Goal: Transaction & Acquisition: Book appointment/travel/reservation

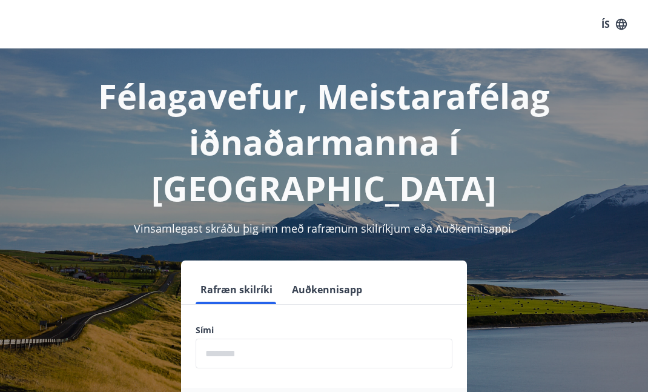
click at [271, 338] on input "phone" at bounding box center [324, 353] width 257 height 30
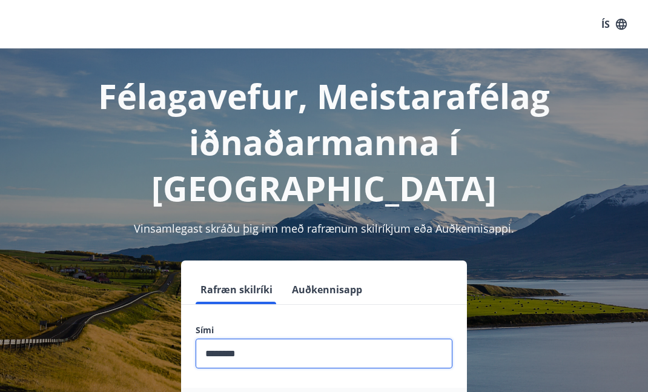
type input "********"
click at [288, 338] on input "phone" at bounding box center [324, 353] width 257 height 30
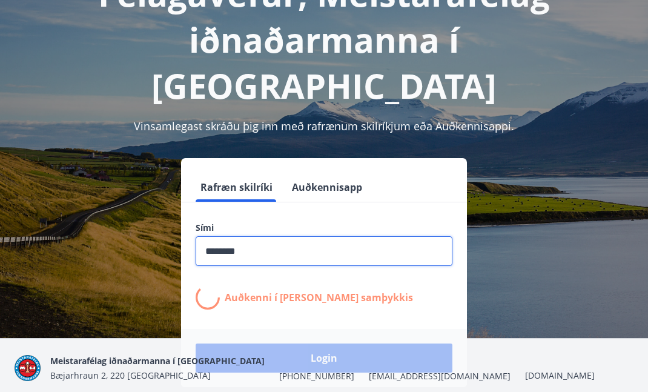
scroll to position [105, 0]
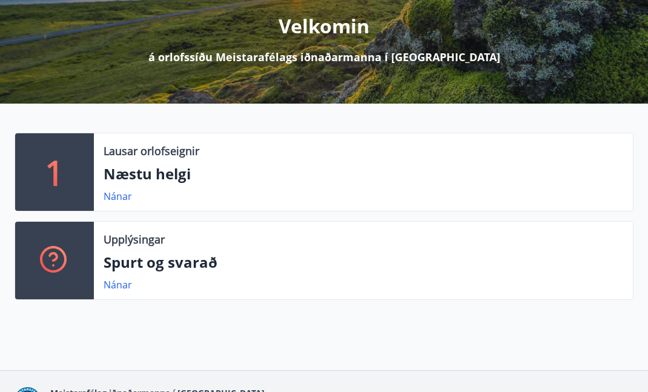
scroll to position [147, 0]
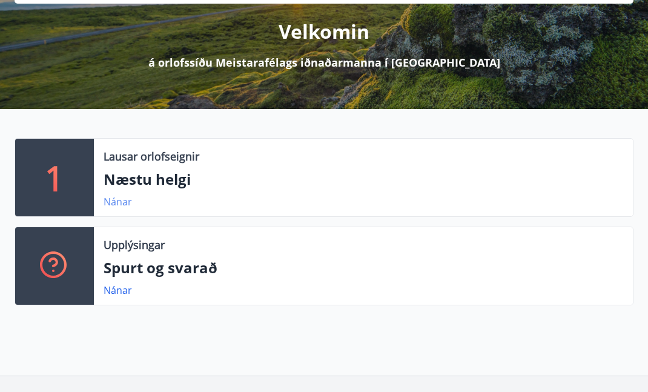
click at [119, 203] on link "Nánar" at bounding box center [118, 201] width 28 height 13
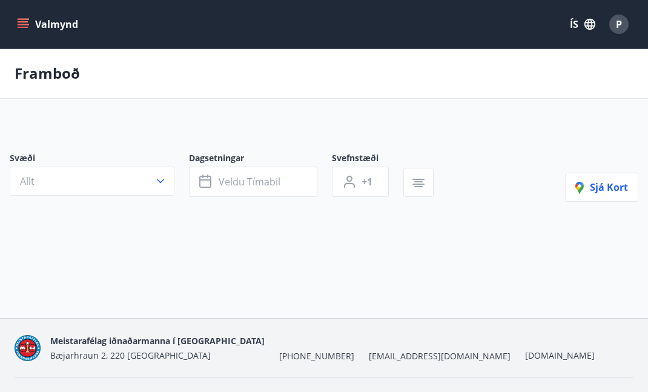
type input "*"
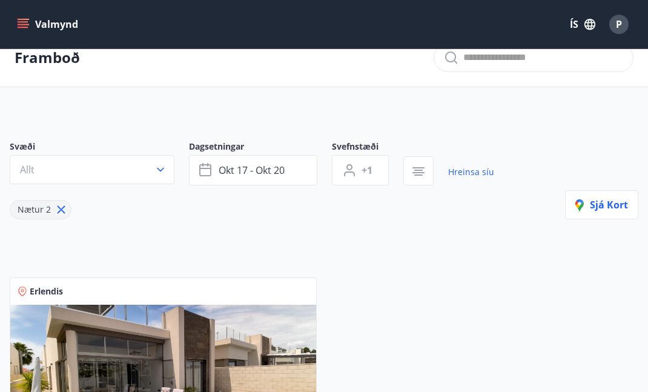
scroll to position [3, 0]
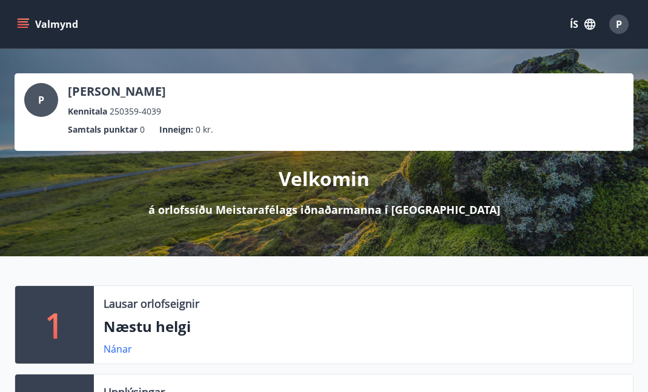
click at [28, 22] on icon "menu" at bounding box center [23, 24] width 12 height 12
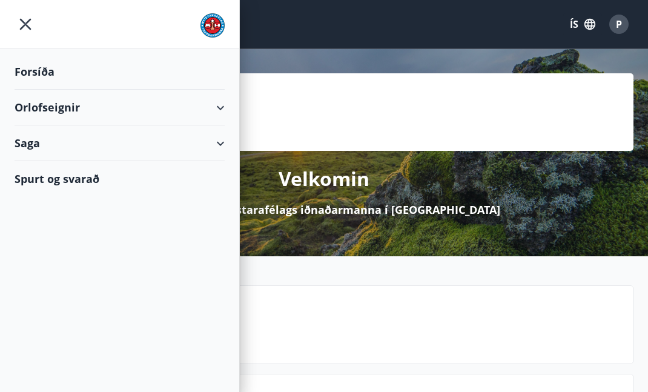
click at [215, 105] on div "Orlofseignir" at bounding box center [120, 108] width 210 height 36
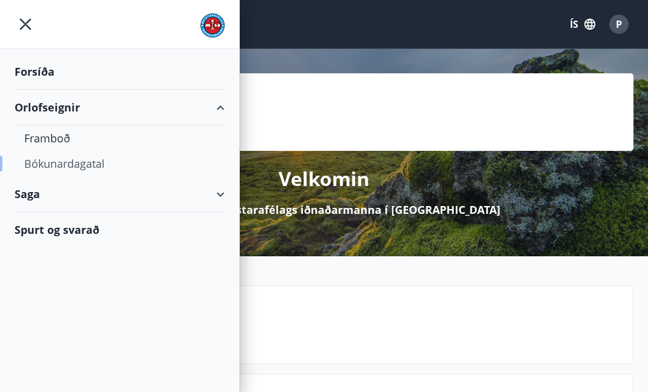
click at [107, 163] on div "Bókunardagatal" at bounding box center [119, 163] width 191 height 25
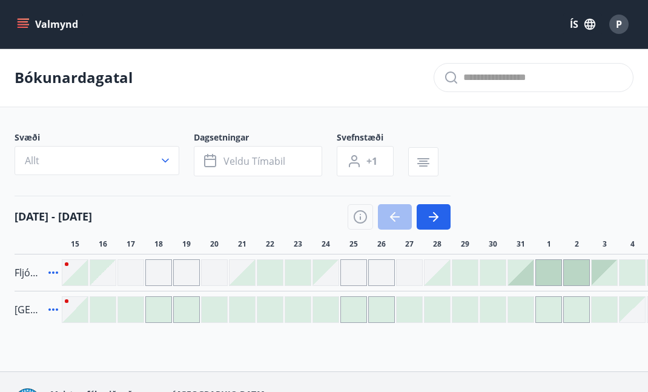
drag, startPoint x: 324, startPoint y: 212, endPoint x: 492, endPoint y: 158, distance: 176.1
click at [492, 158] on div "Svæði Allt Dagsetningar Veldu tímabil Svefnstæði +1 [DATE] - [DATE] 16 17 18 19…" at bounding box center [324, 226] width 619 height 191
click at [166, 156] on icon "button" at bounding box center [165, 160] width 12 height 12
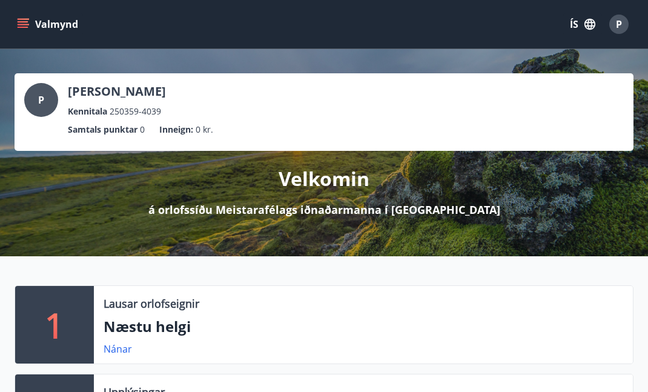
click at [26, 21] on icon "menu" at bounding box center [23, 21] width 11 height 1
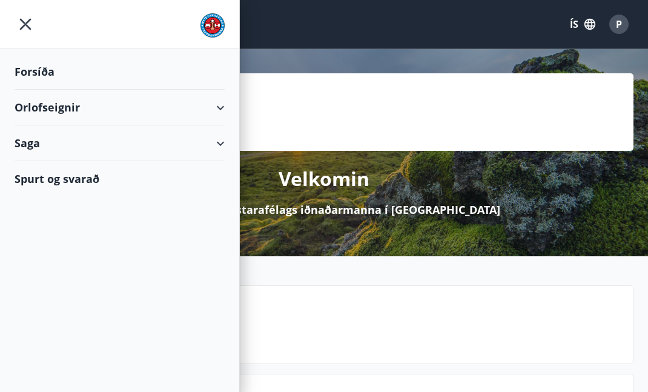
click at [220, 102] on div "Orlofseignir" at bounding box center [120, 108] width 210 height 36
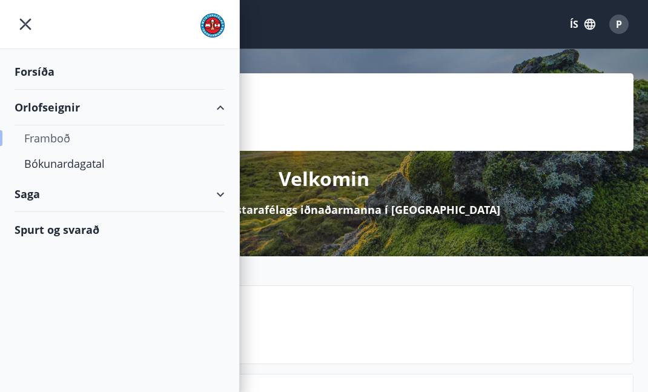
click at [53, 136] on div "Framboð" at bounding box center [119, 137] width 191 height 25
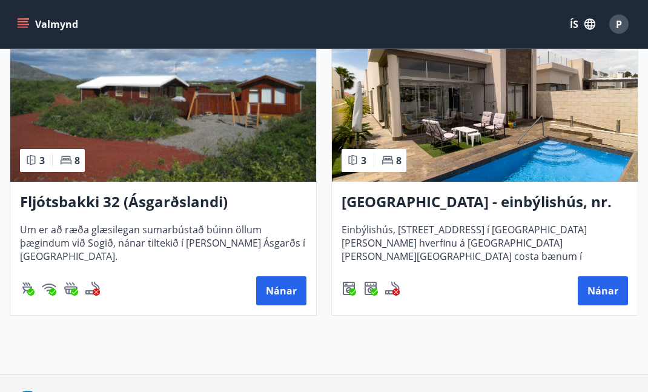
scroll to position [254, 0]
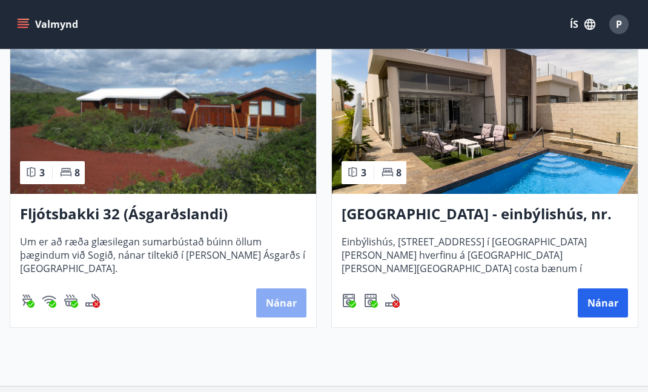
click at [288, 299] on button "Nánar" at bounding box center [281, 302] width 50 height 29
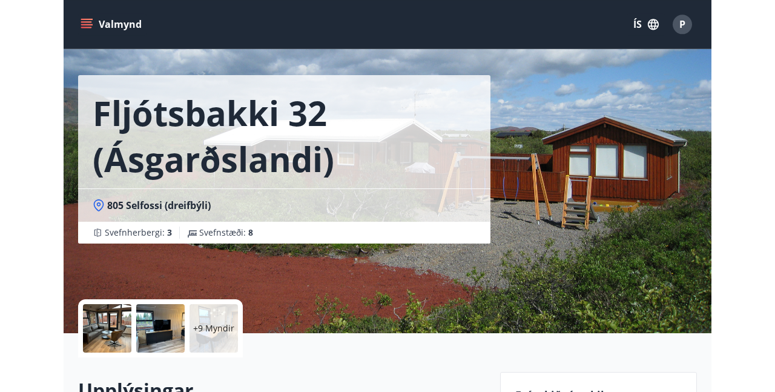
scroll to position [34, 0]
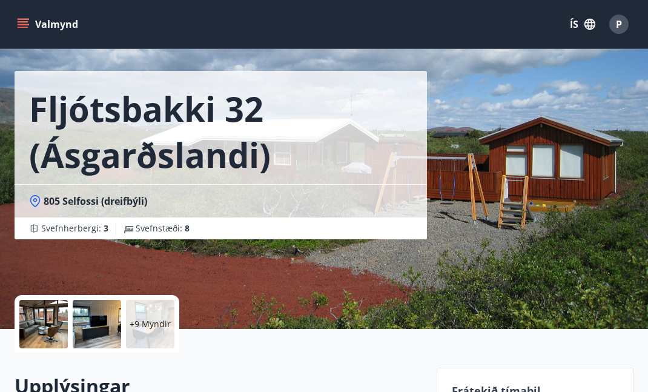
click at [516, 208] on div "Fljótsbakki 32 (Ásgarðslandi) 805 Selfossi (dreifbýli) Svefnherbergi : 3 Svefns…" at bounding box center [324, 147] width 619 height 363
click at [39, 326] on div at bounding box center [43, 324] width 48 height 48
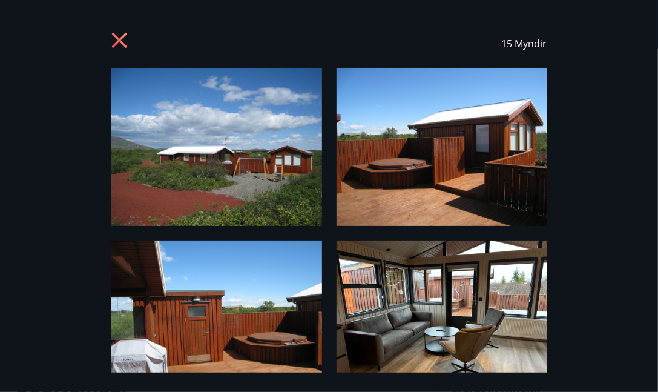
click at [270, 169] on img at bounding box center [216, 147] width 211 height 158
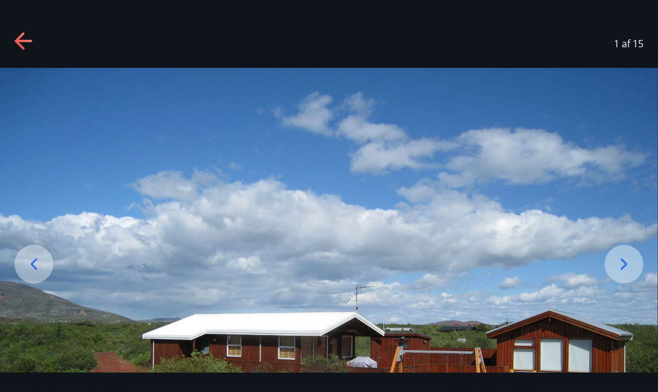
drag, startPoint x: 657, startPoint y: 163, endPoint x: 656, endPoint y: 203, distance: 40.6
click at [656, 203] on img at bounding box center [329, 314] width 658 height 493
drag, startPoint x: 442, startPoint y: 100, endPoint x: 442, endPoint y: 44, distance: 56.3
click at [442, 44] on div "1 af 15" at bounding box center [329, 195] width 658 height 353
click at [623, 262] on icon at bounding box center [623, 263] width 19 height 19
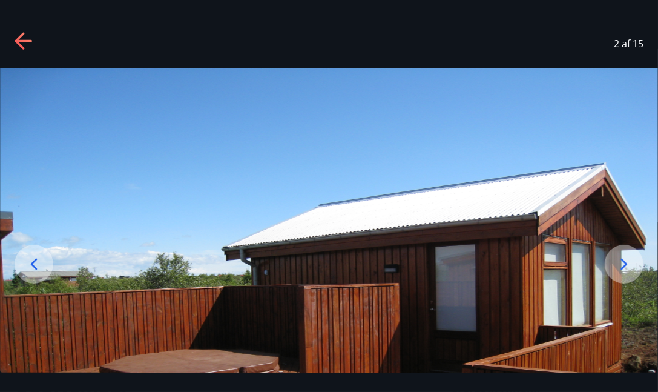
drag, startPoint x: 518, startPoint y: 330, endPoint x: 504, endPoint y: 236, distance: 94.8
click at [504, 236] on img at bounding box center [329, 314] width 658 height 493
click at [623, 260] on icon at bounding box center [624, 264] width 7 height 12
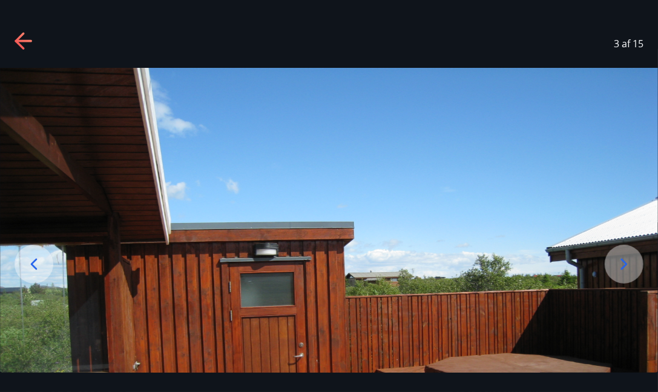
click at [623, 260] on icon at bounding box center [624, 264] width 7 height 12
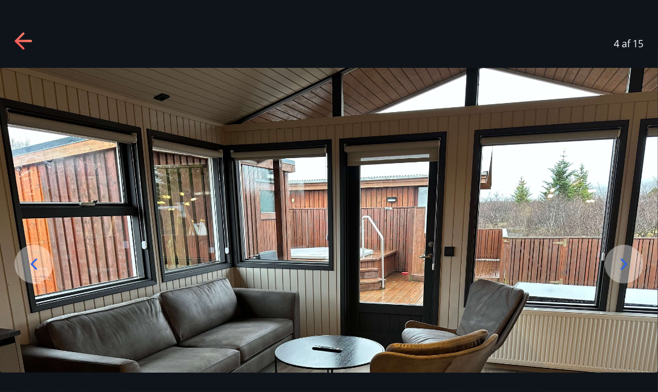
click at [623, 260] on icon at bounding box center [624, 264] width 7 height 12
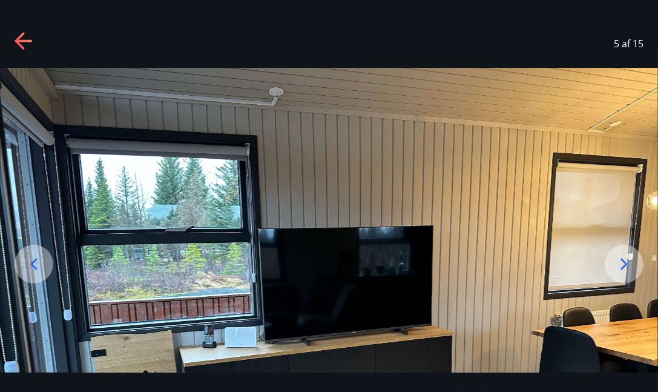
click at [306, 89] on img at bounding box center [329, 314] width 658 height 493
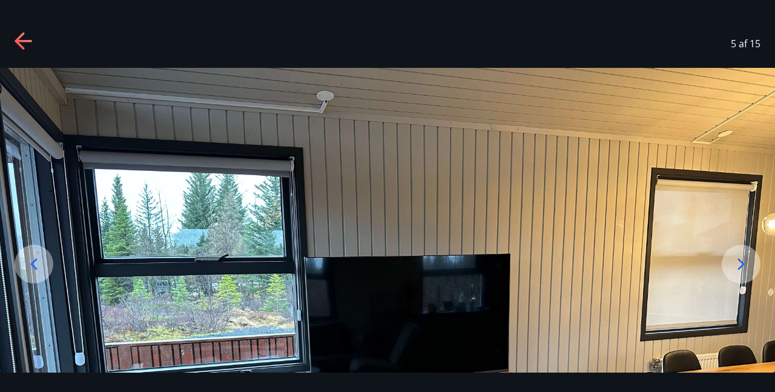
drag, startPoint x: 531, startPoint y: 274, endPoint x: 407, endPoint y: 148, distance: 176.8
click at [407, 148] on img at bounding box center [387, 358] width 775 height 581
drag, startPoint x: 567, startPoint y: 217, endPoint x: 553, endPoint y: 186, distance: 34.4
click at [553, 186] on img at bounding box center [387, 358] width 775 height 581
drag, startPoint x: 505, startPoint y: 329, endPoint x: 506, endPoint y: 270, distance: 58.7
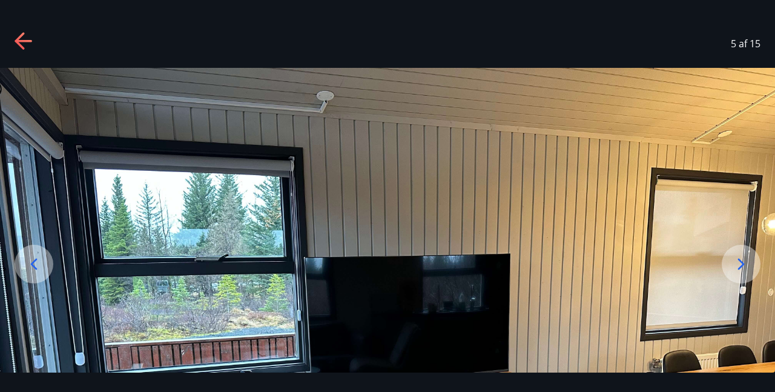
click at [506, 270] on img at bounding box center [387, 358] width 775 height 581
drag, startPoint x: 597, startPoint y: 304, endPoint x: 586, endPoint y: 37, distance: 267.7
click at [586, 37] on div "5 af 15" at bounding box center [387, 195] width 775 height 353
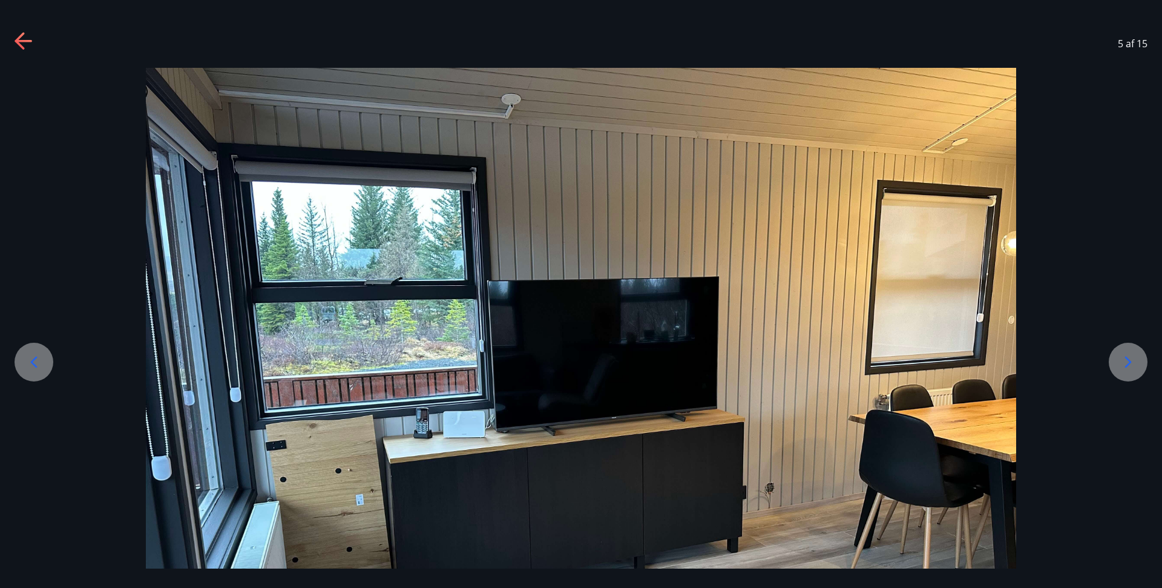
click at [657, 350] on div at bounding box center [1128, 362] width 39 height 39
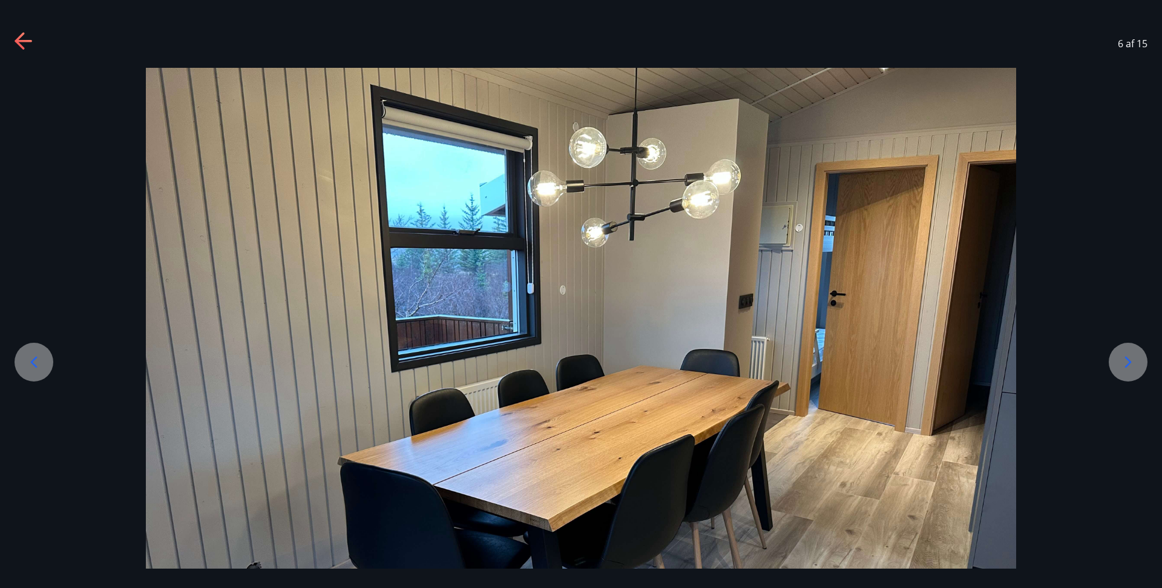
click at [657, 350] on div at bounding box center [1128, 362] width 39 height 39
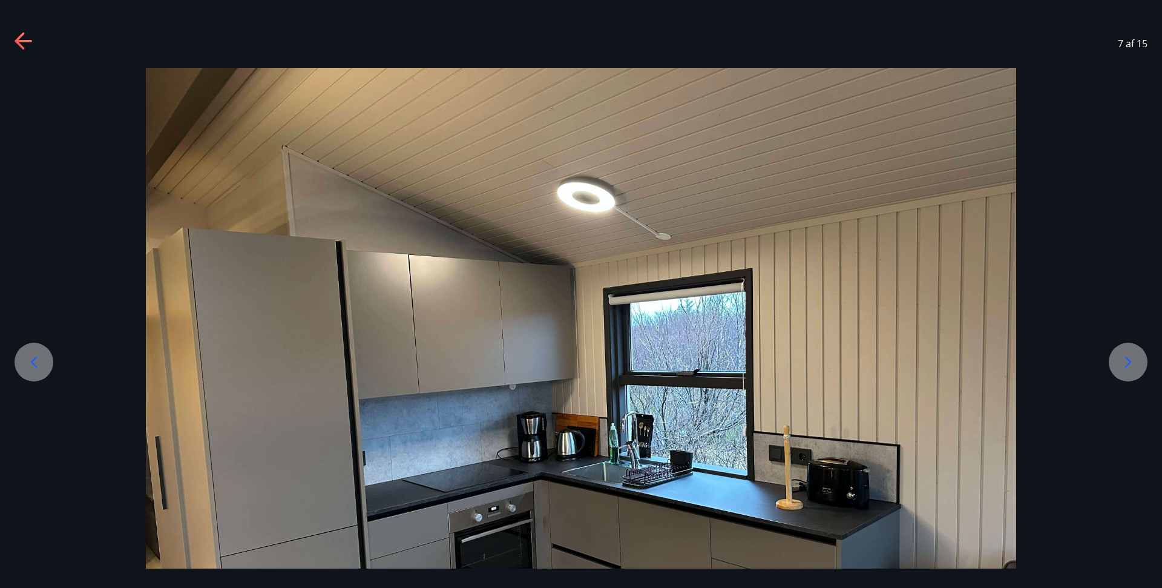
click at [44, 360] on div at bounding box center [34, 362] width 39 height 39
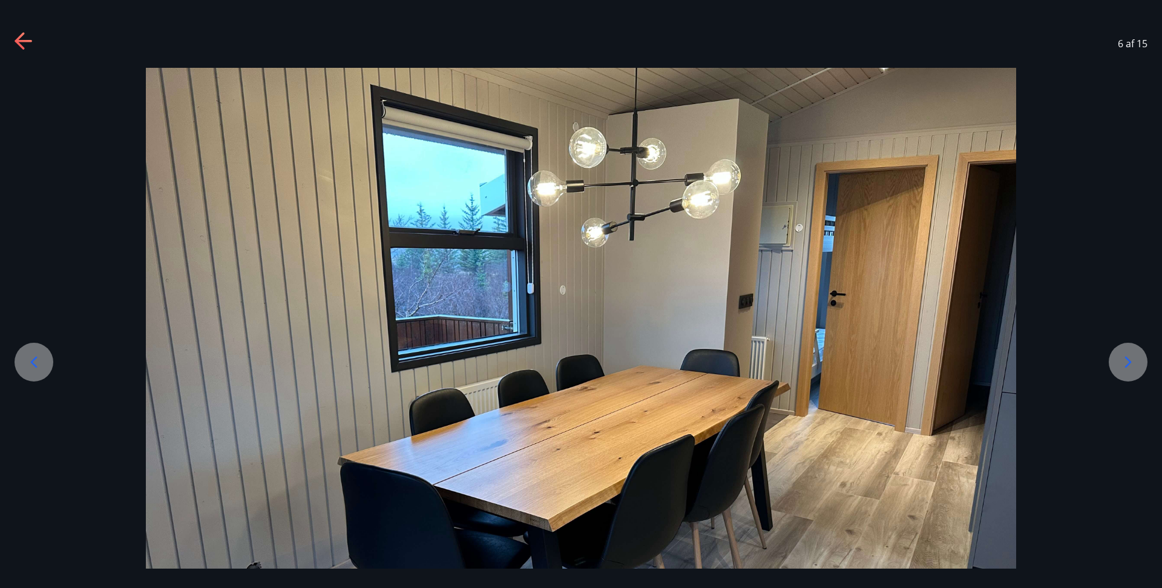
click at [44, 360] on div at bounding box center [34, 362] width 39 height 39
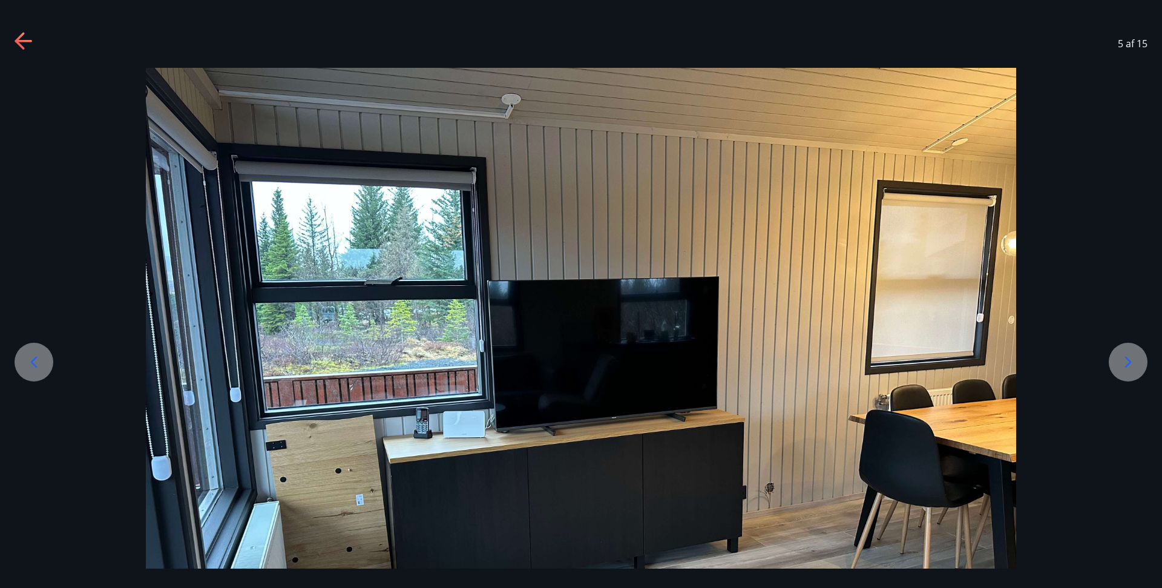
click at [44, 360] on div at bounding box center [34, 362] width 39 height 39
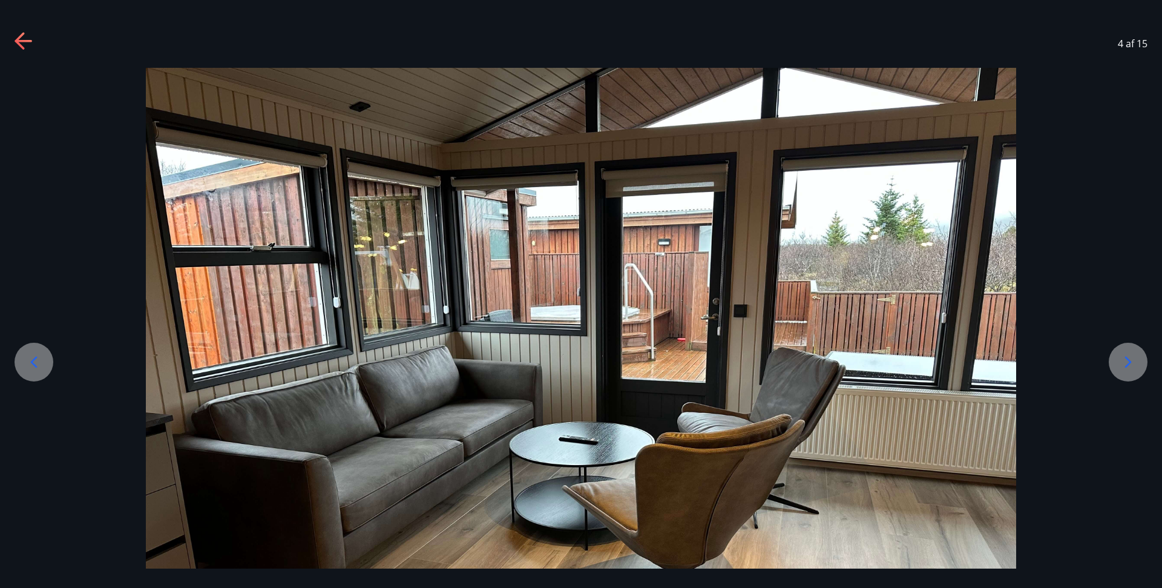
click at [44, 360] on div at bounding box center [34, 362] width 39 height 39
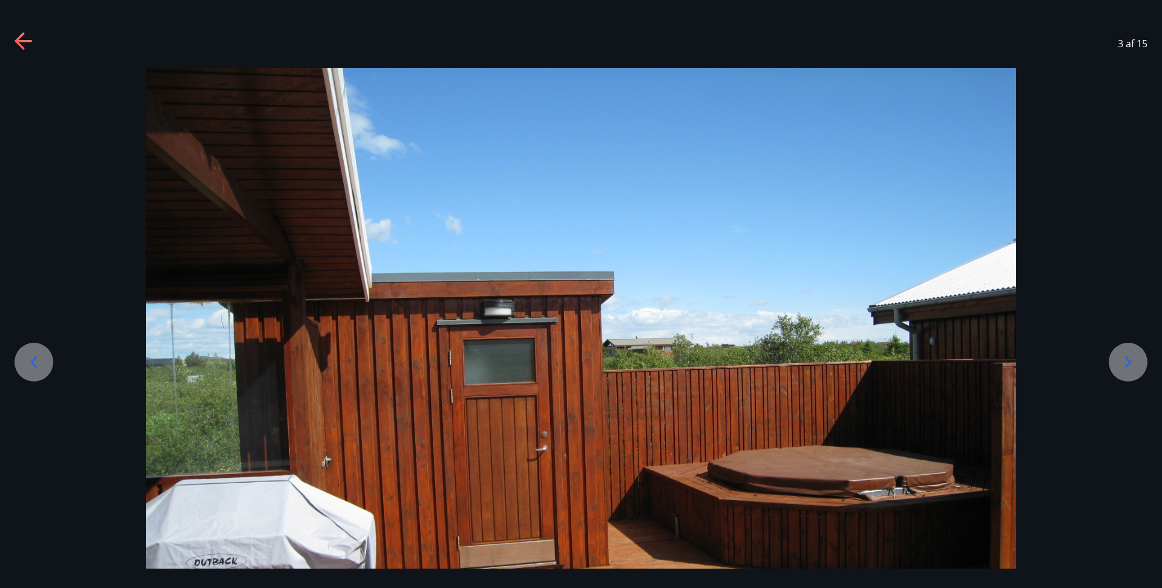
click at [37, 367] on icon at bounding box center [33, 361] width 19 height 19
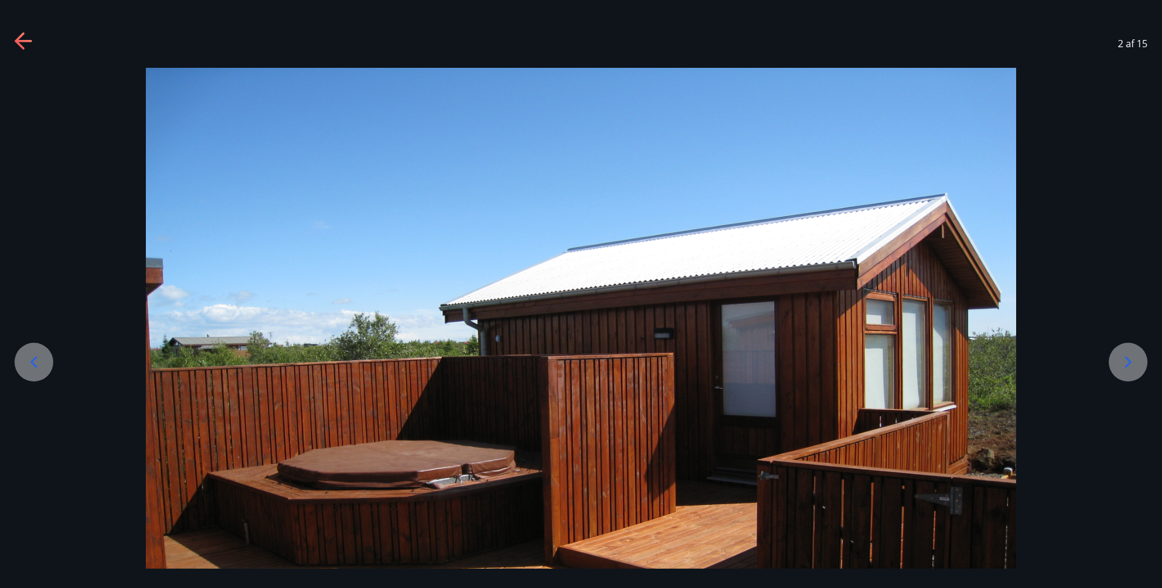
click at [37, 367] on icon at bounding box center [33, 361] width 19 height 19
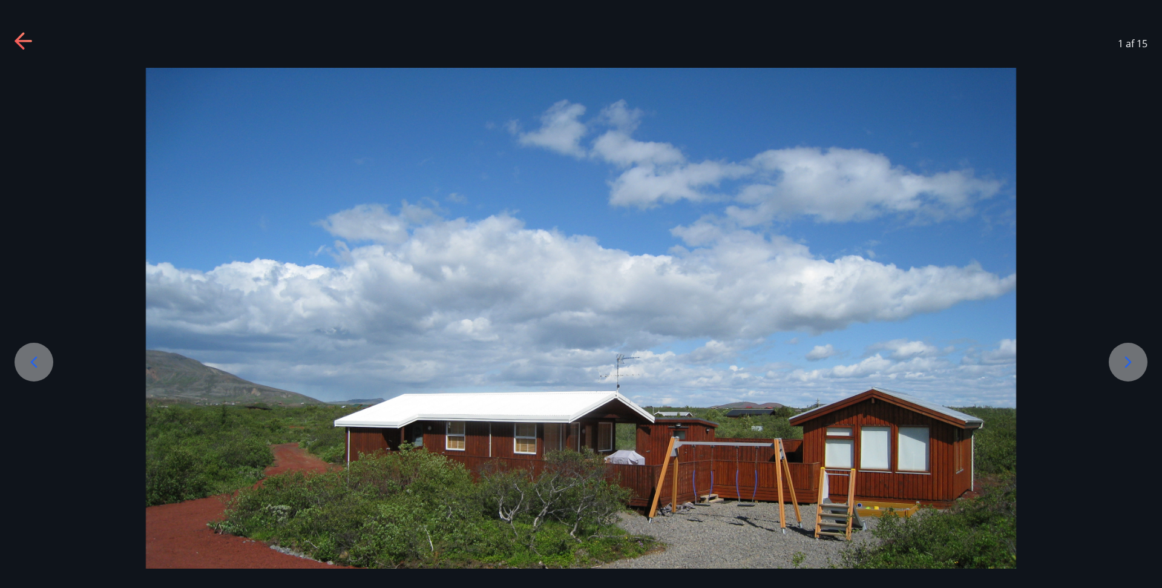
click at [657, 361] on icon at bounding box center [1128, 361] width 19 height 19
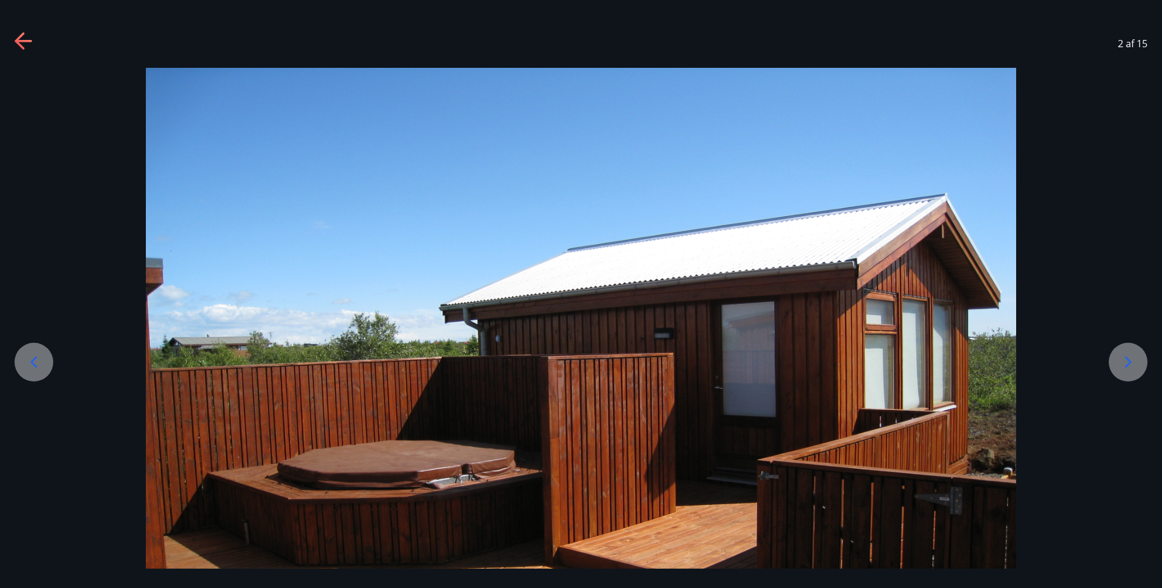
click at [36, 354] on icon at bounding box center [33, 361] width 19 height 19
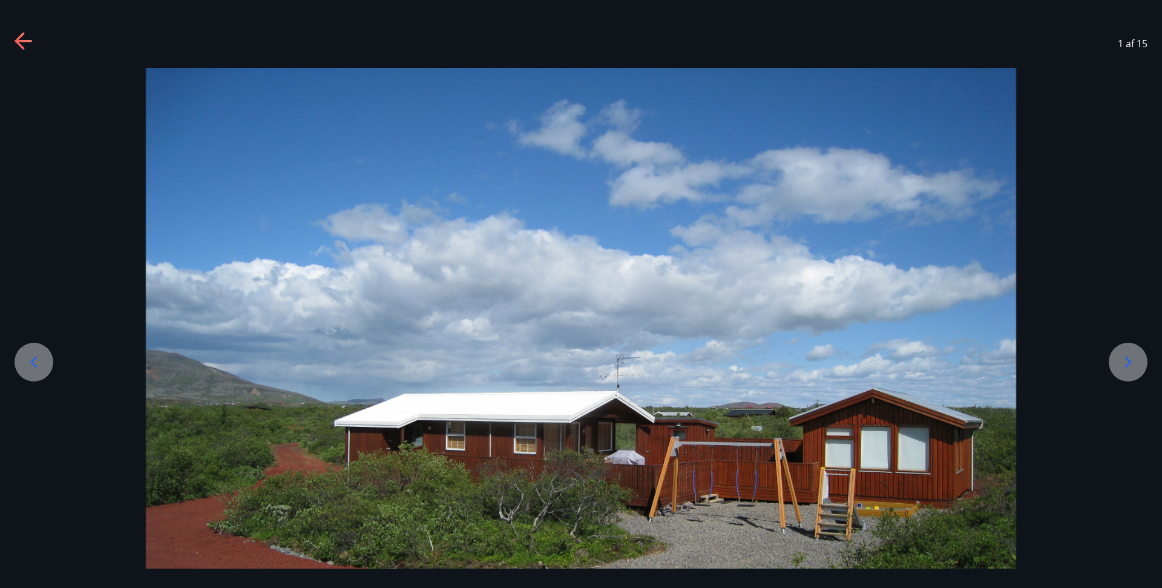
click at [36, 354] on icon at bounding box center [33, 361] width 19 height 19
click at [657, 356] on div at bounding box center [1128, 362] width 39 height 39
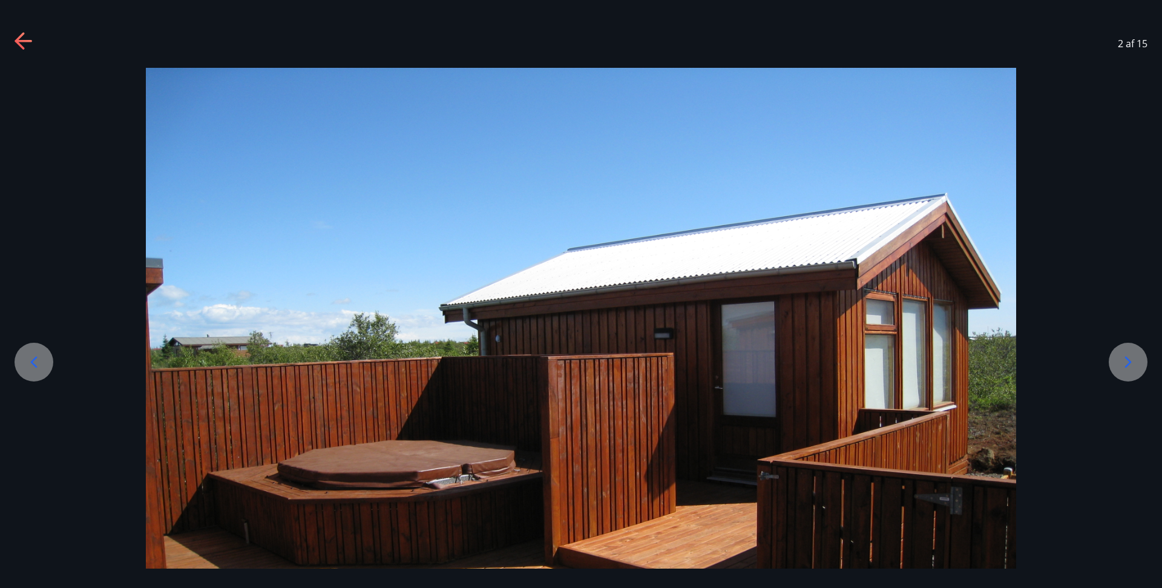
click at [657, 363] on icon at bounding box center [1128, 361] width 19 height 19
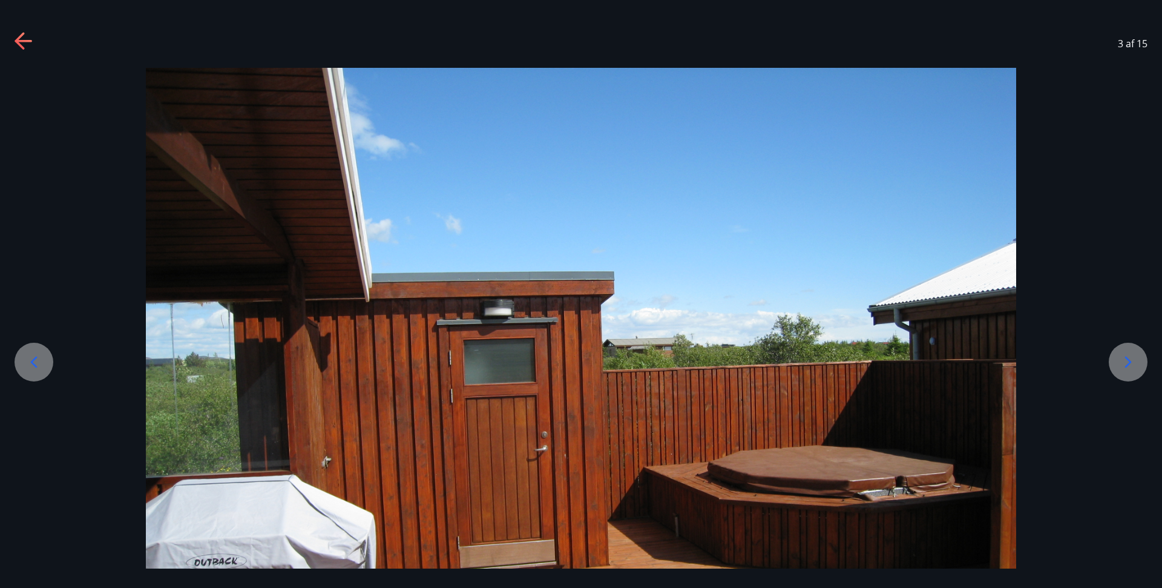
click at [657, 366] on div at bounding box center [1128, 362] width 39 height 39
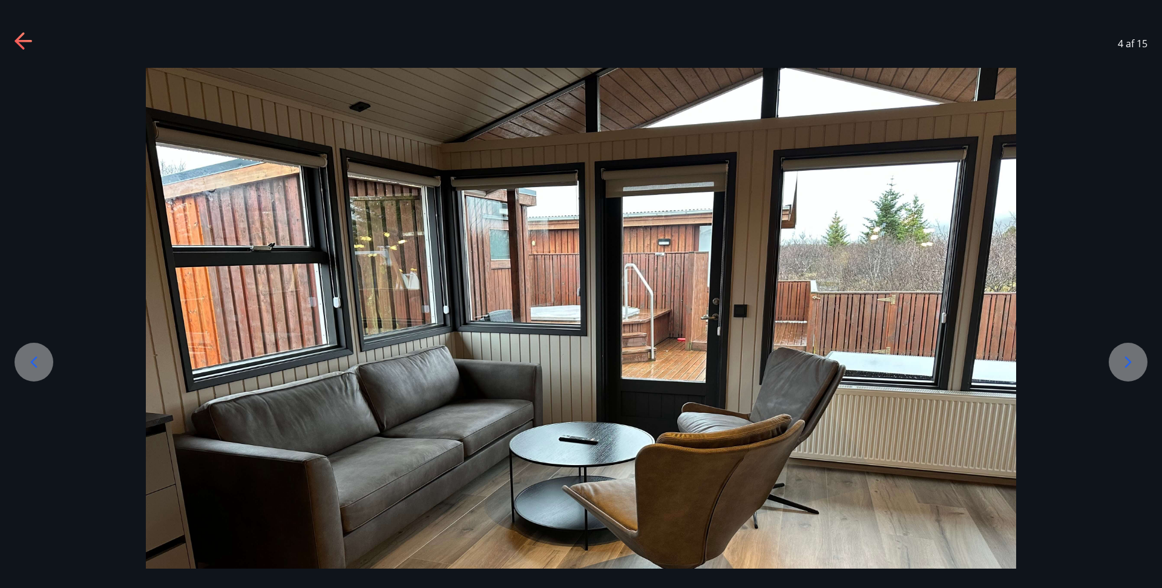
click at [657, 366] on div at bounding box center [1128, 362] width 39 height 39
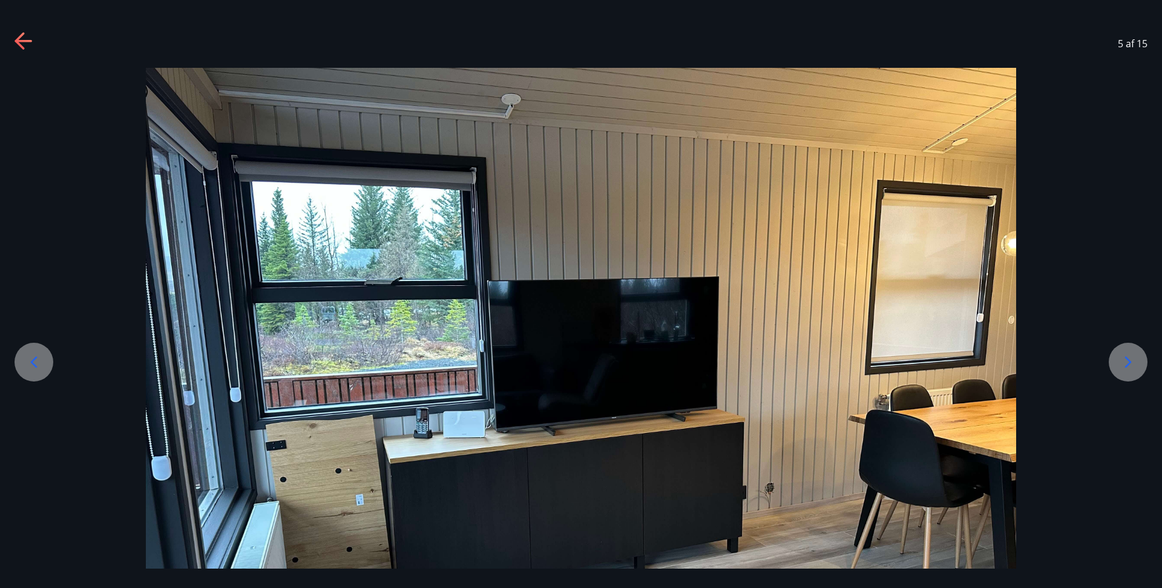
click at [657, 366] on div at bounding box center [1128, 362] width 39 height 39
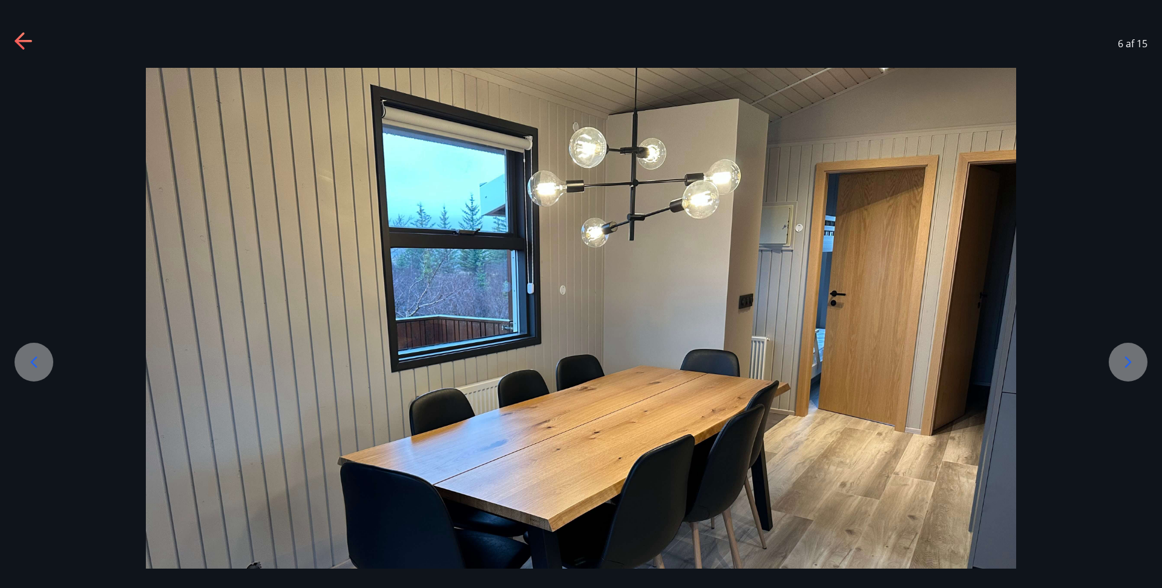
click at [657, 366] on div at bounding box center [1128, 362] width 39 height 39
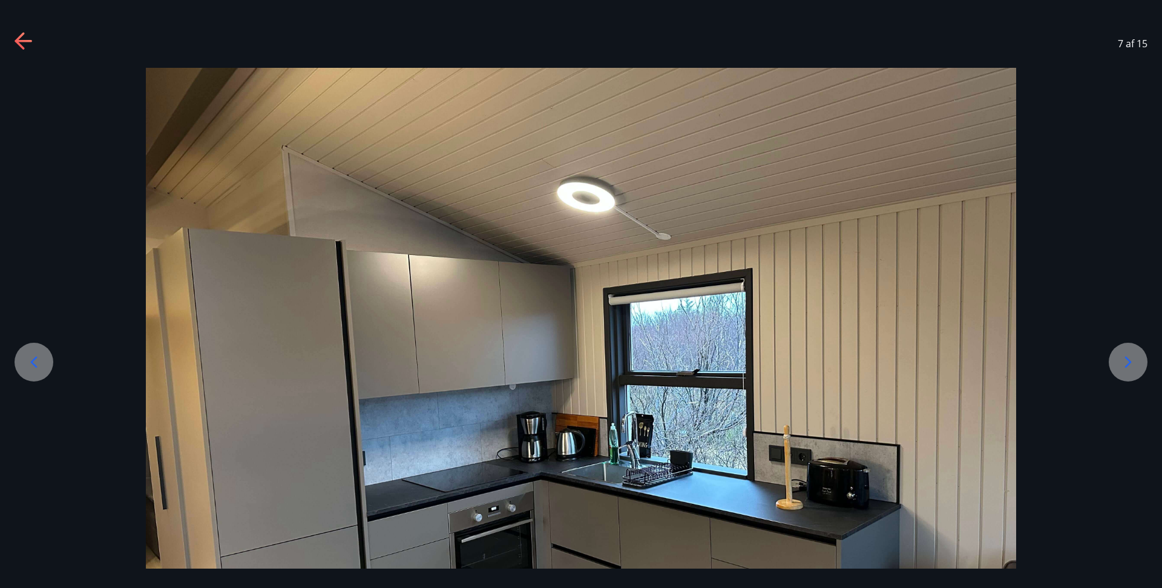
click at [657, 366] on div at bounding box center [1128, 362] width 39 height 39
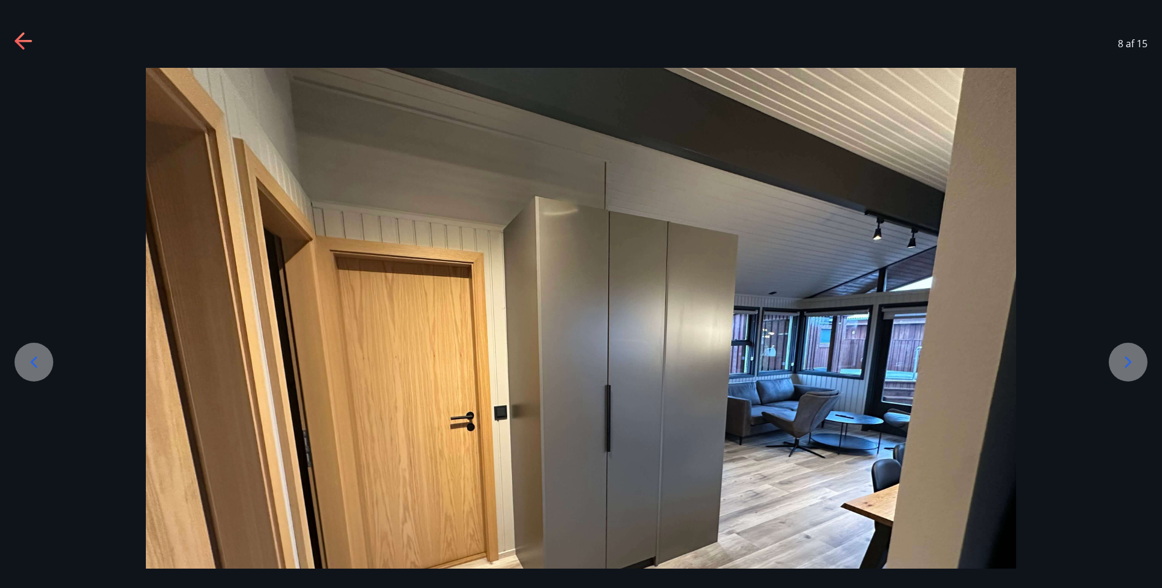
click at [657, 366] on div at bounding box center [1128, 362] width 39 height 39
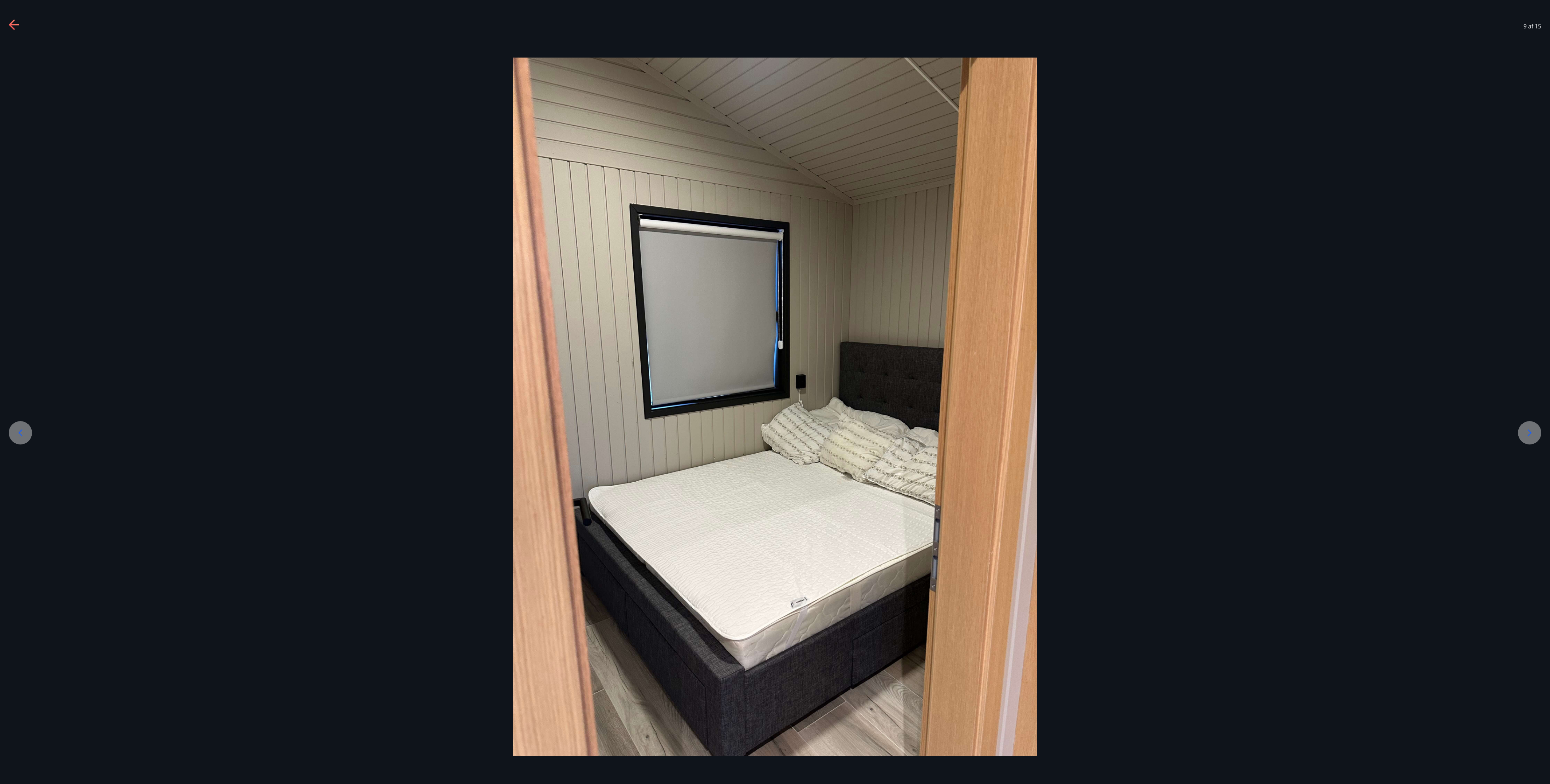
click at [395, 235] on icon at bounding box center [1529, 432] width 11 height 11
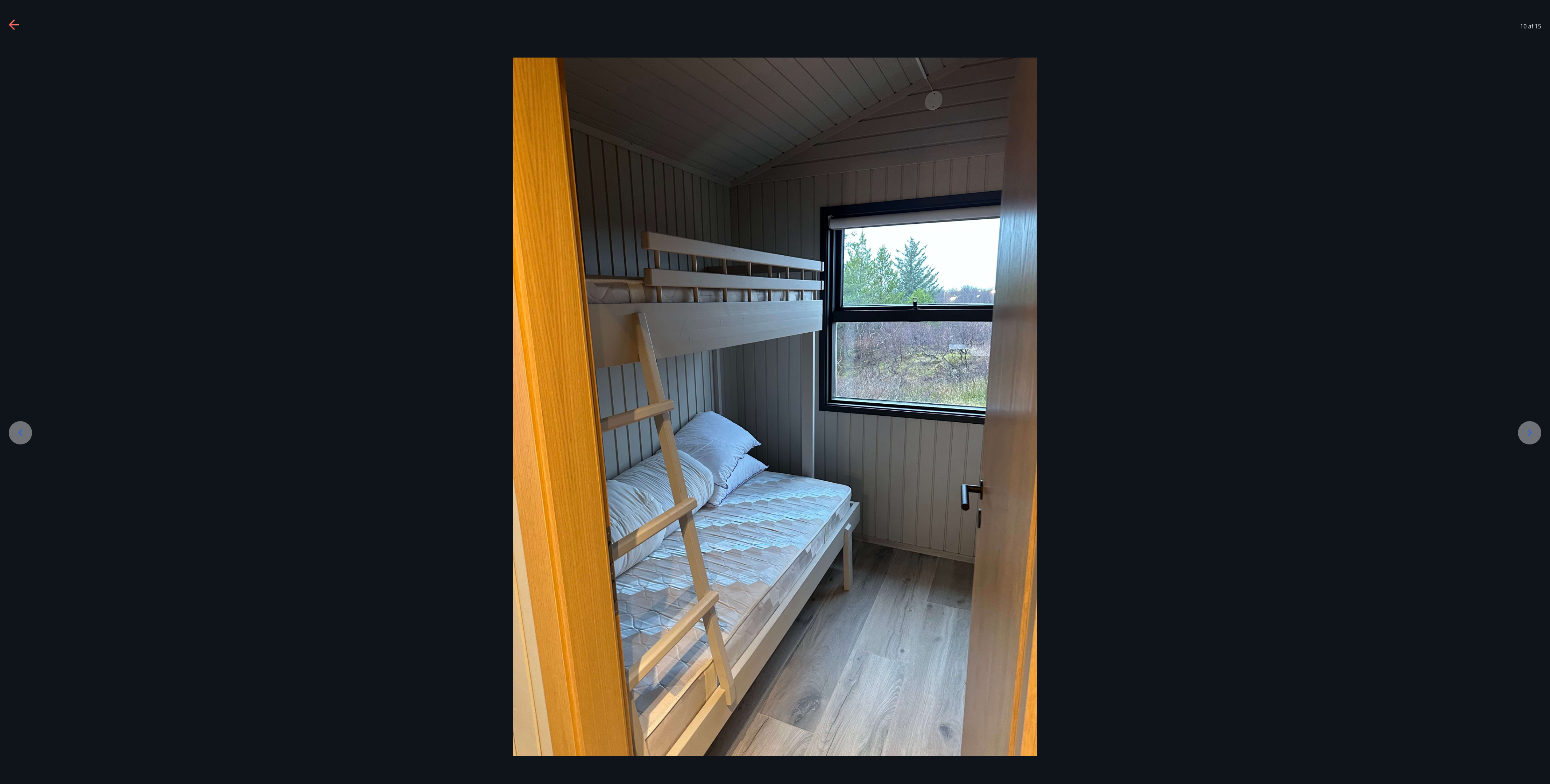
click at [395, 235] on icon at bounding box center [1529, 432] width 11 height 11
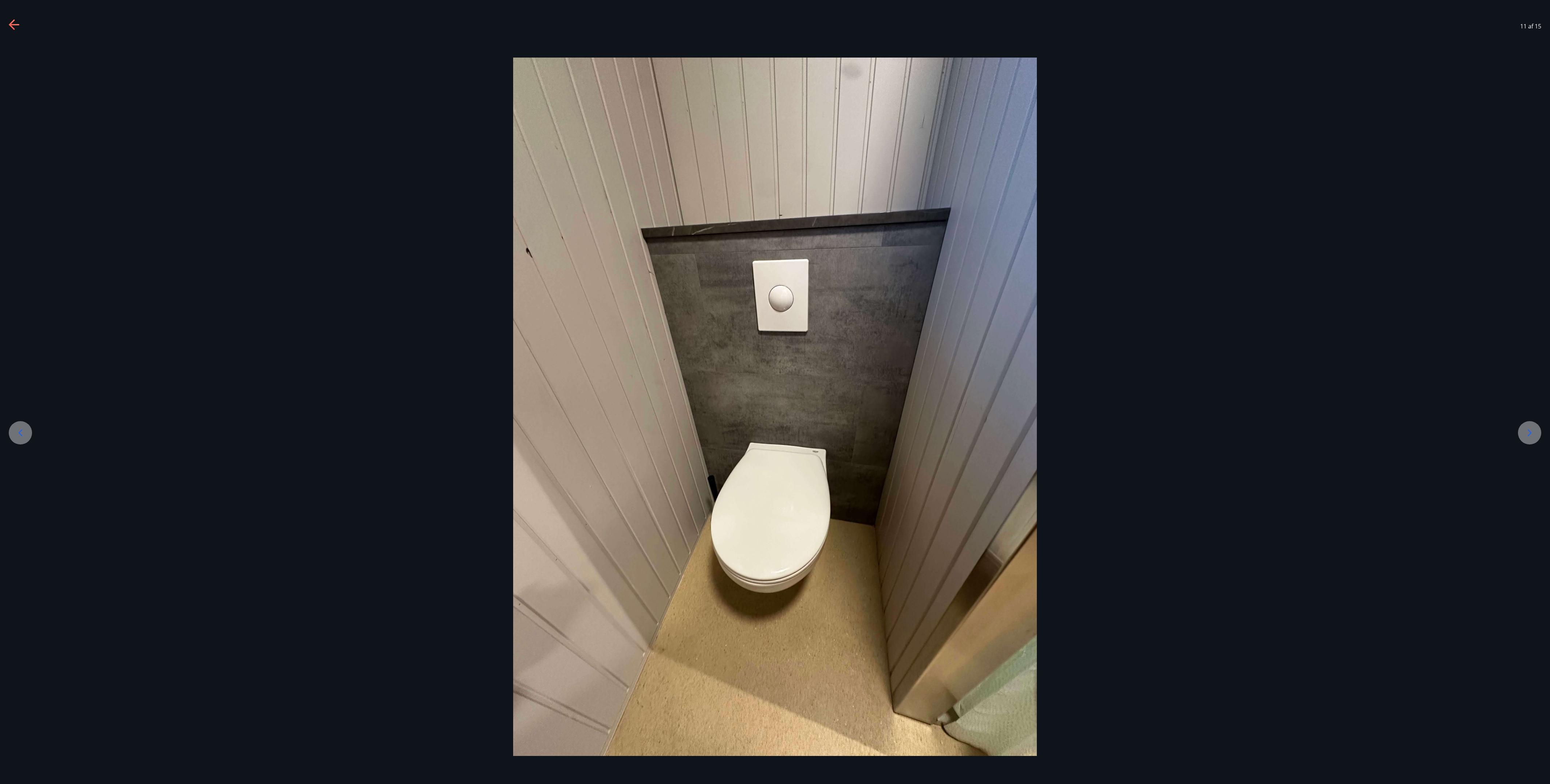
click at [395, 235] on icon at bounding box center [1529, 432] width 11 height 11
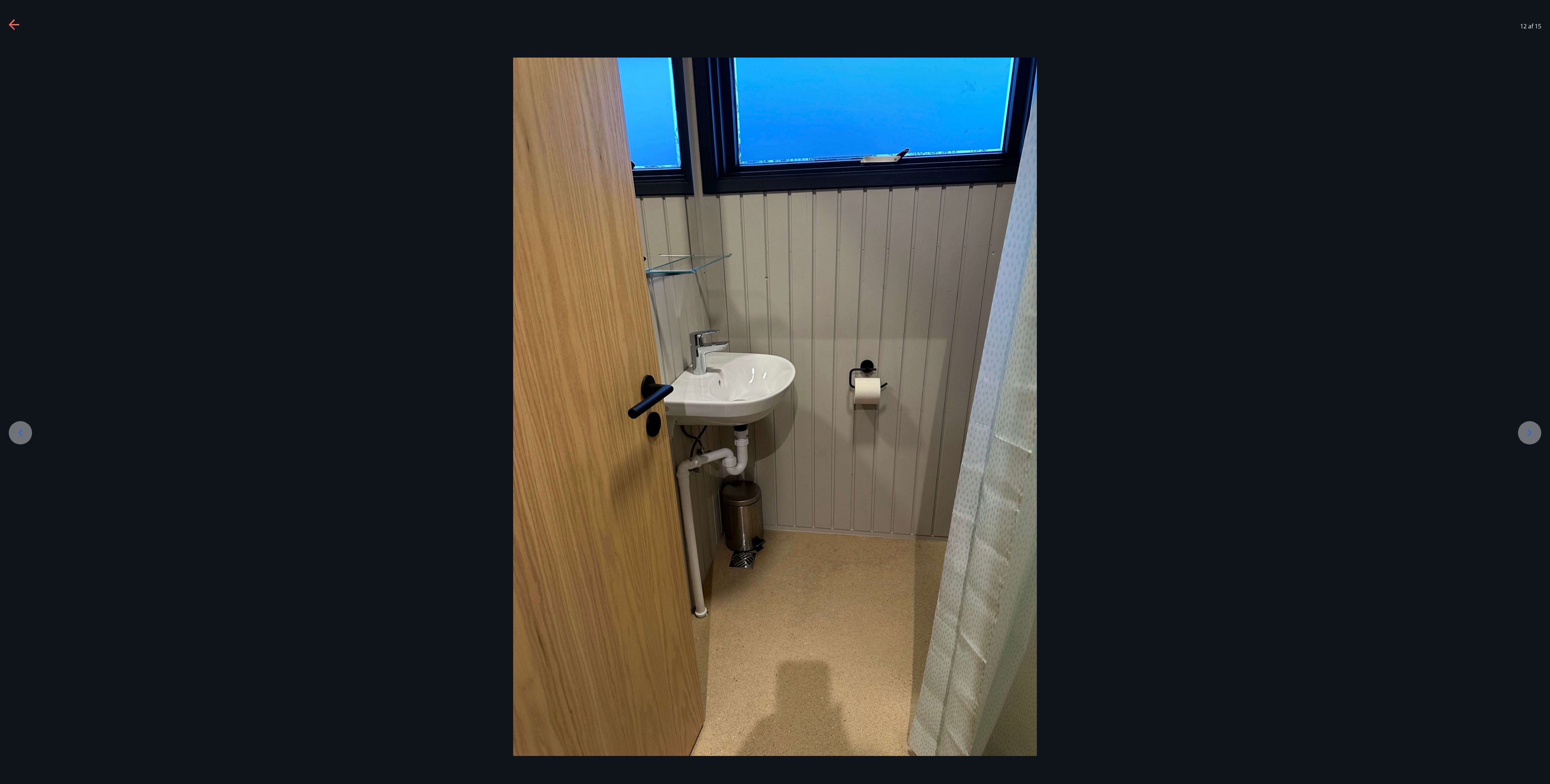
click at [395, 235] on icon at bounding box center [1529, 432] width 11 height 11
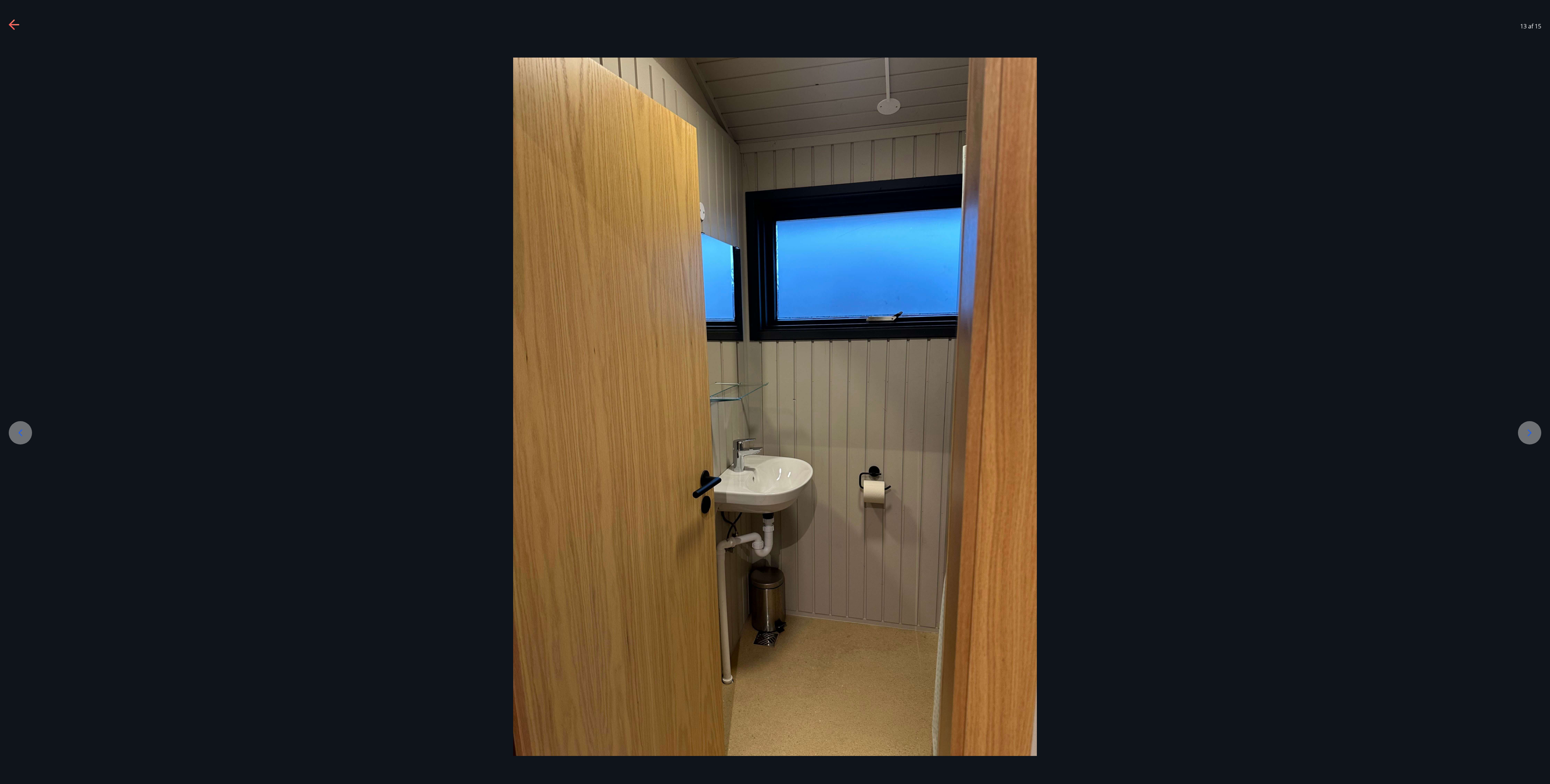
click at [395, 235] on icon at bounding box center [1529, 432] width 11 height 11
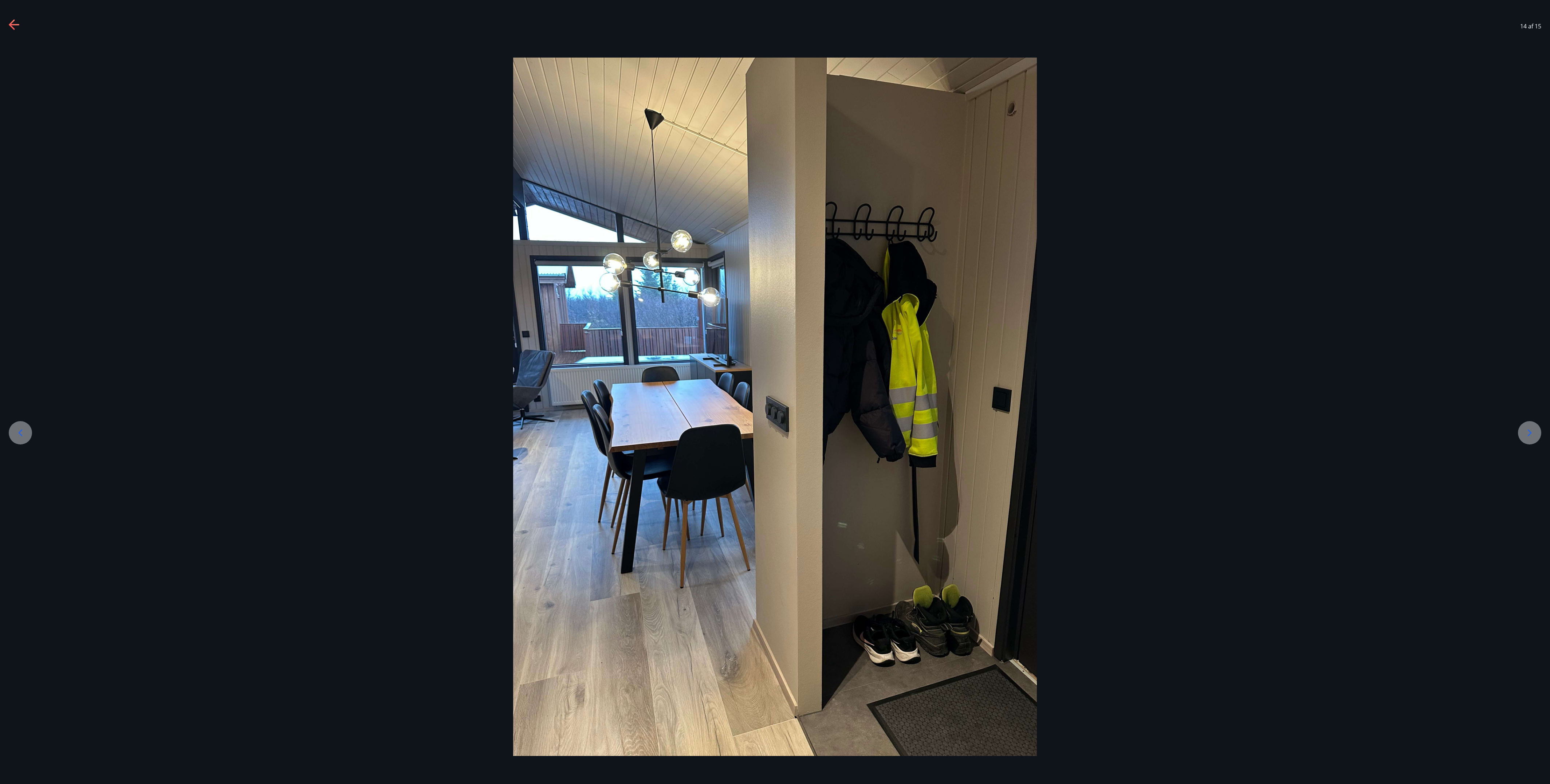
click at [395, 235] on icon at bounding box center [1529, 432] width 11 height 11
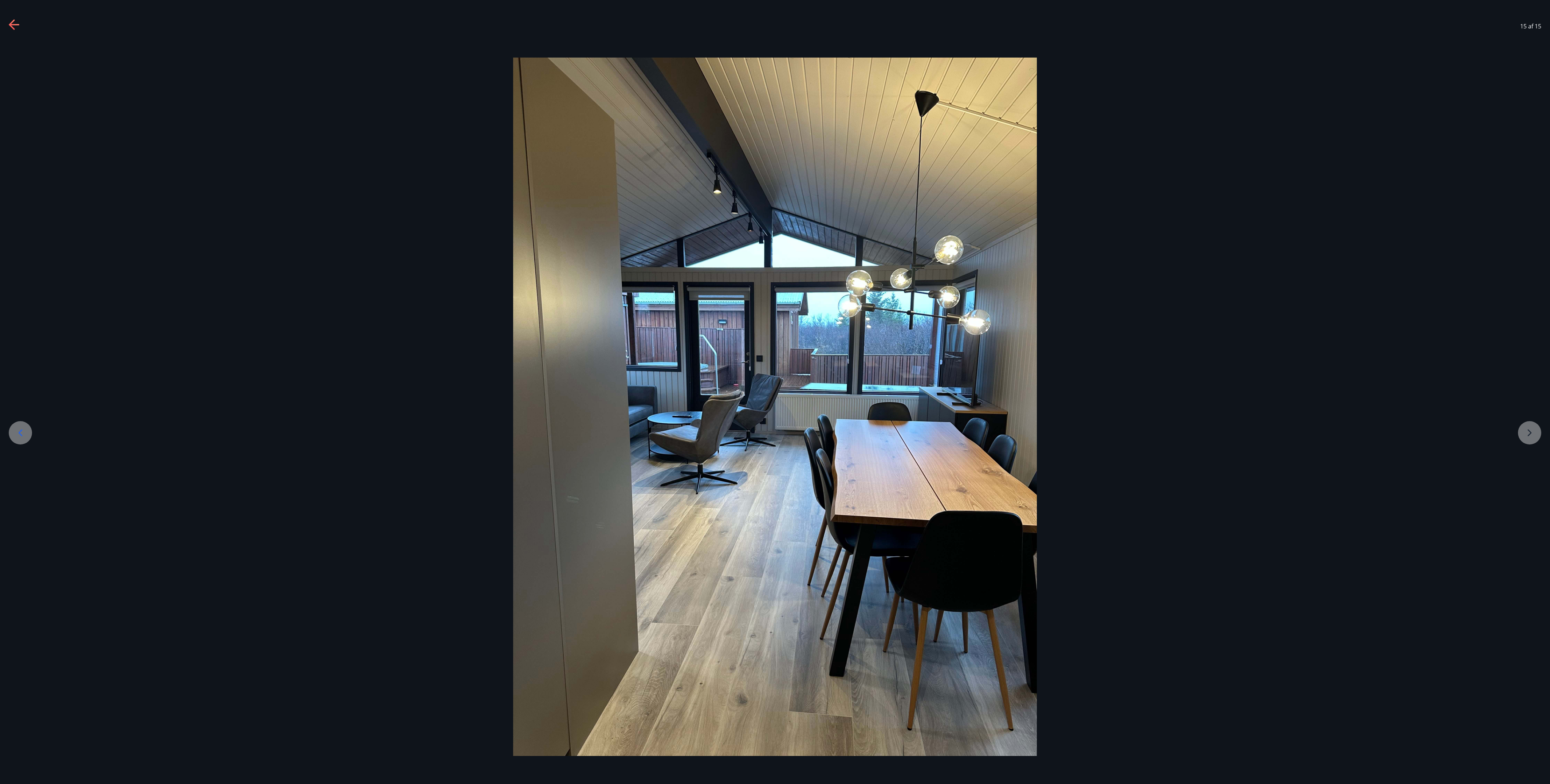
click at [395, 235] on div at bounding box center [775, 407] width 1550 height 698
click at [31, 235] on div at bounding box center [20, 433] width 23 height 23
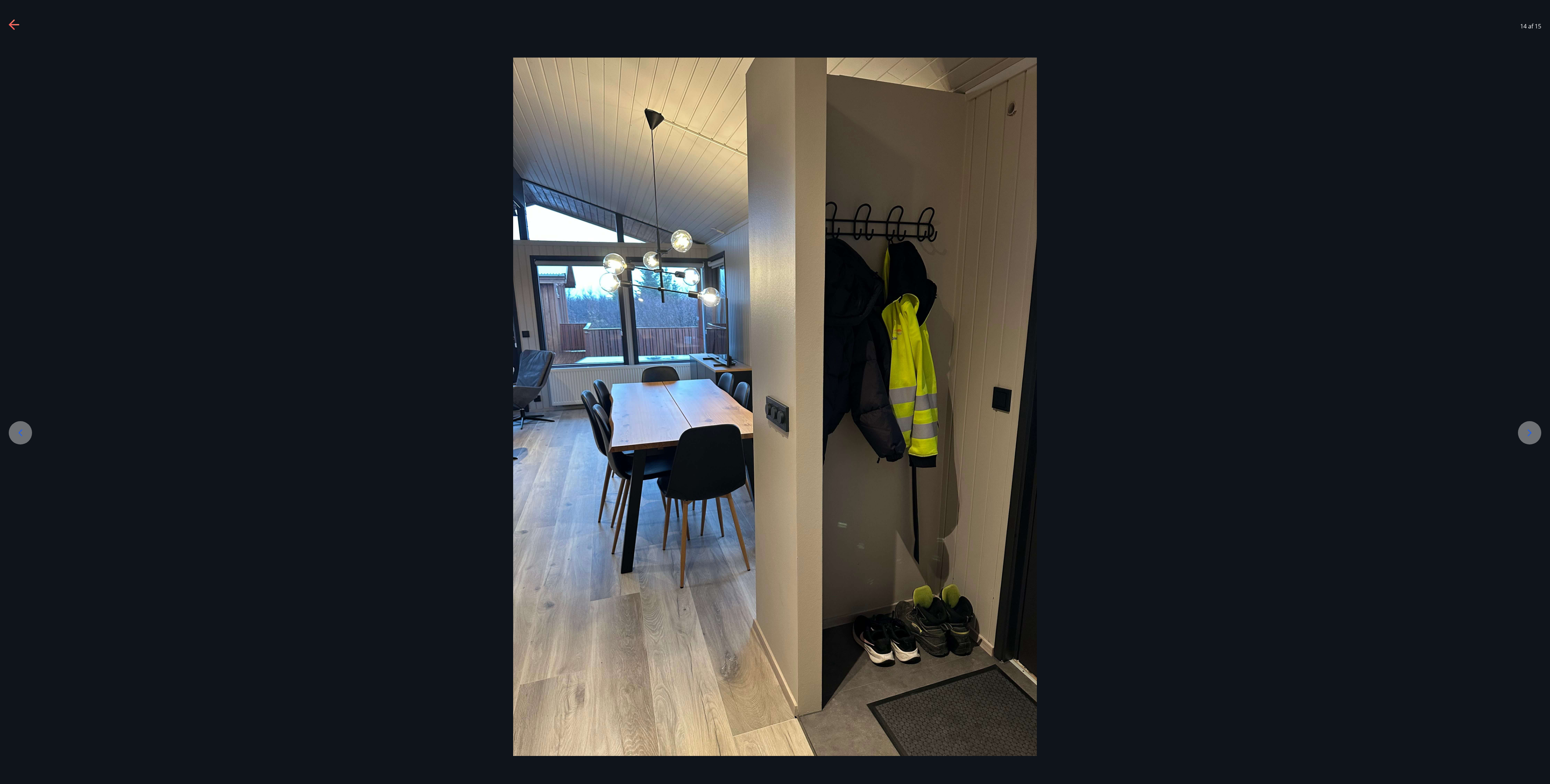
click at [23, 235] on icon at bounding box center [20, 432] width 11 height 11
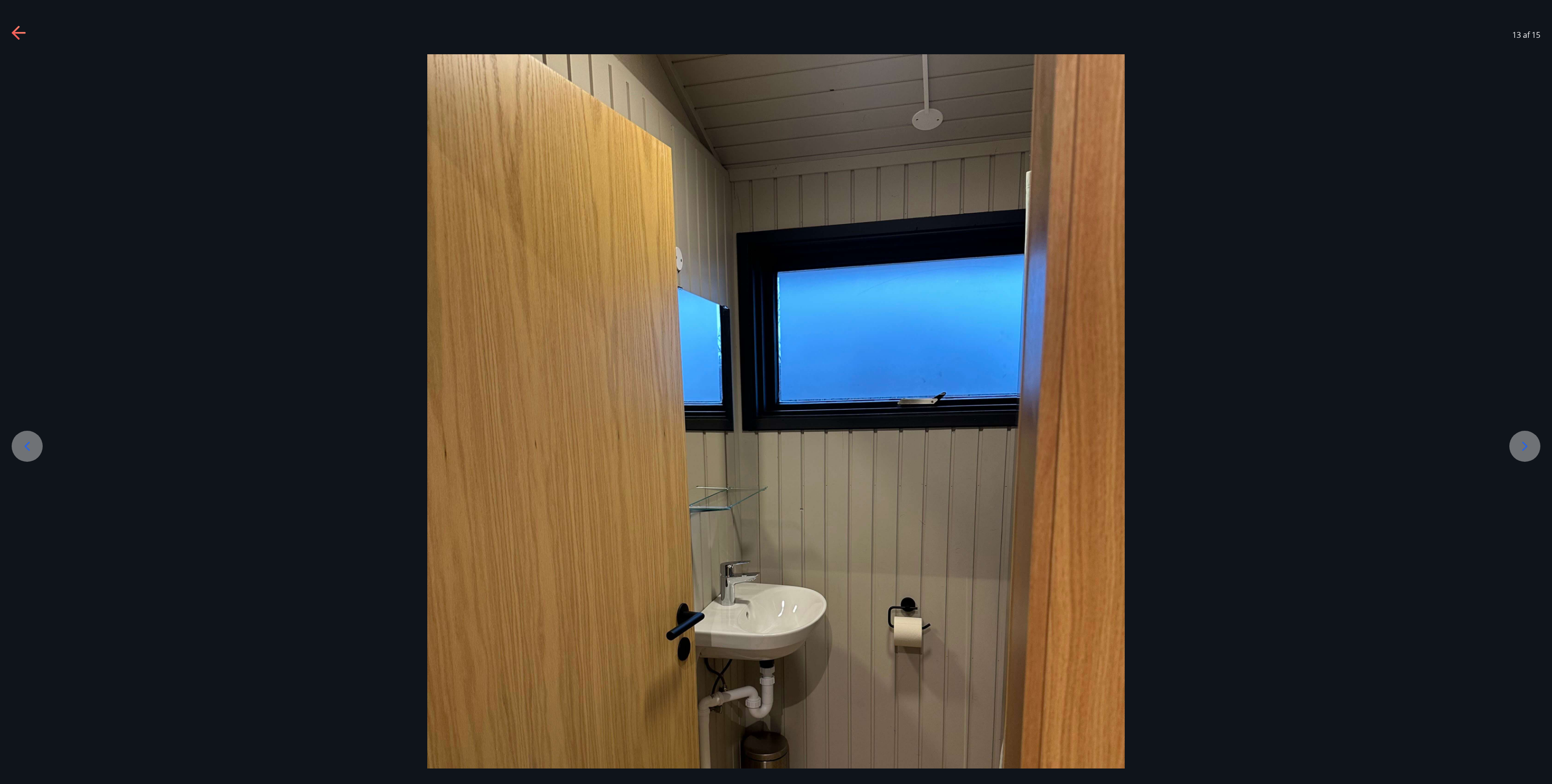
click at [47, 313] on div at bounding box center [776, 519] width 1552 height 929
click at [30, 313] on icon at bounding box center [26, 446] width 15 height 15
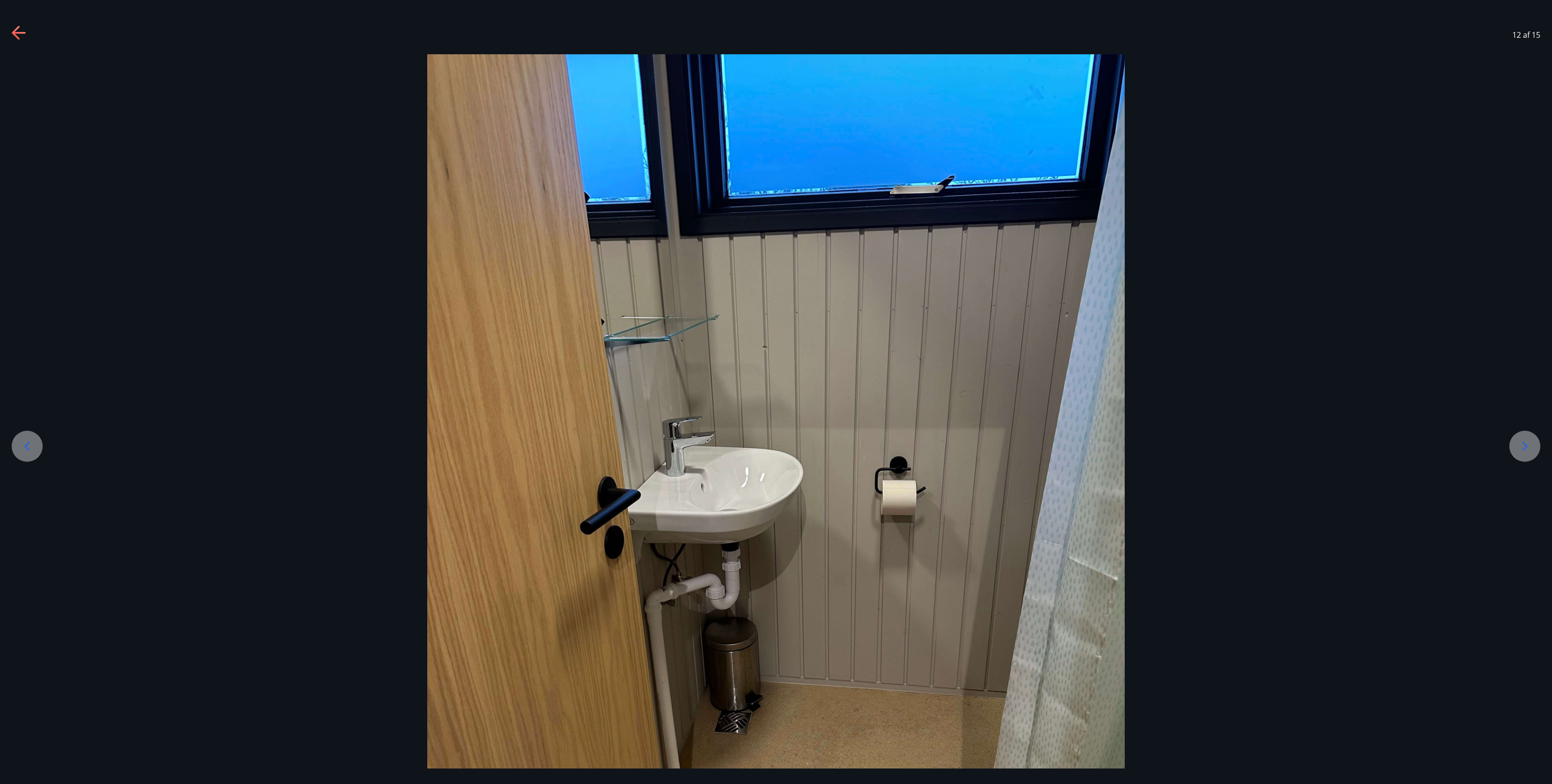
click at [30, 313] on icon at bounding box center [26, 446] width 15 height 15
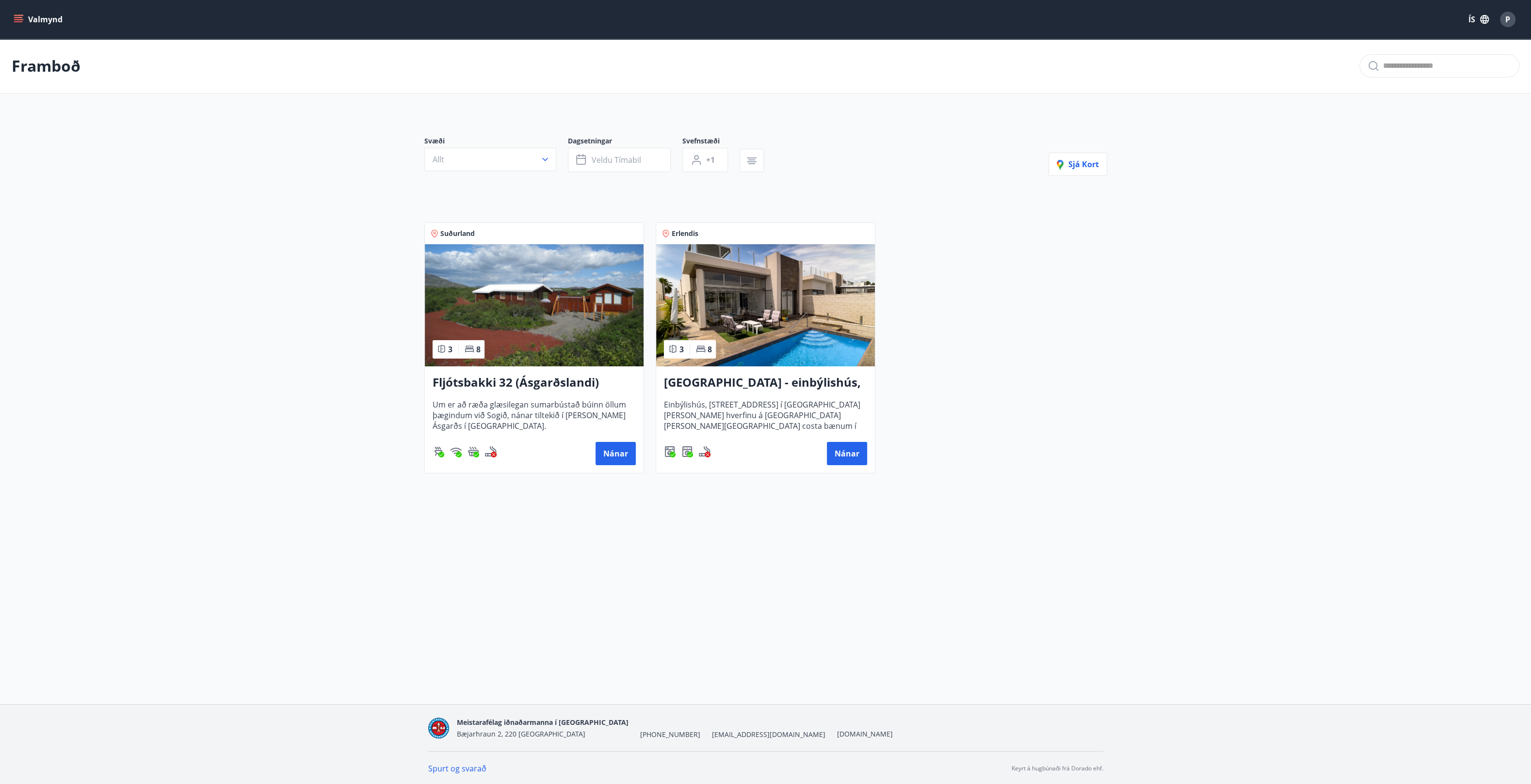
click at [526, 302] on img at bounding box center [765, 305] width 219 height 123
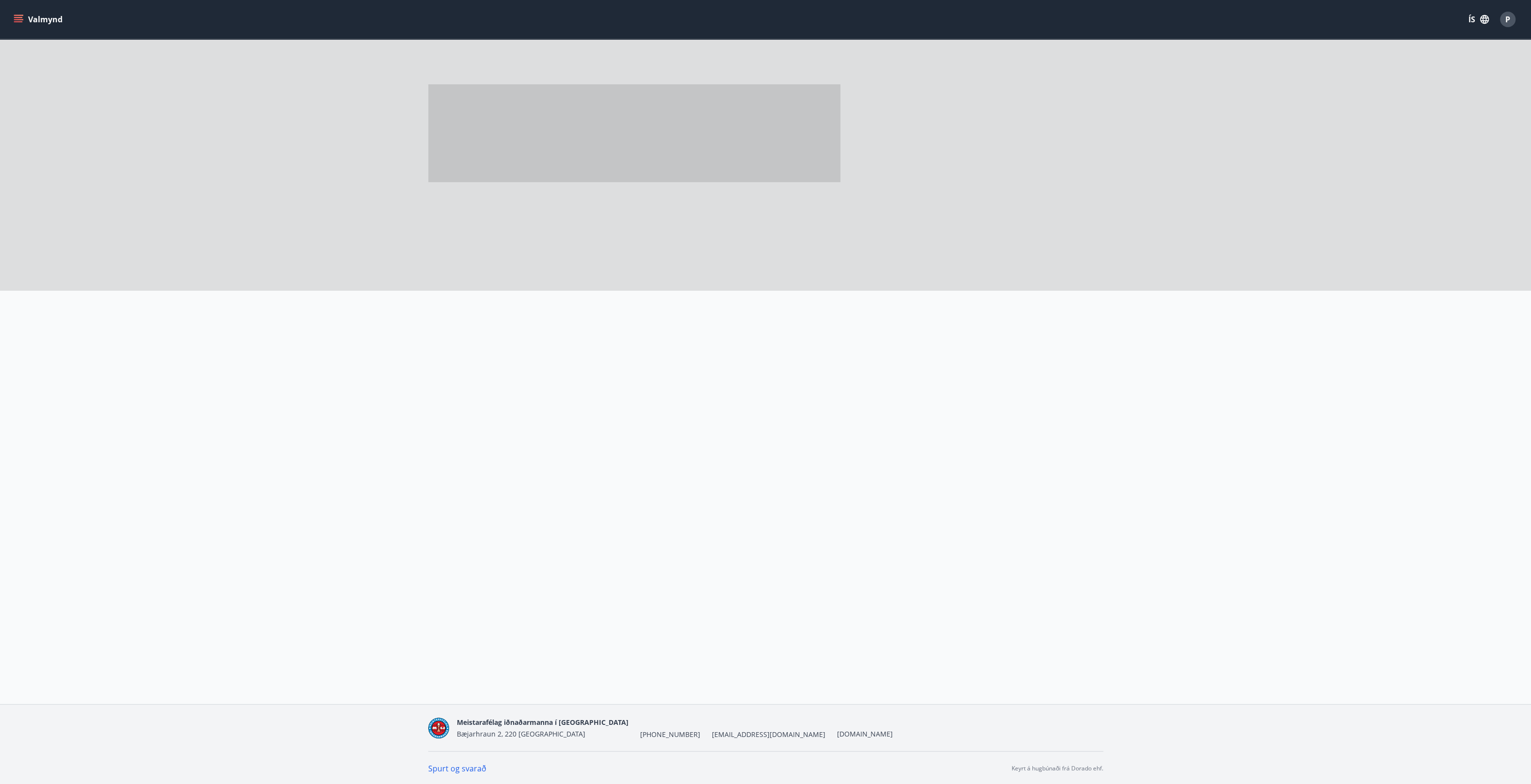
click at [526, 302] on div at bounding box center [645, 325] width 457 height 70
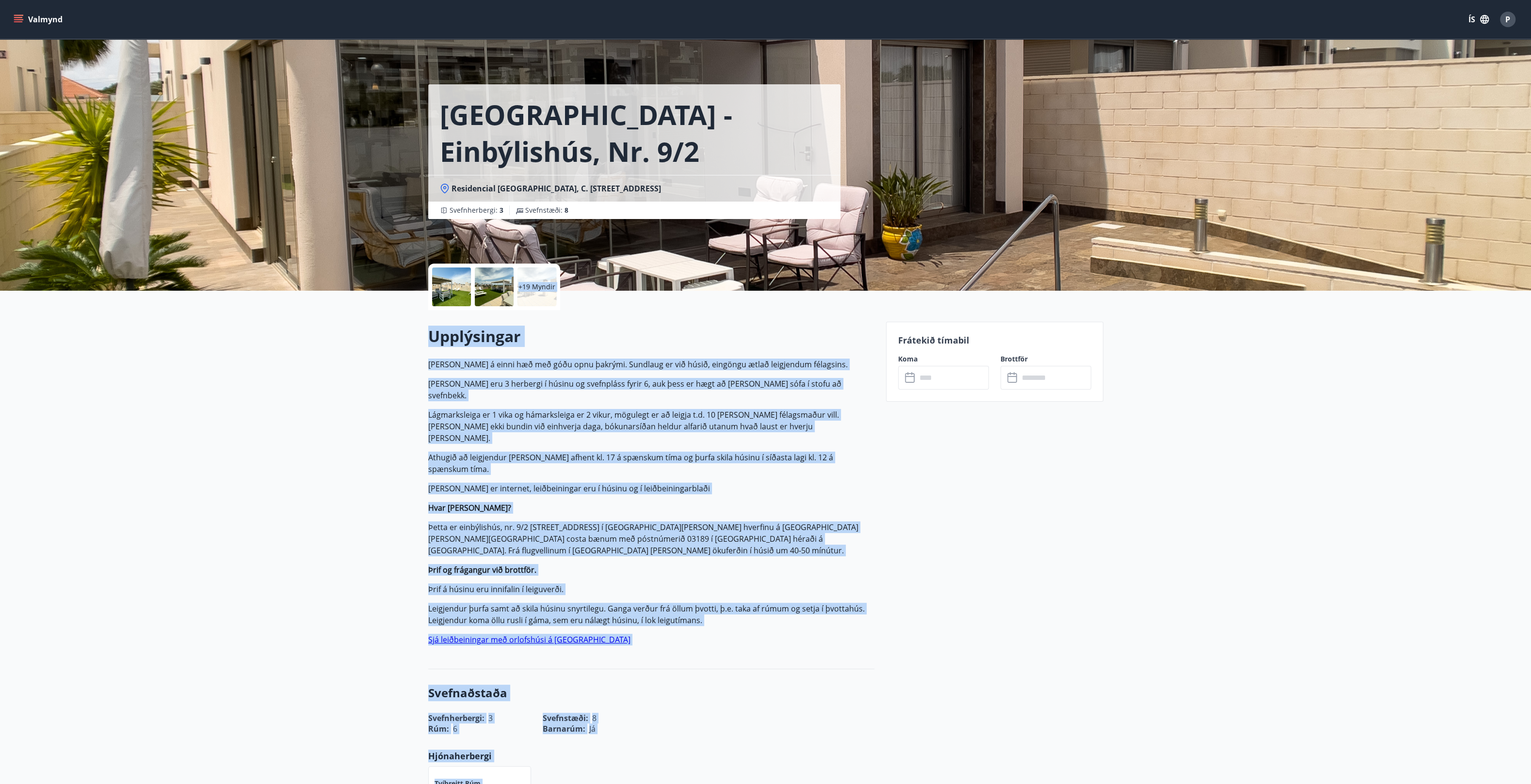
click at [443, 294] on div at bounding box center [451, 287] width 38 height 38
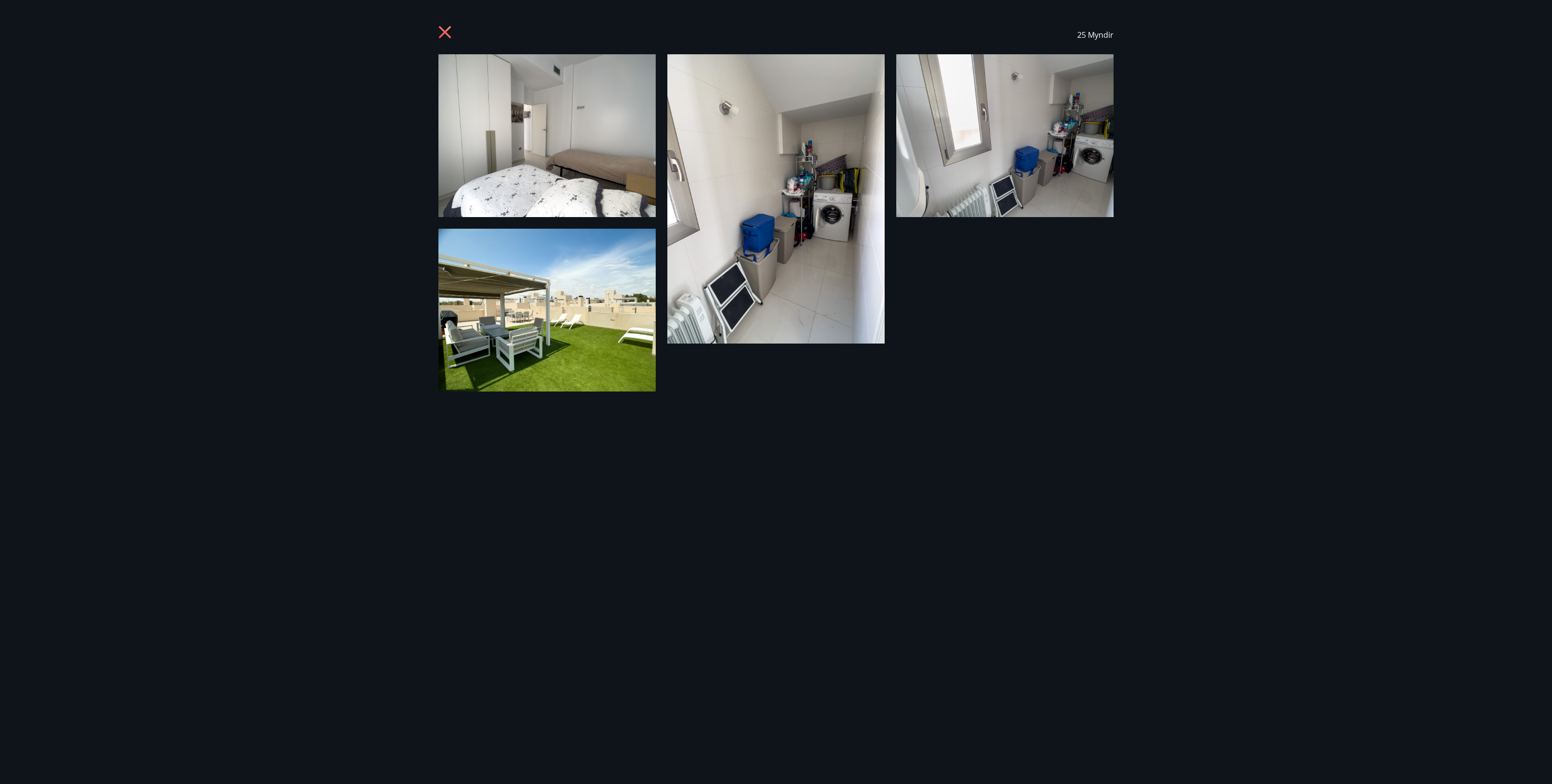
click at [526, 154] on img at bounding box center [546, 135] width 217 height 163
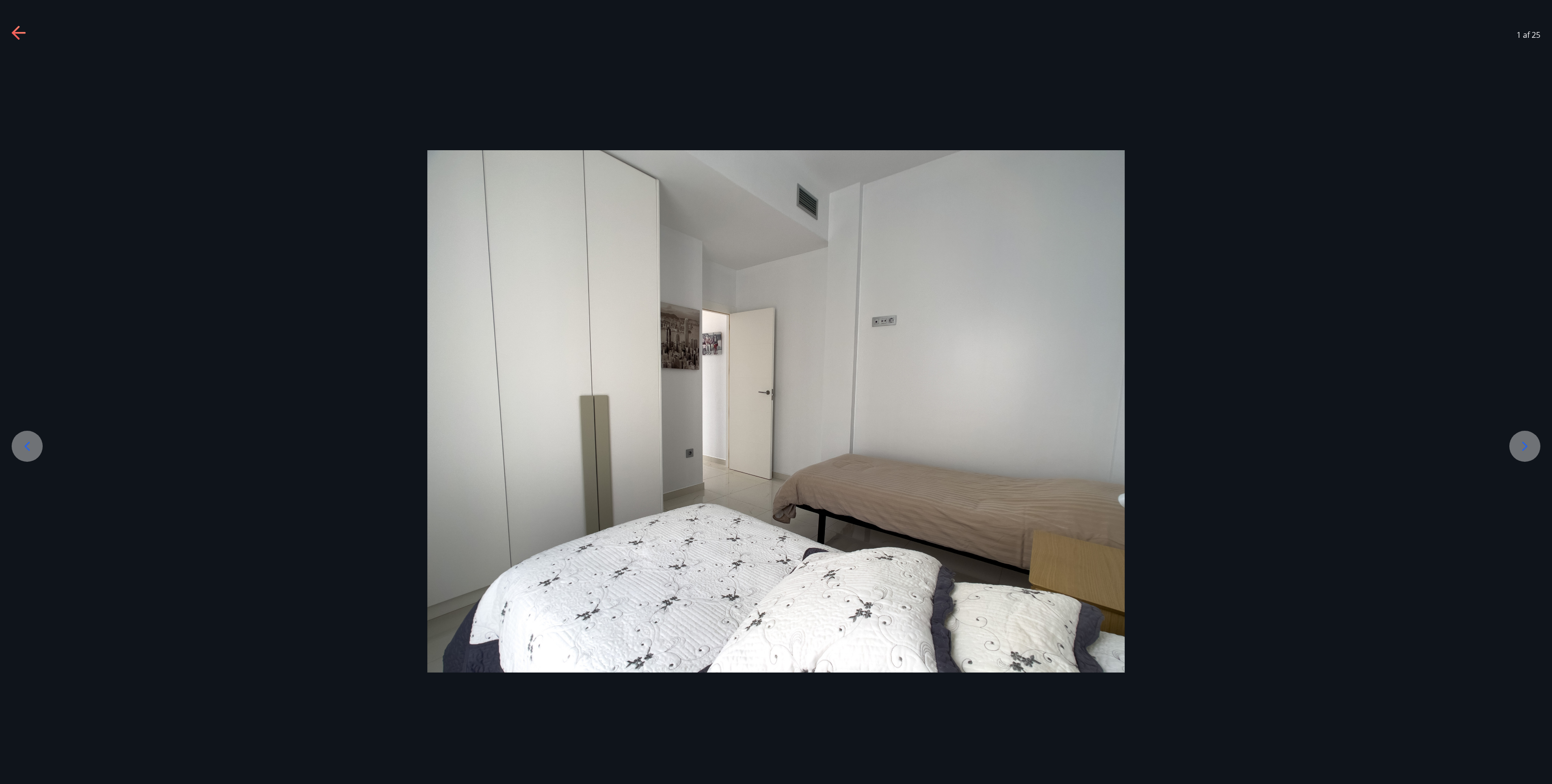
click at [526, 313] on icon at bounding box center [1524, 446] width 15 height 15
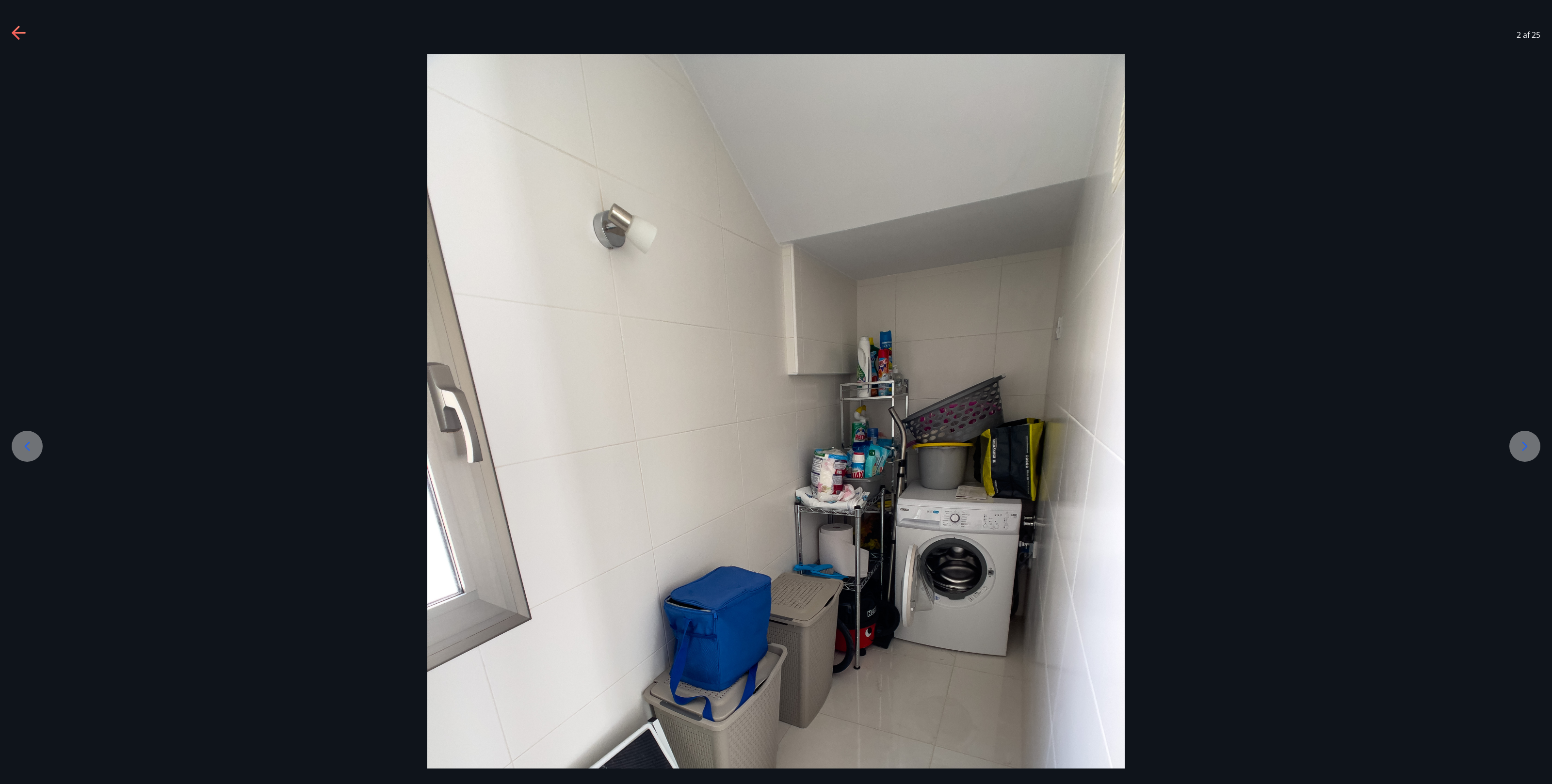
click at [526, 313] on icon at bounding box center [1524, 446] width 15 height 15
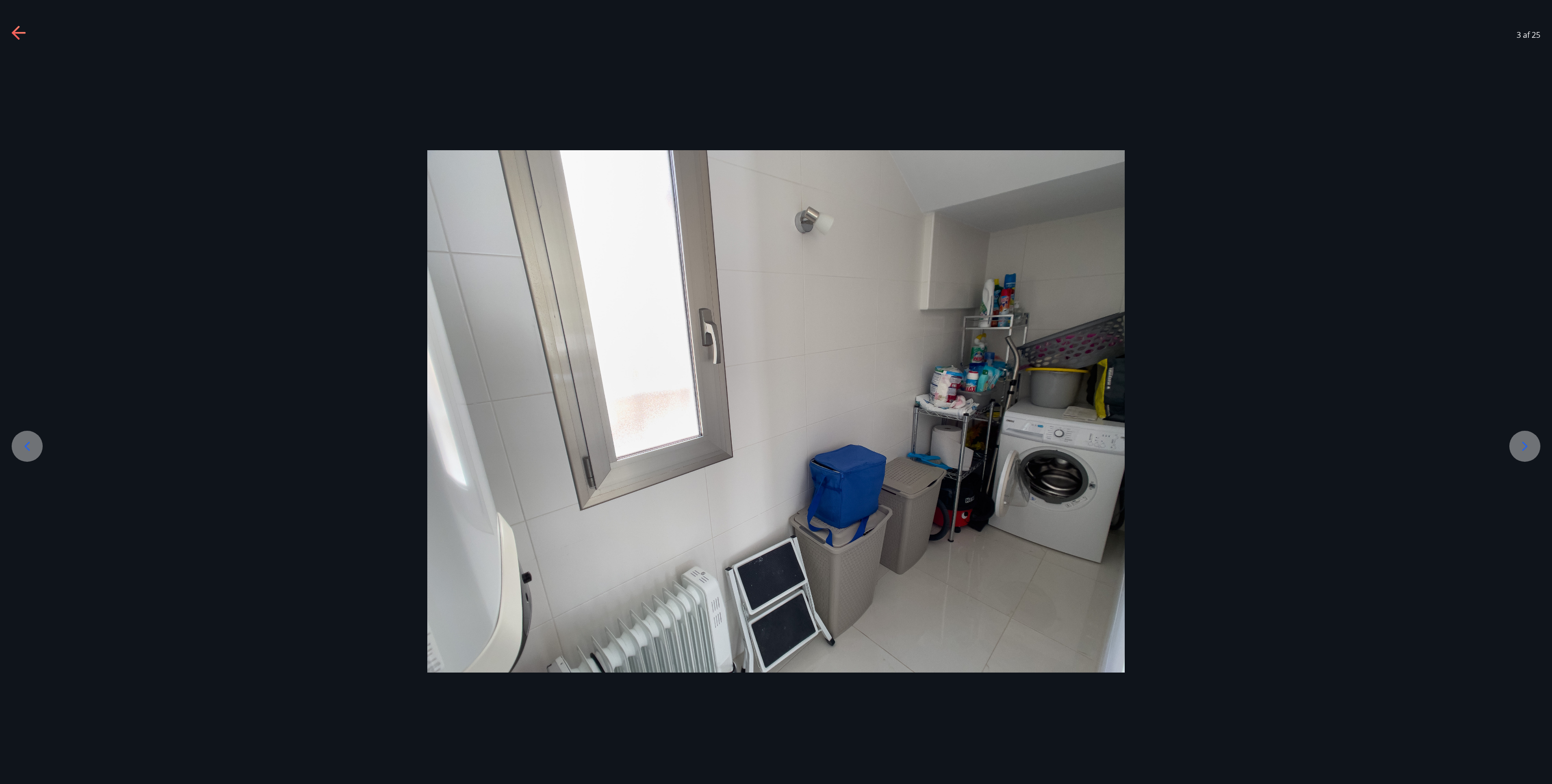
click at [526, 313] on icon at bounding box center [1524, 446] width 15 height 15
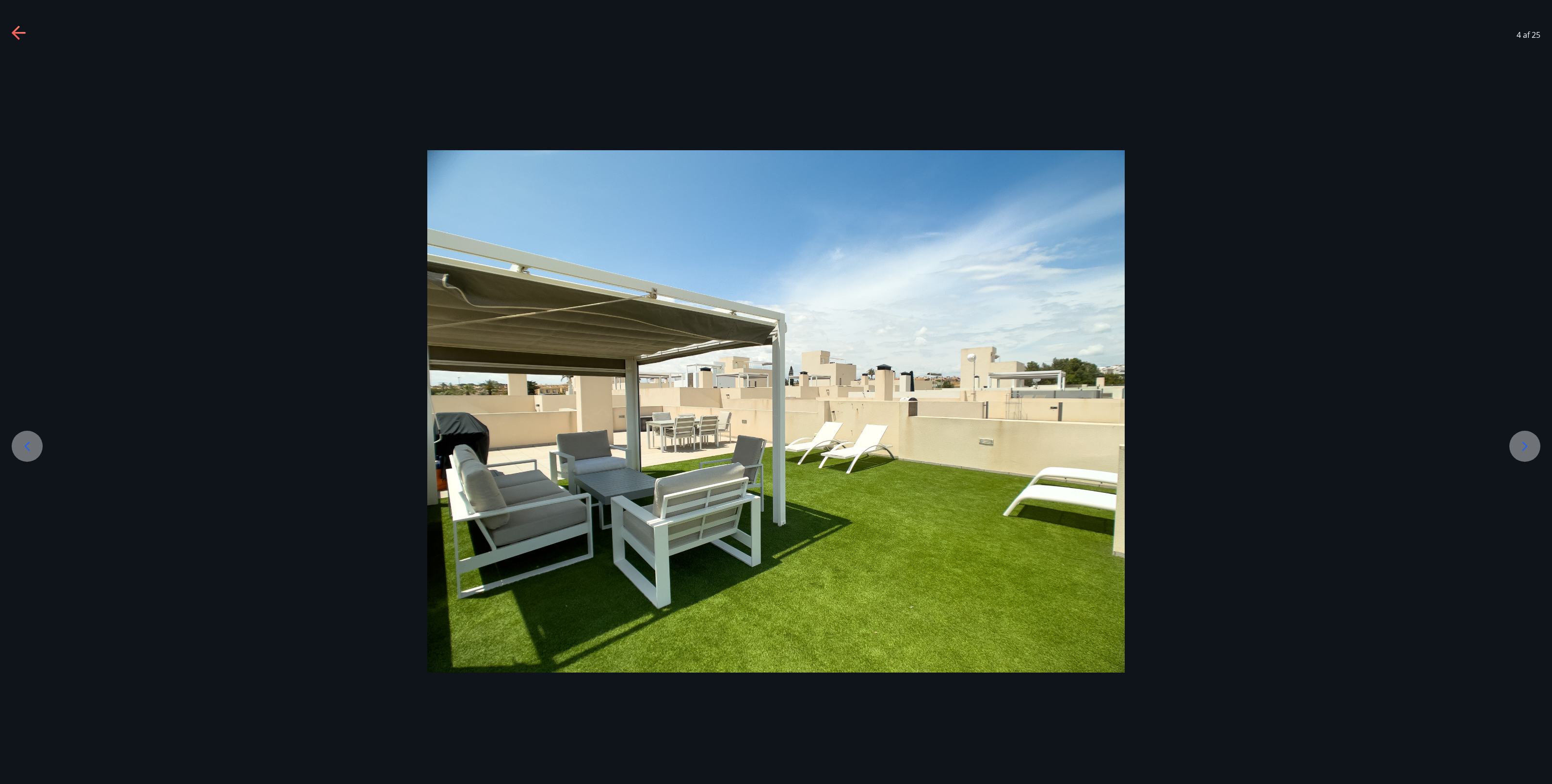
click at [526, 313] on icon at bounding box center [1524, 446] width 15 height 15
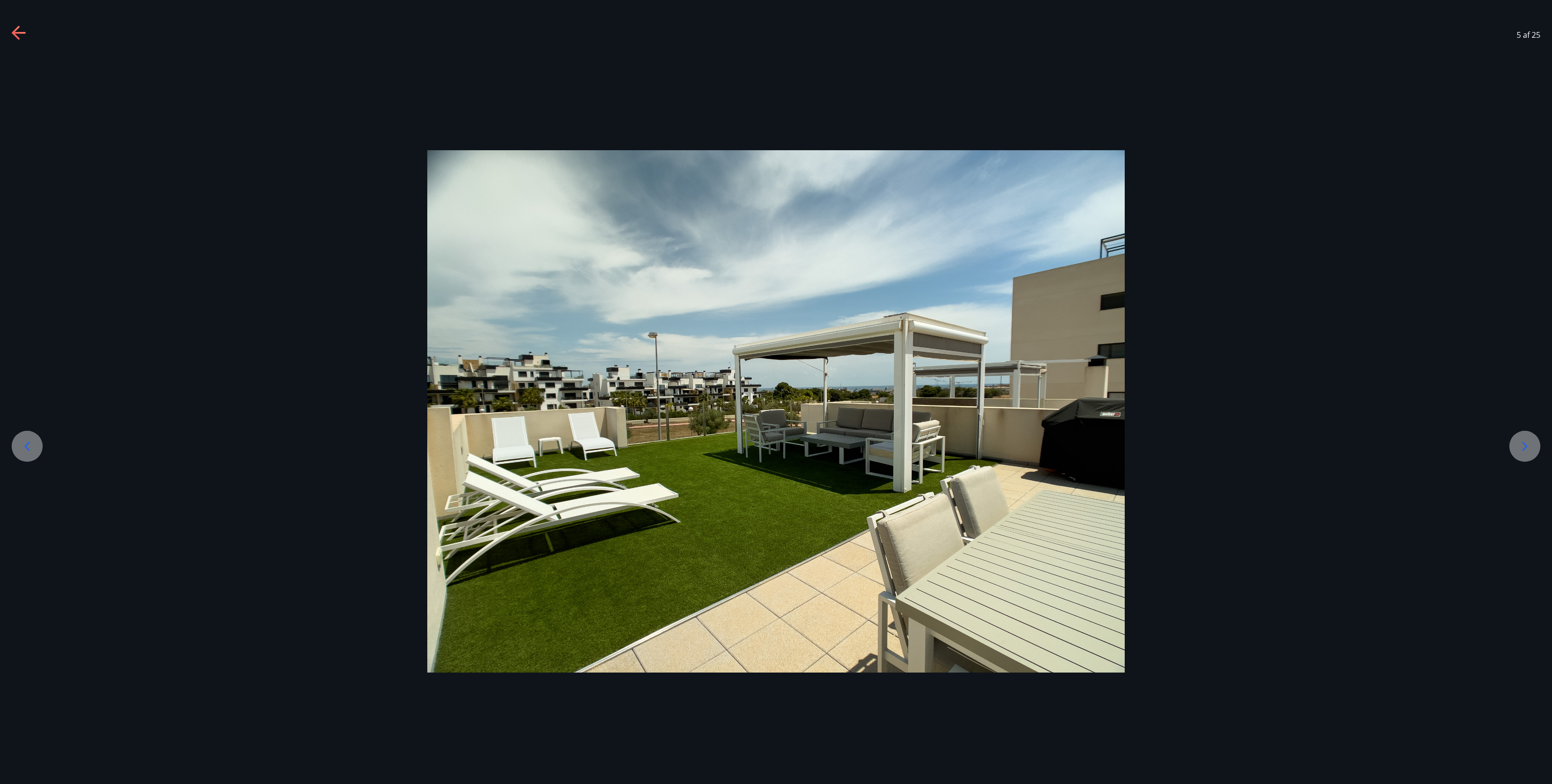
click at [526, 313] on icon at bounding box center [1524, 446] width 15 height 15
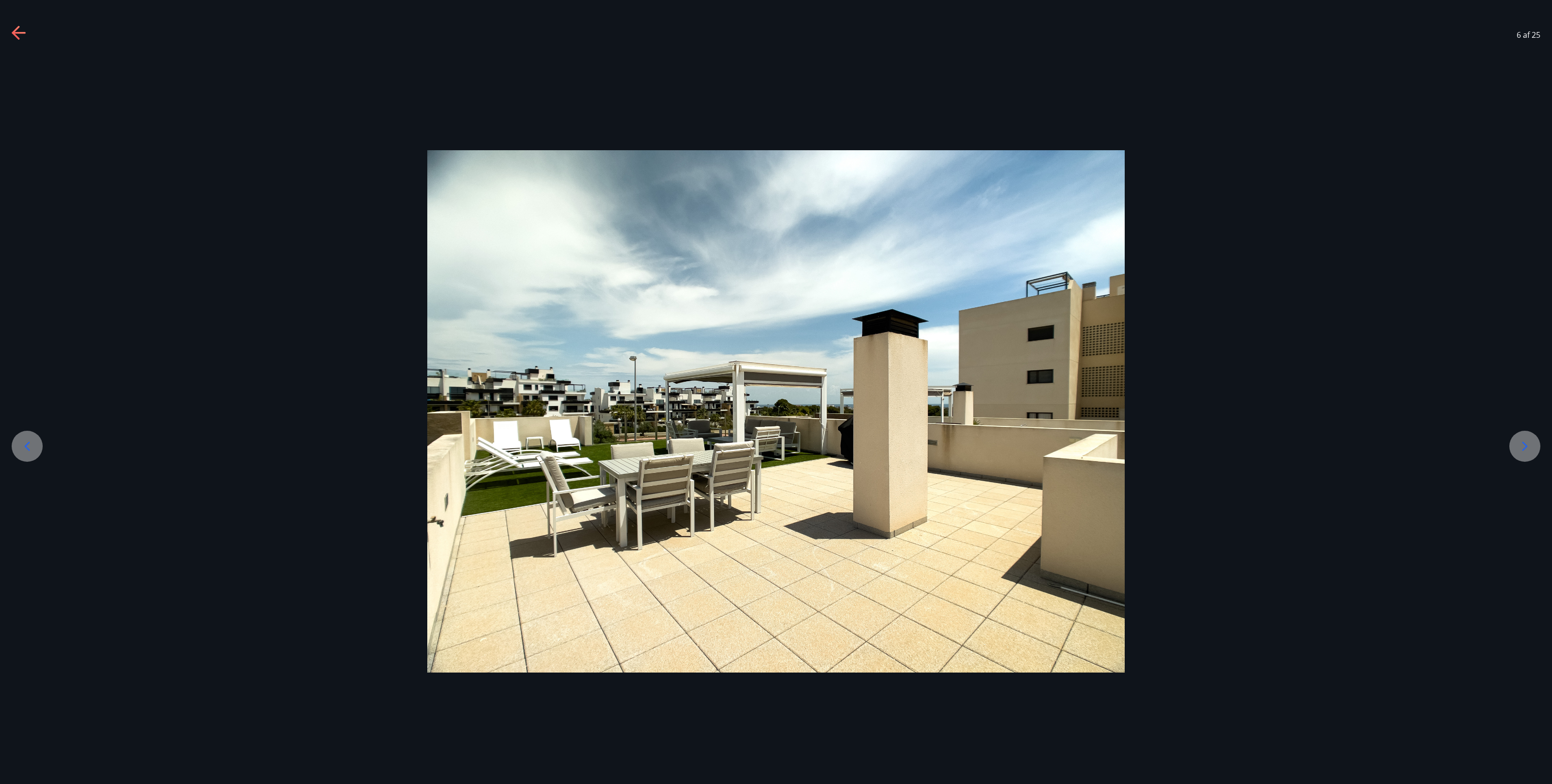
click at [526, 313] on icon at bounding box center [1524, 446] width 15 height 15
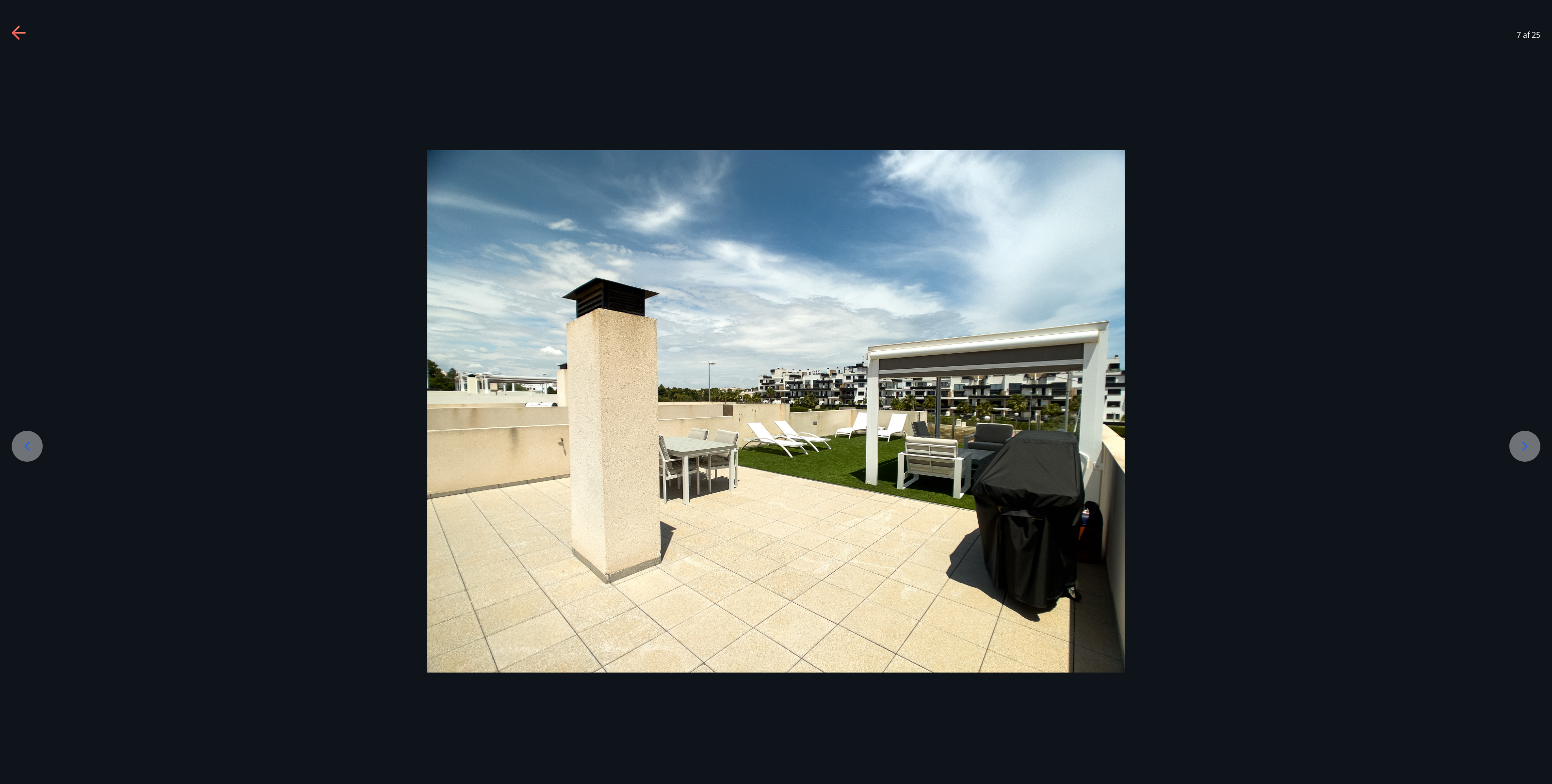
click at [526, 313] on icon at bounding box center [1524, 446] width 15 height 15
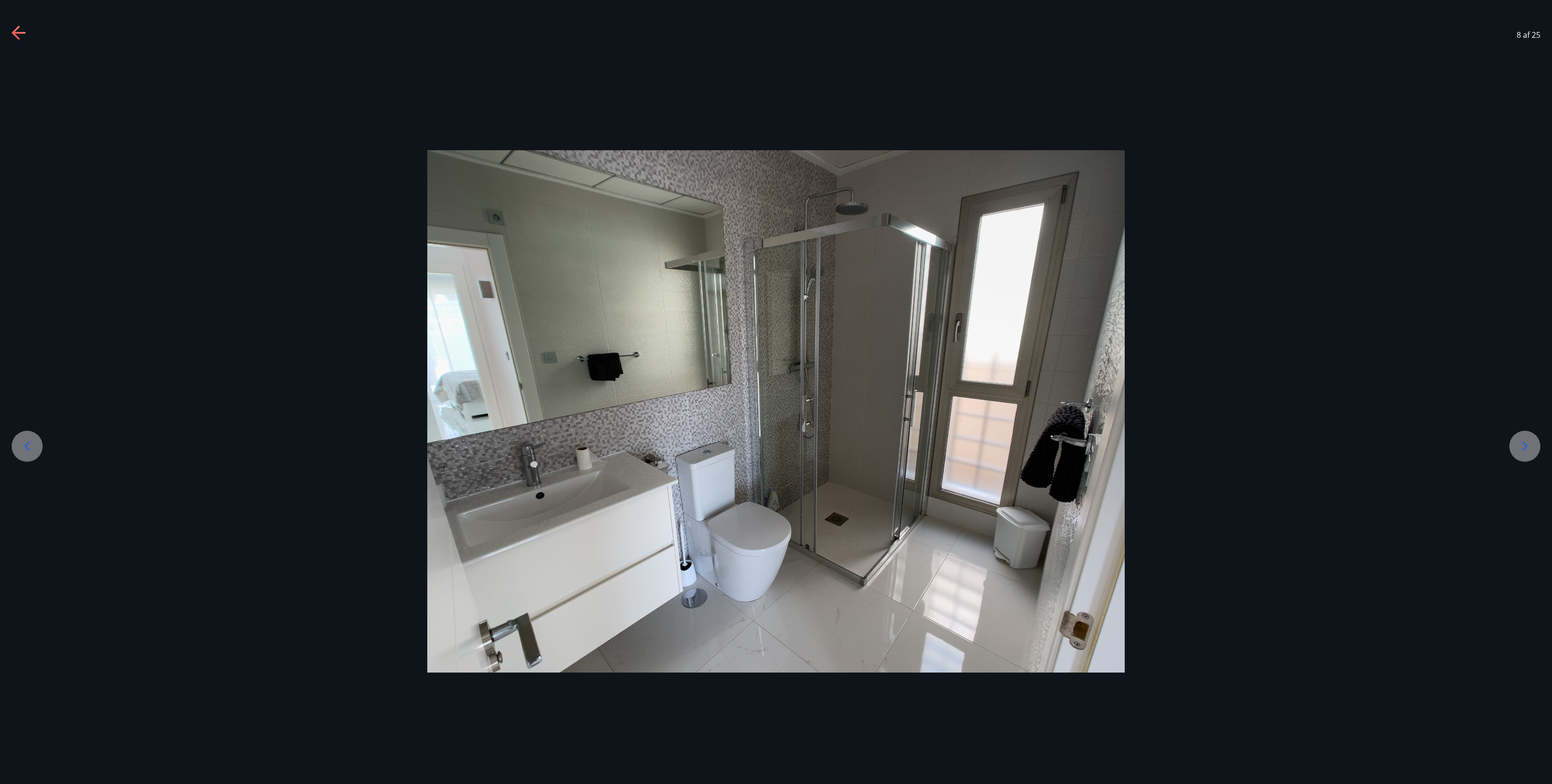
click at [526, 313] on icon at bounding box center [1524, 446] width 15 height 15
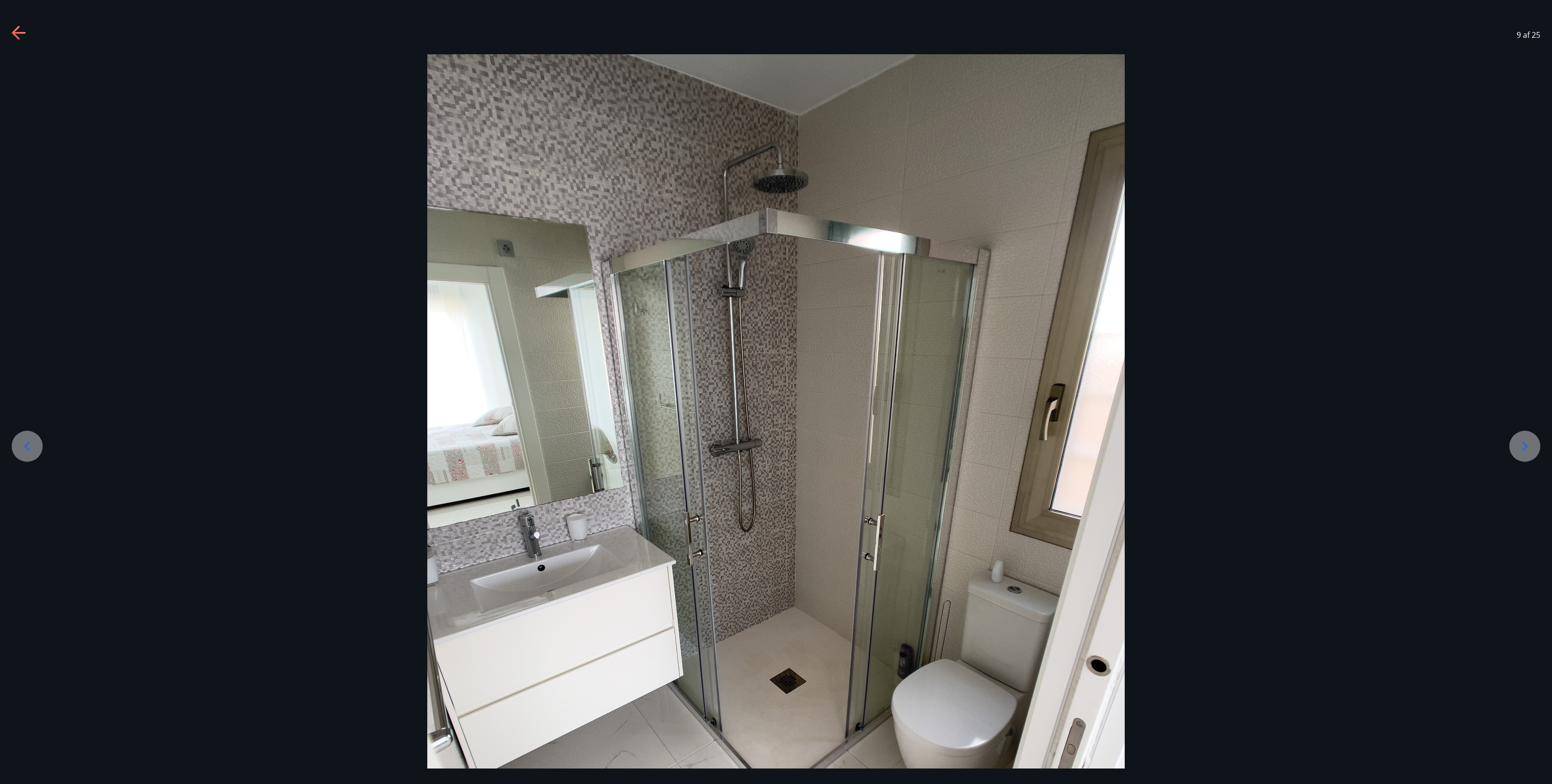
click at [23, 313] on div at bounding box center [27, 446] width 31 height 31
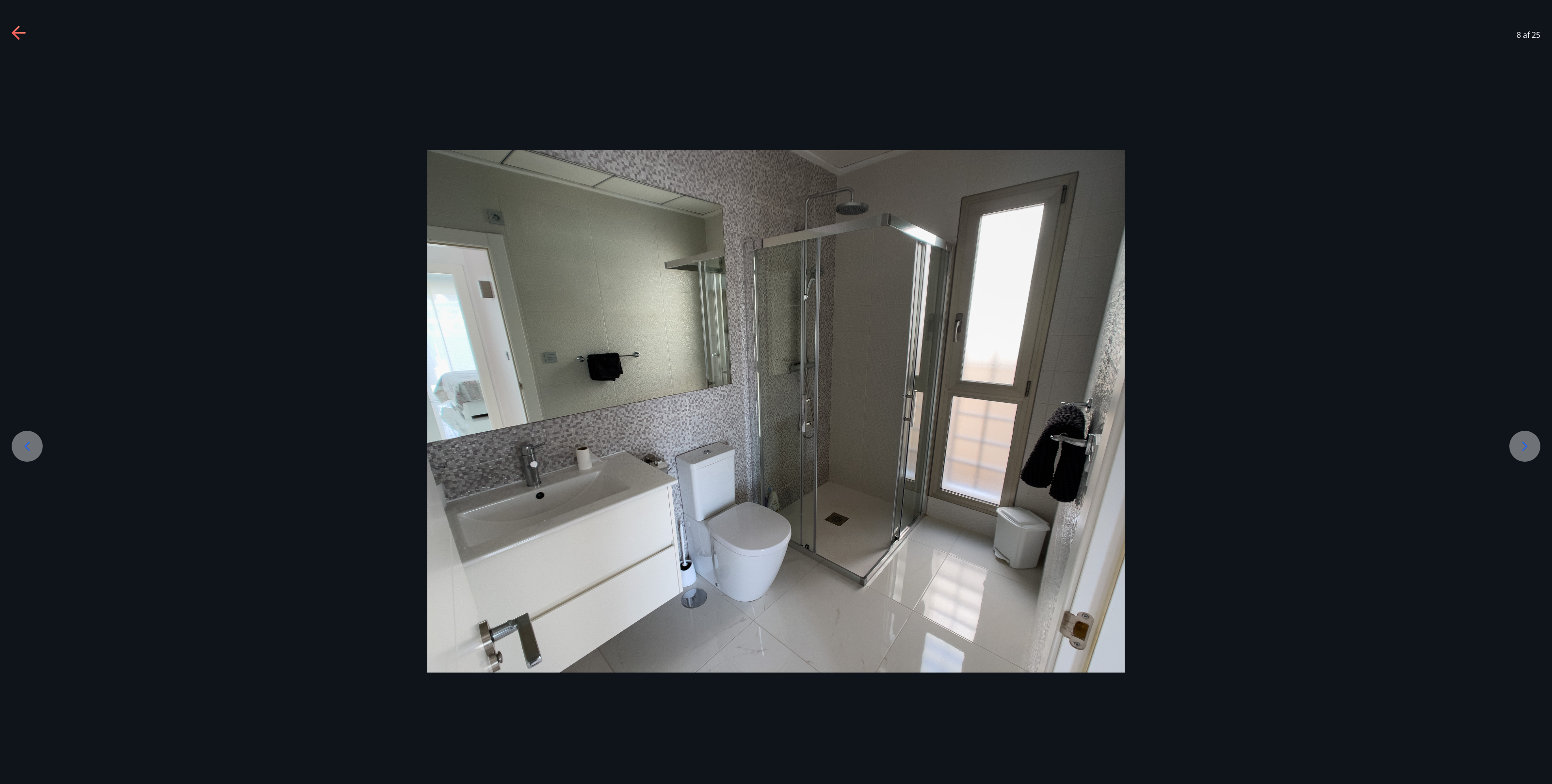
click at [14, 313] on div at bounding box center [27, 446] width 31 height 31
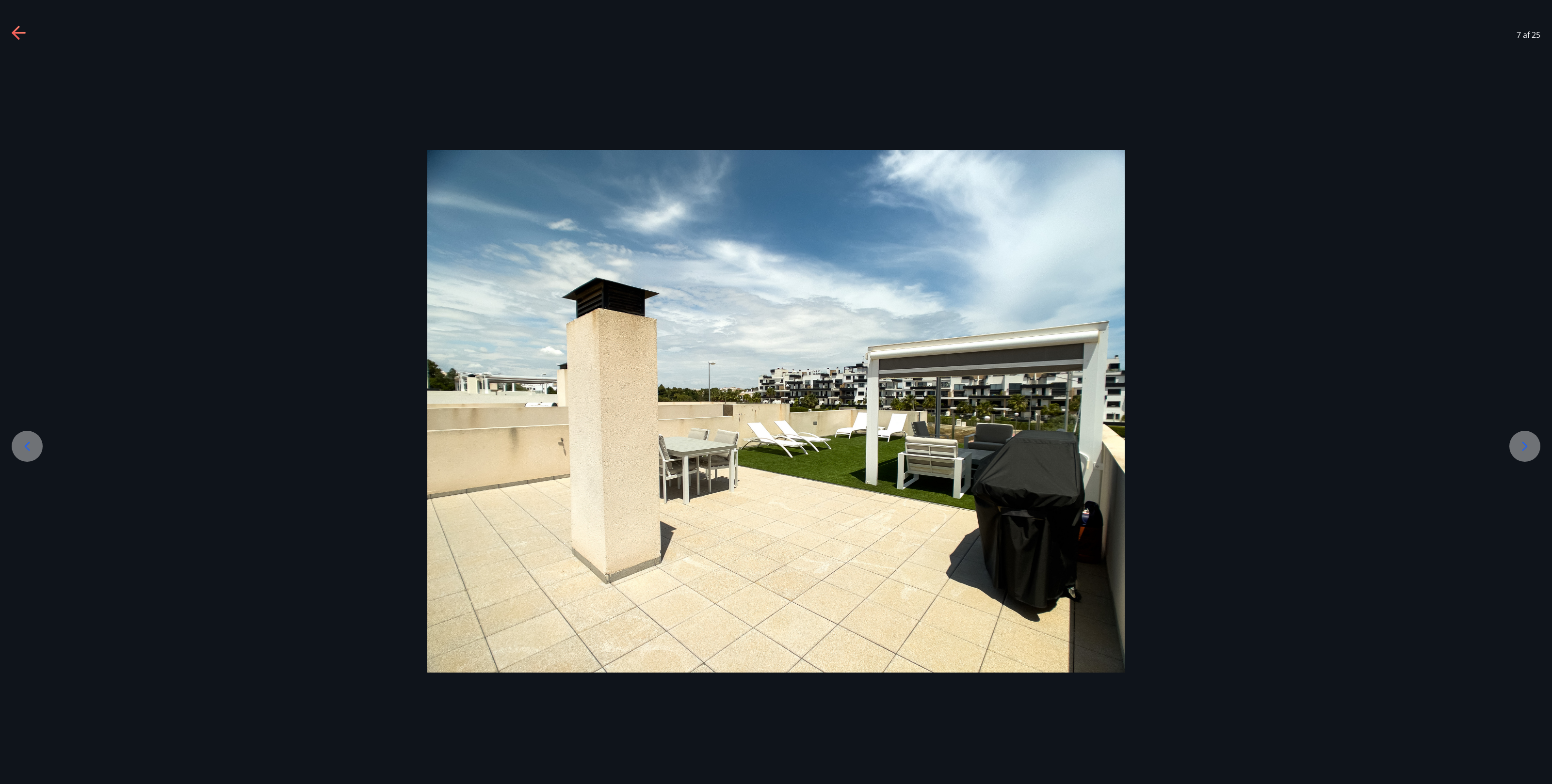
click at [526, 313] on icon at bounding box center [1524, 446] width 15 height 15
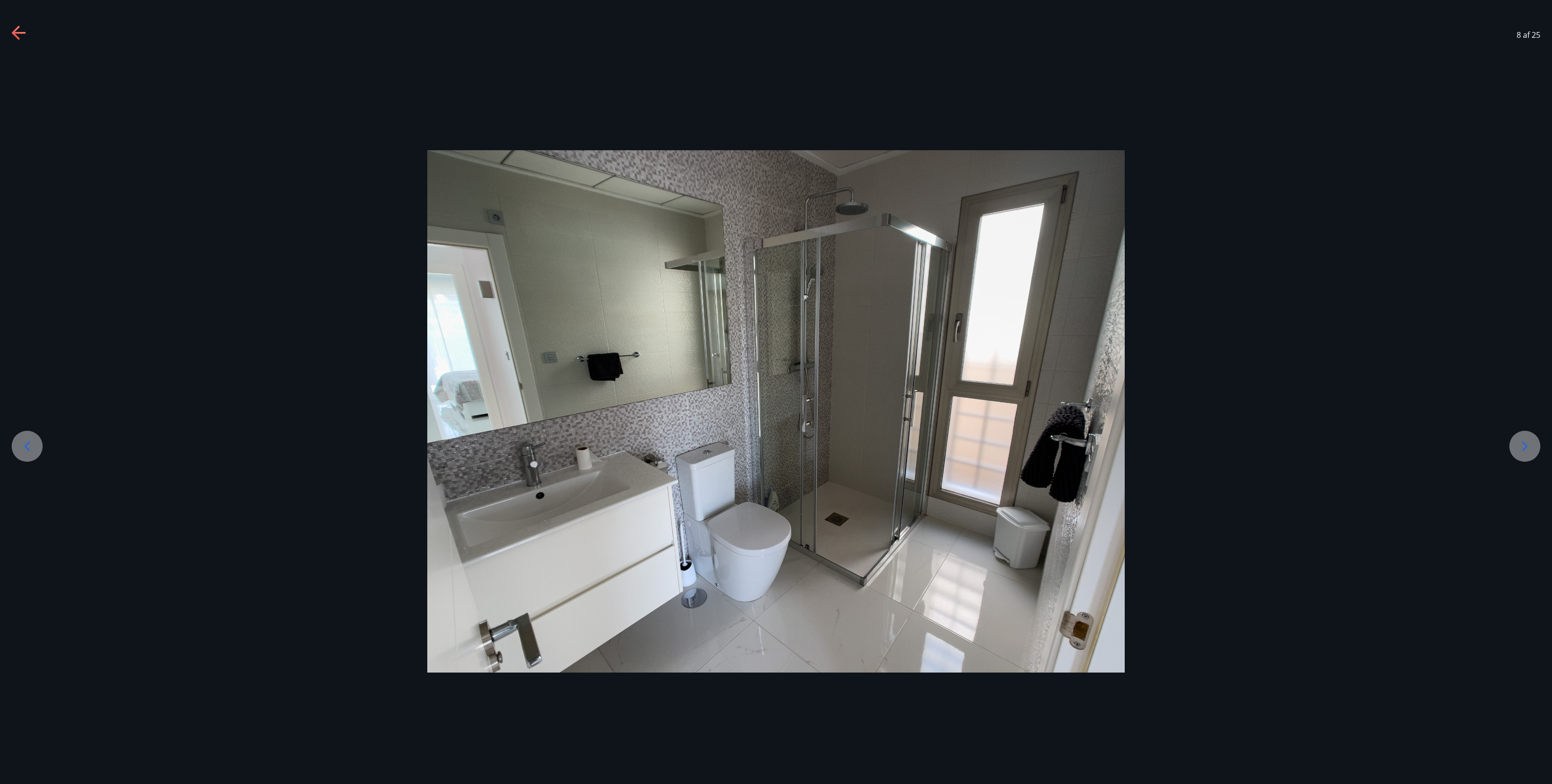
click at [526, 313] on icon at bounding box center [1524, 446] width 15 height 15
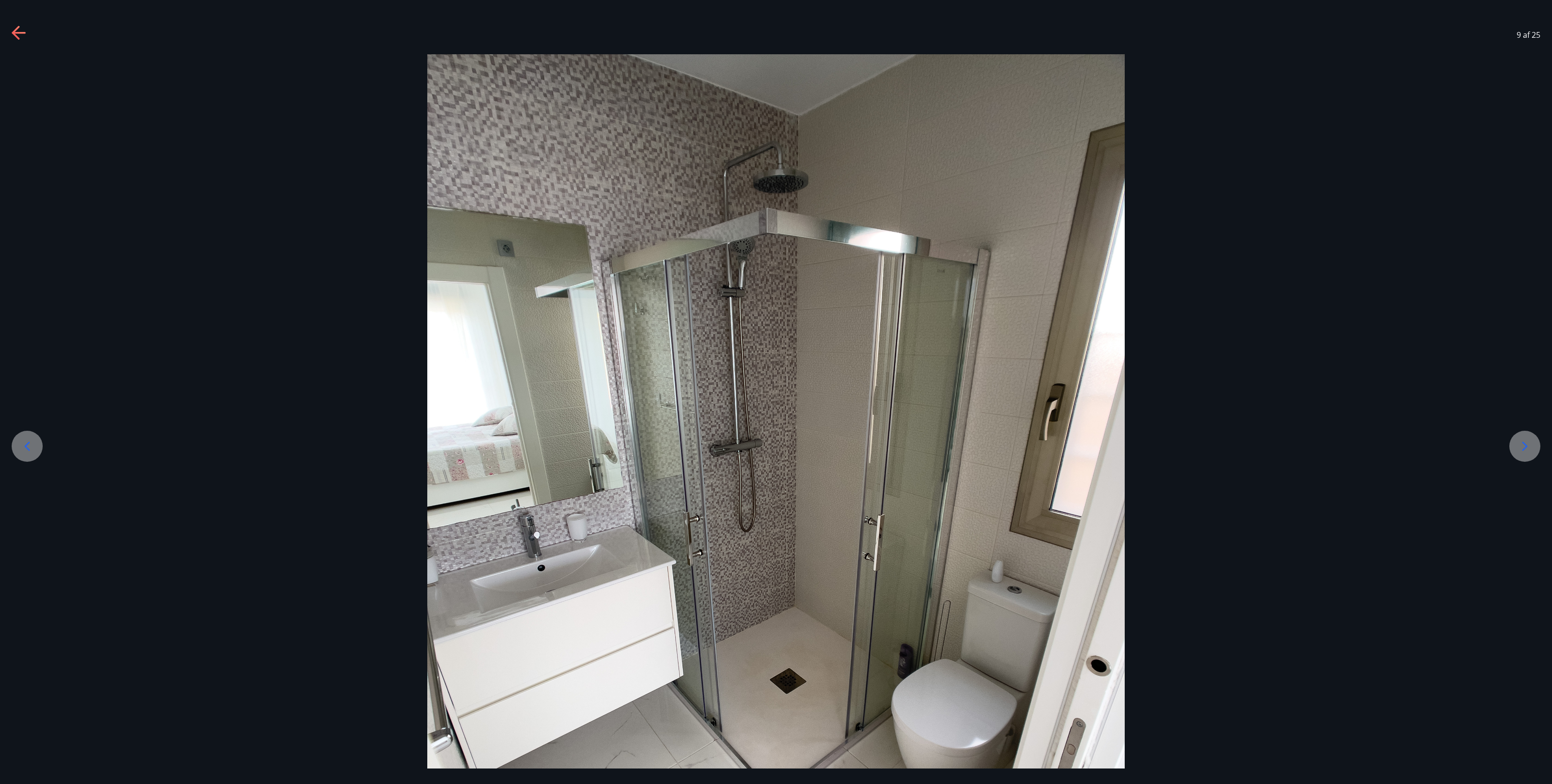
click at [526, 313] on icon at bounding box center [1524, 446] width 15 height 15
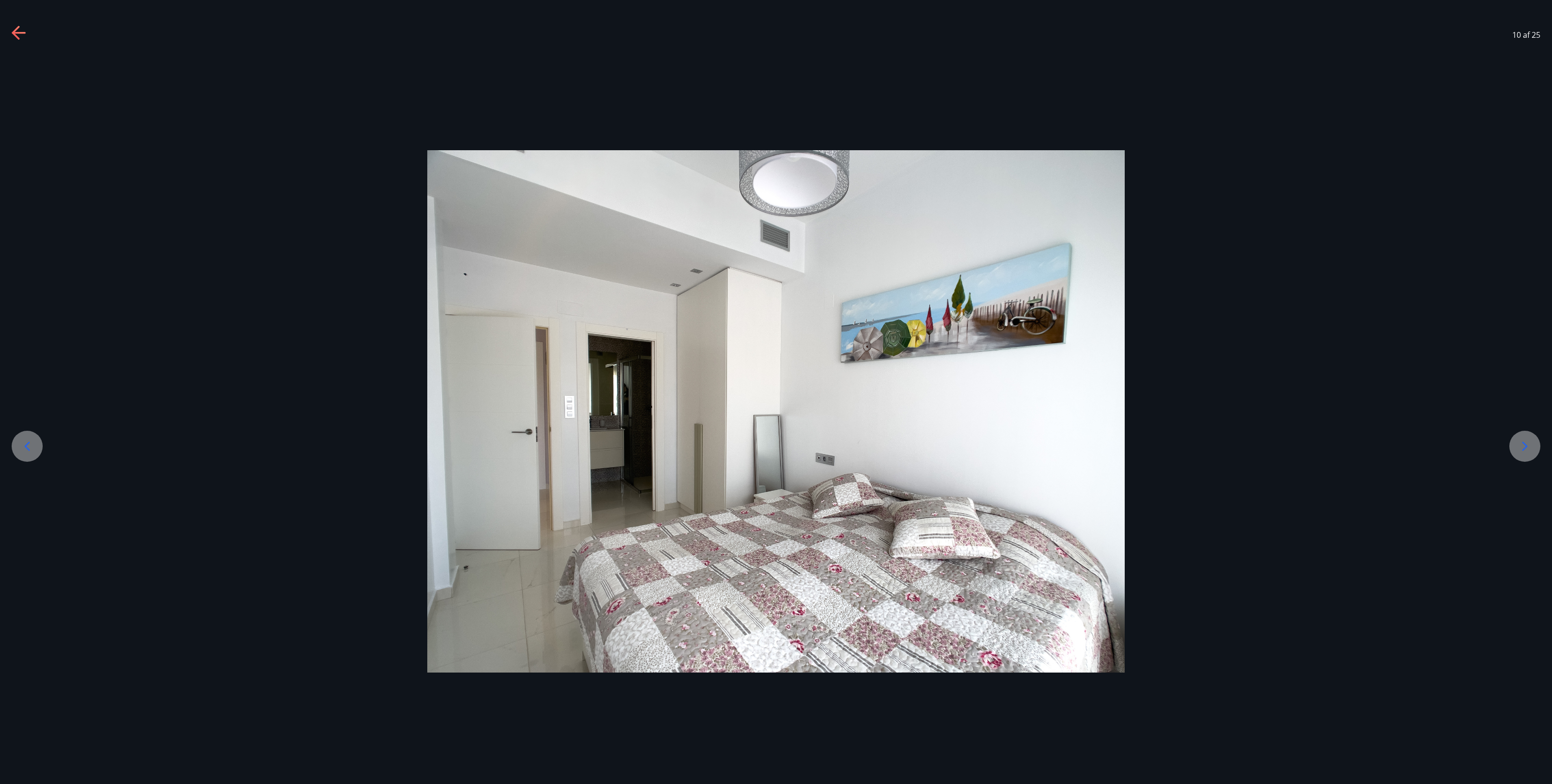
click at [526, 313] on icon at bounding box center [1524, 446] width 15 height 15
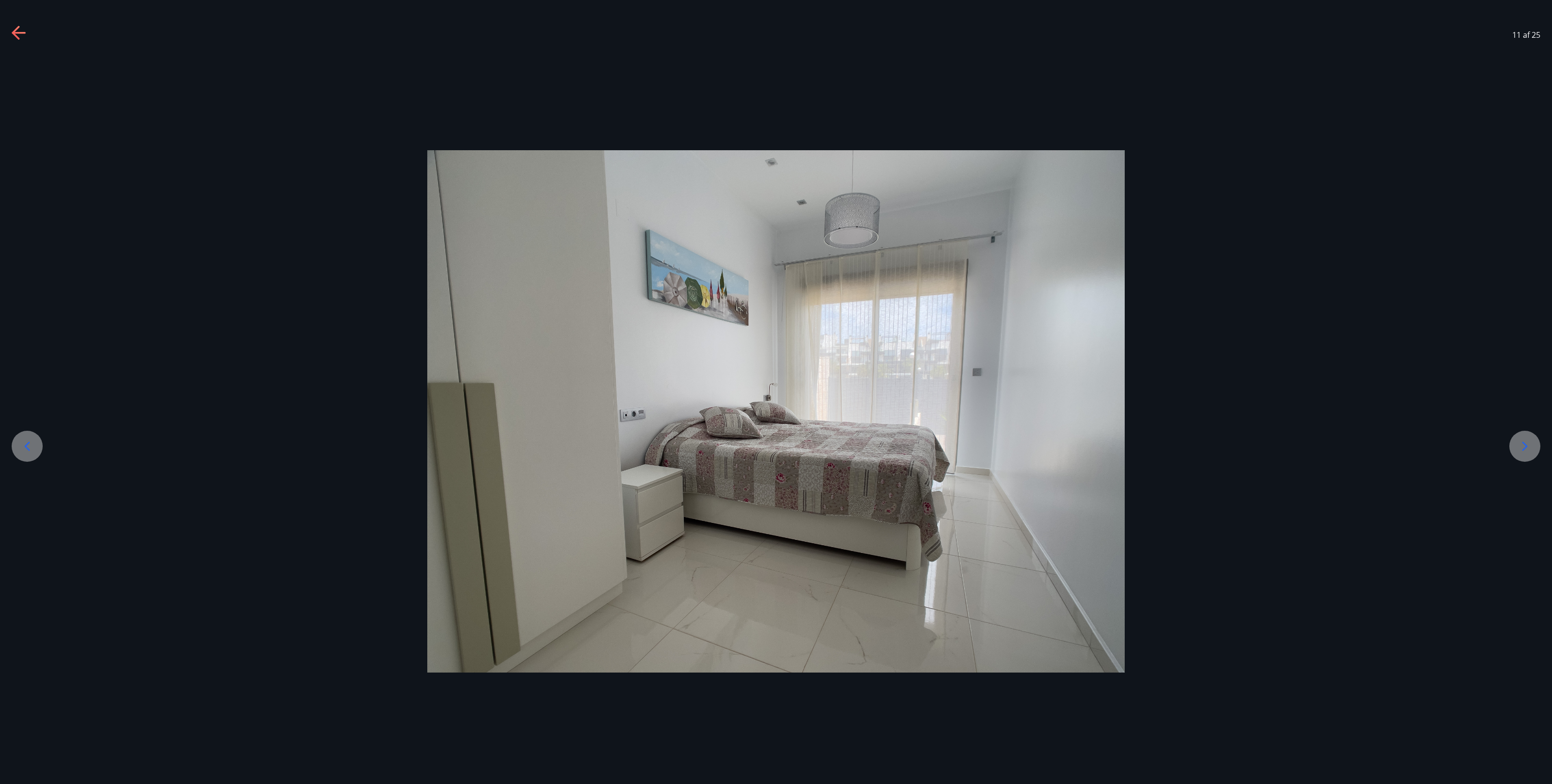
click at [526, 313] on icon at bounding box center [1524, 446] width 15 height 15
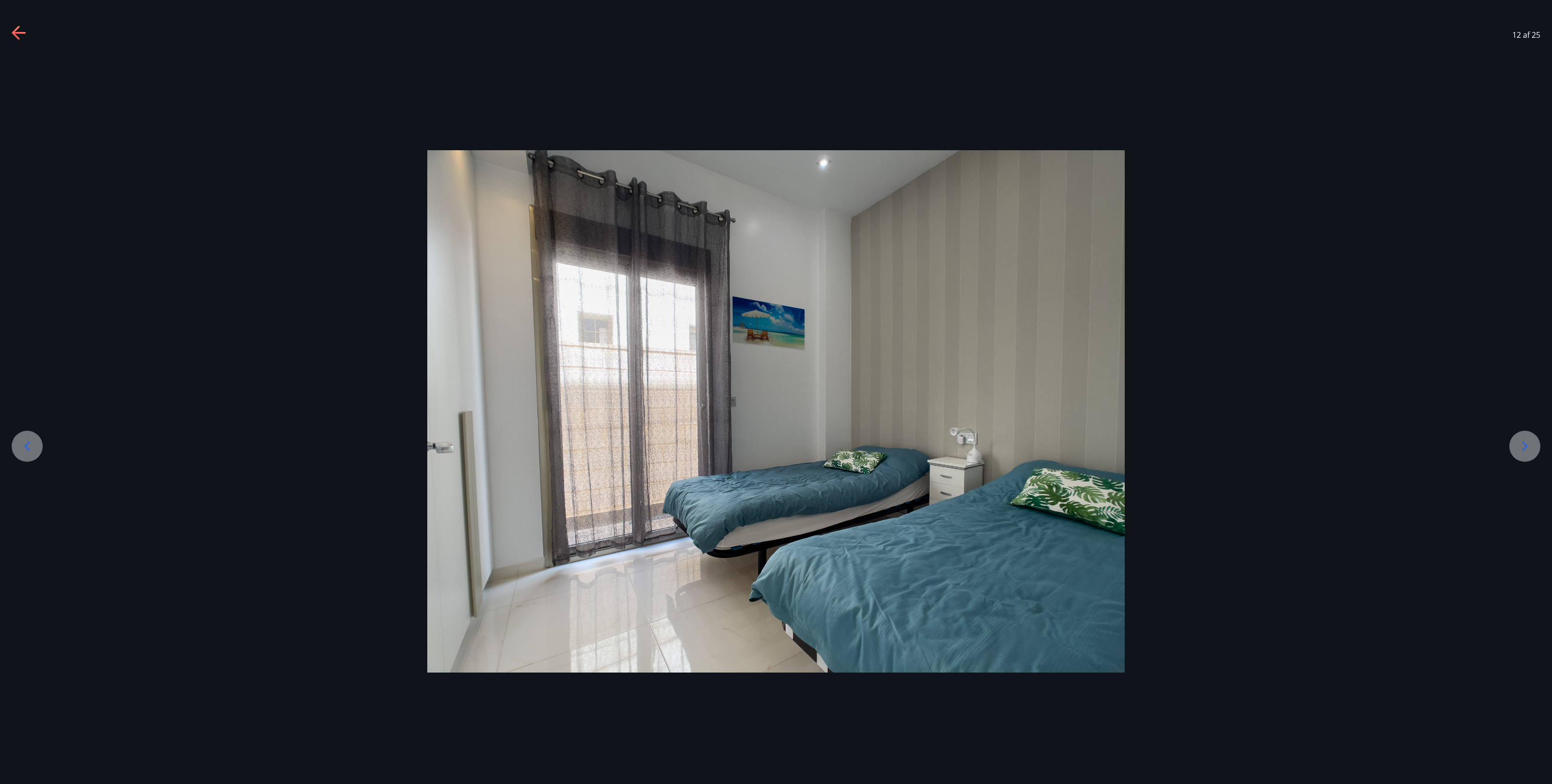
click at [526, 313] on icon at bounding box center [1524, 446] width 15 height 15
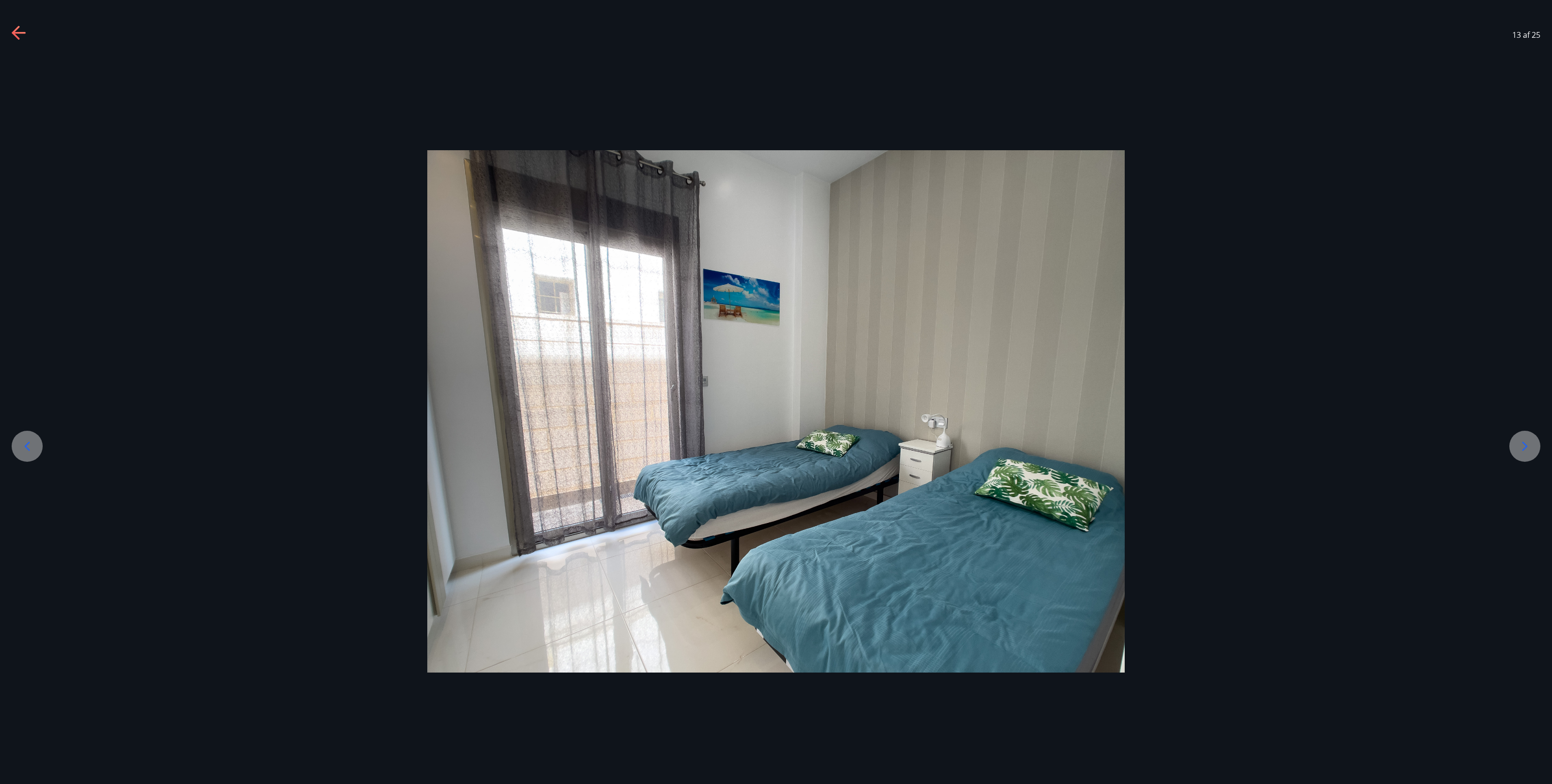
click at [526, 313] on icon at bounding box center [1524, 446] width 15 height 15
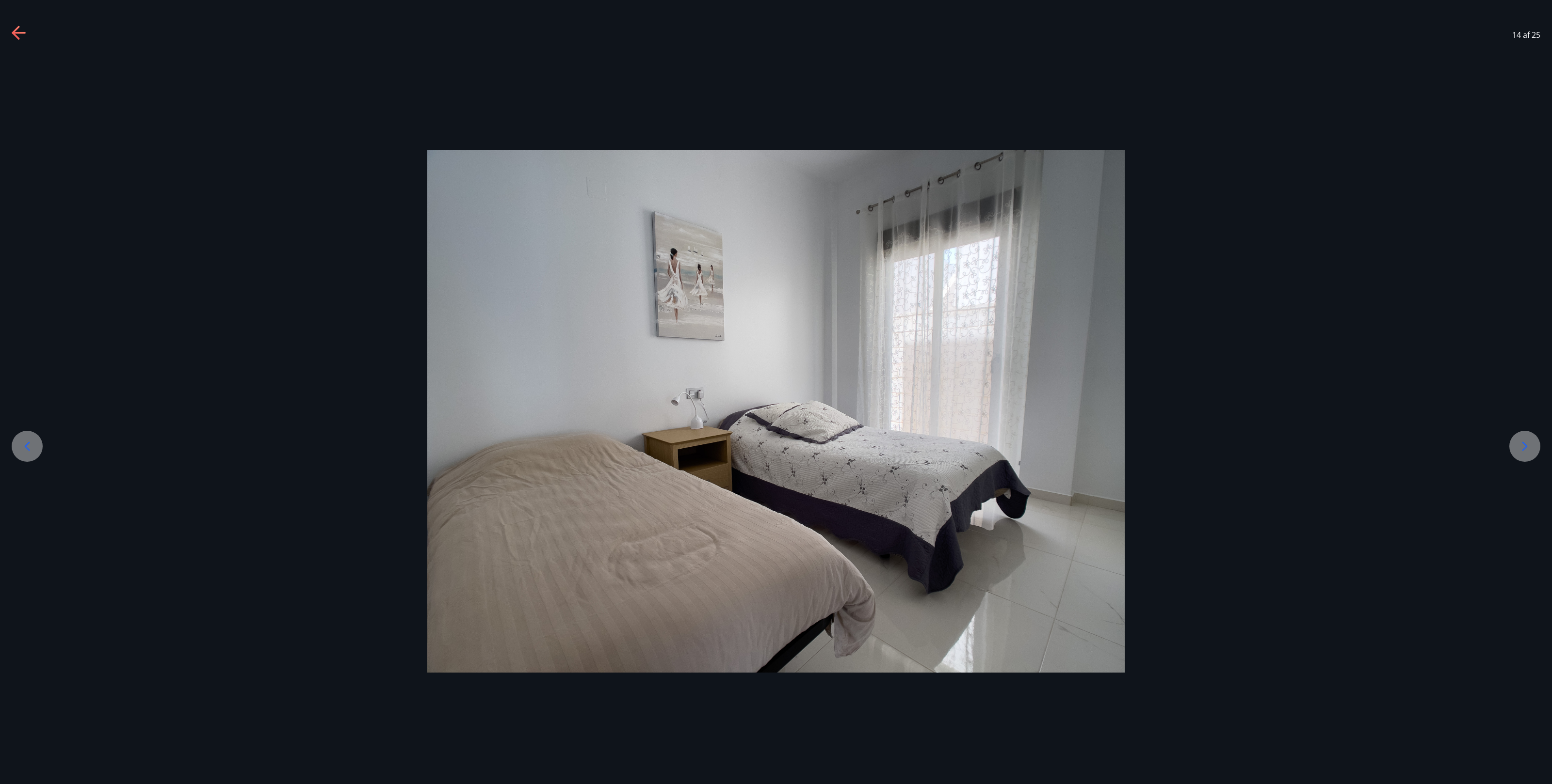
click at [526, 313] on div at bounding box center [776, 412] width 1552 height 523
click at [526, 313] on icon at bounding box center [1524, 446] width 15 height 15
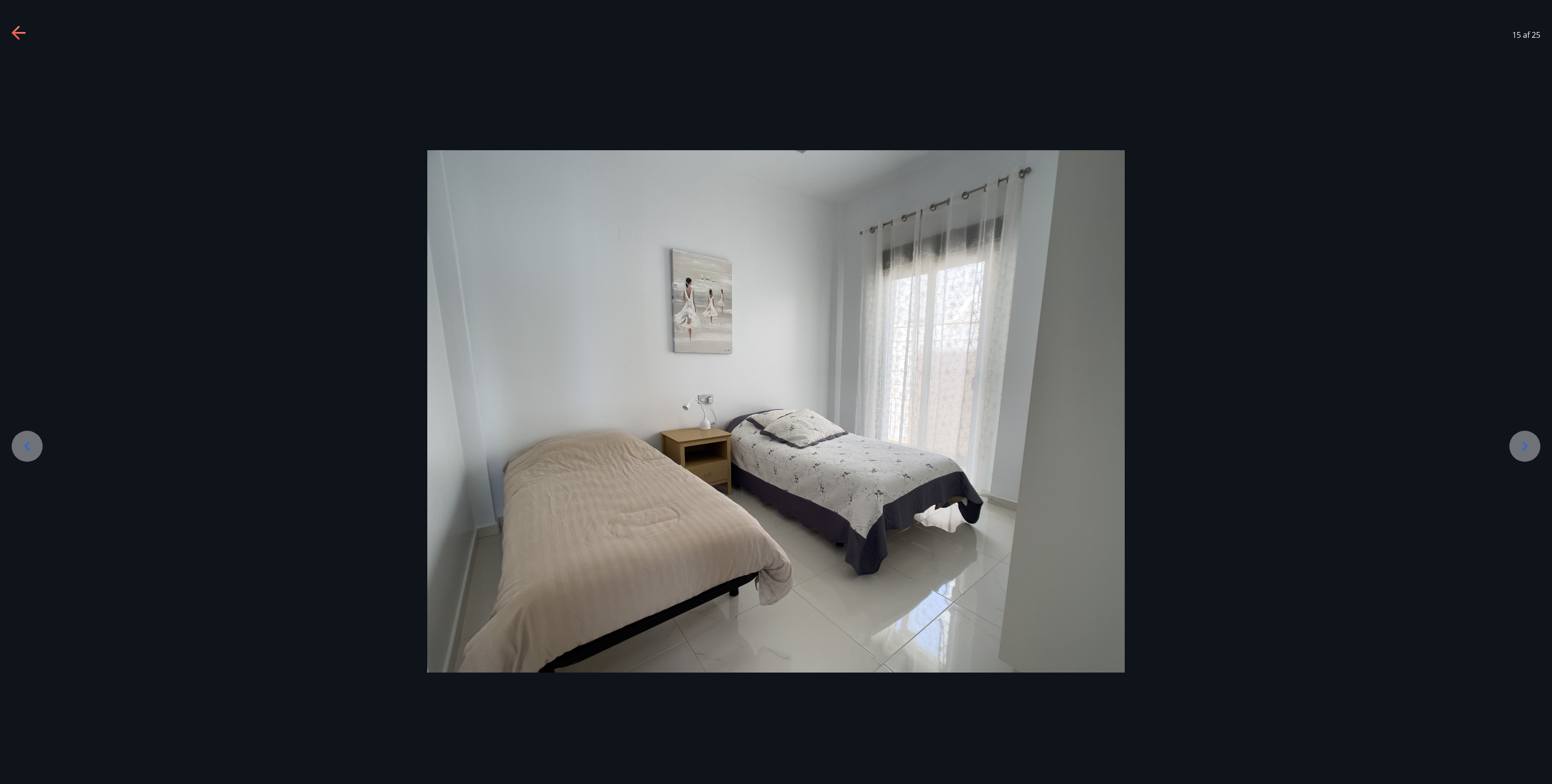
click at [526, 313] on icon at bounding box center [1524, 446] width 15 height 15
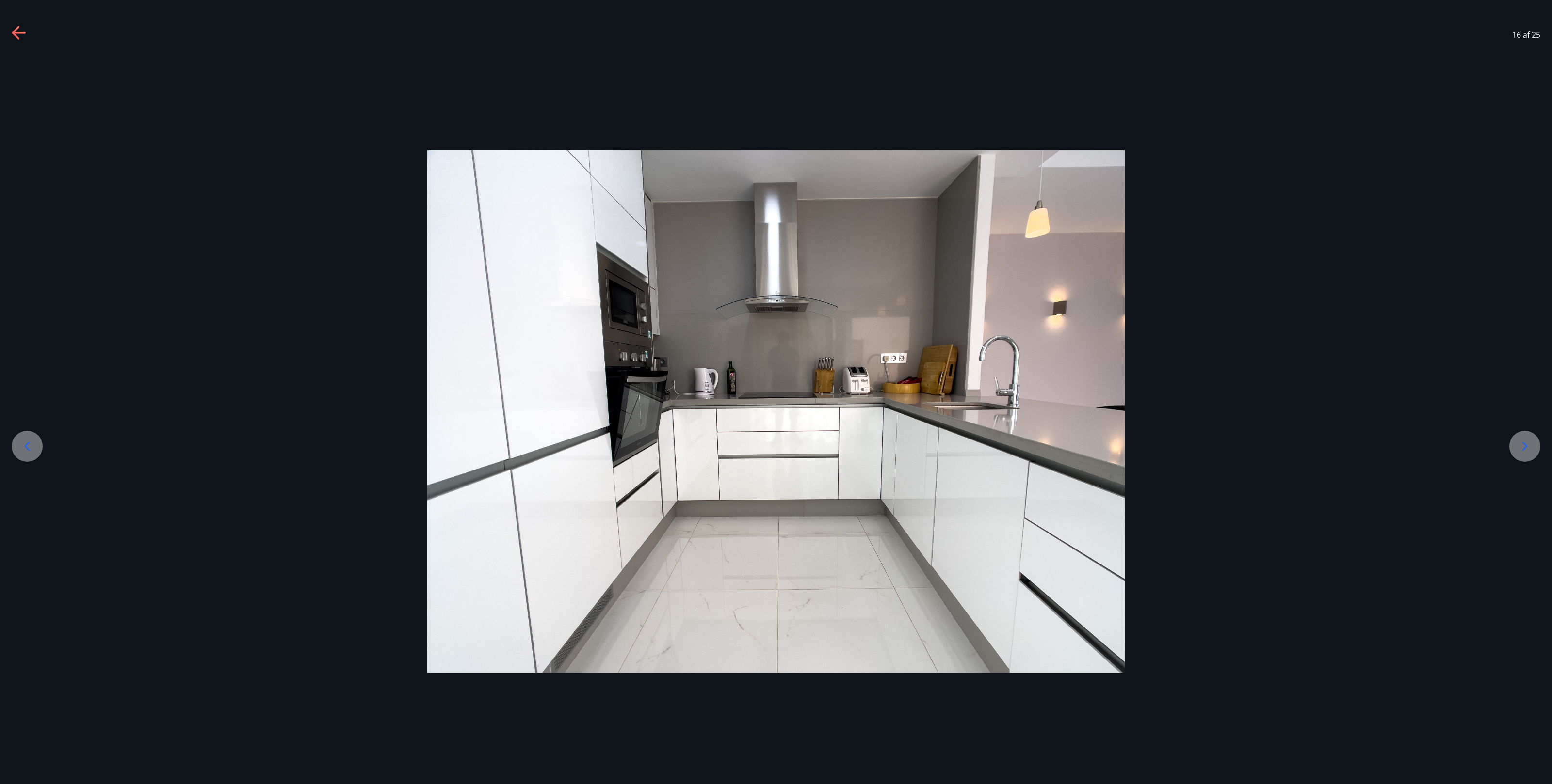
click at [526, 313] on div at bounding box center [776, 412] width 1552 height 523
click at [526, 313] on icon at bounding box center [1524, 446] width 15 height 15
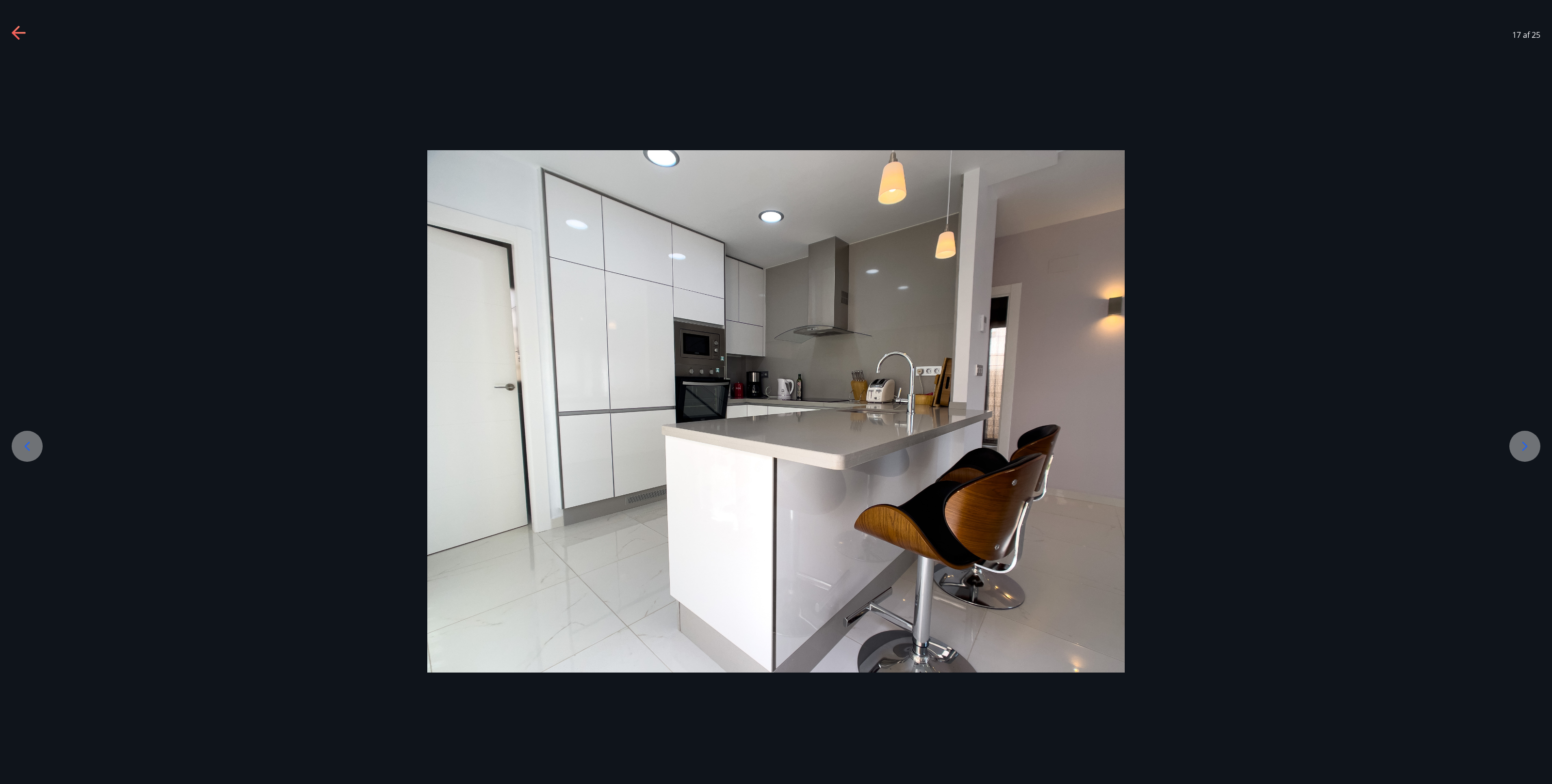
click at [526, 313] on icon at bounding box center [1524, 446] width 15 height 15
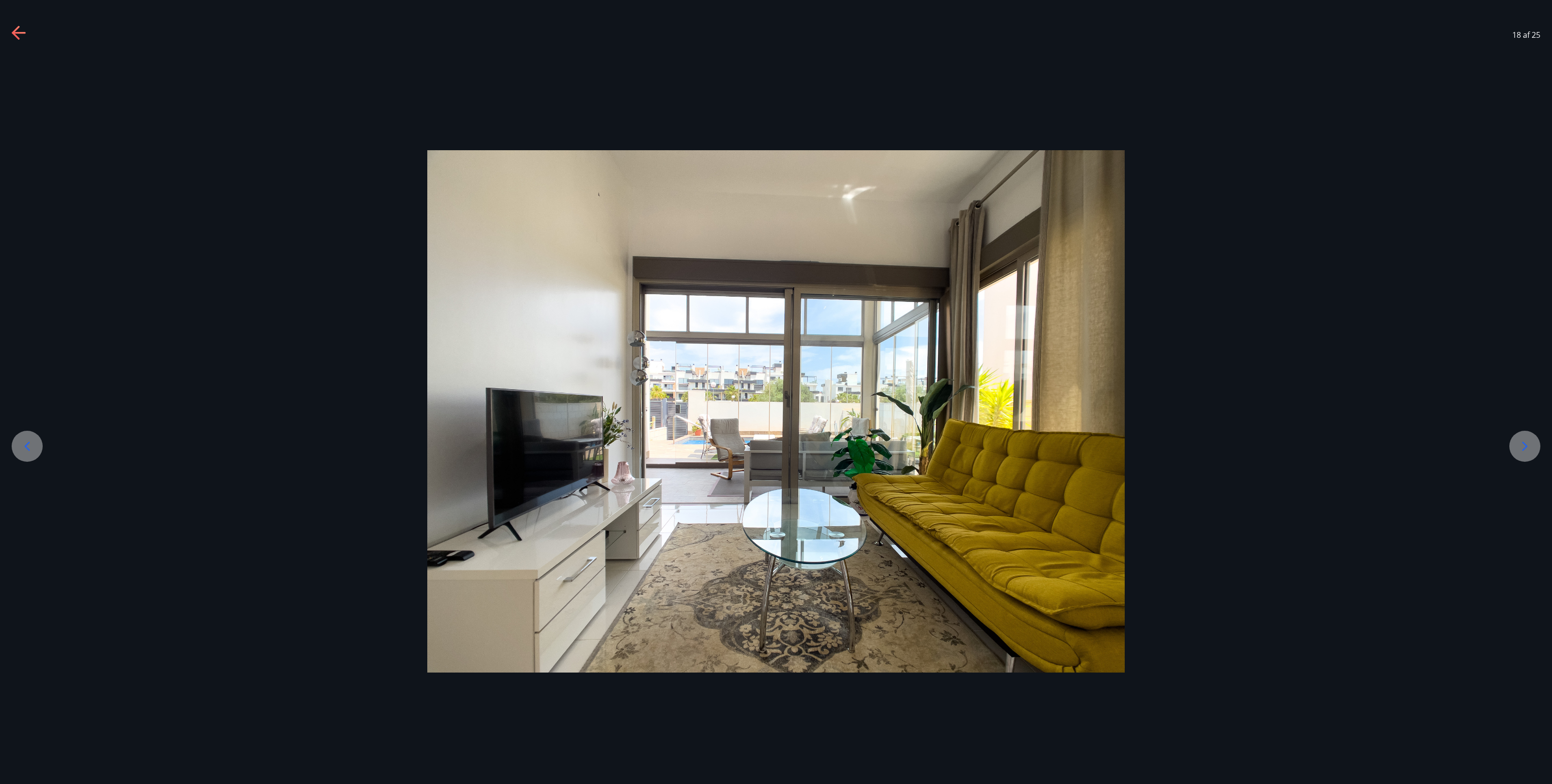
click at [526, 313] on icon at bounding box center [1524, 446] width 15 height 15
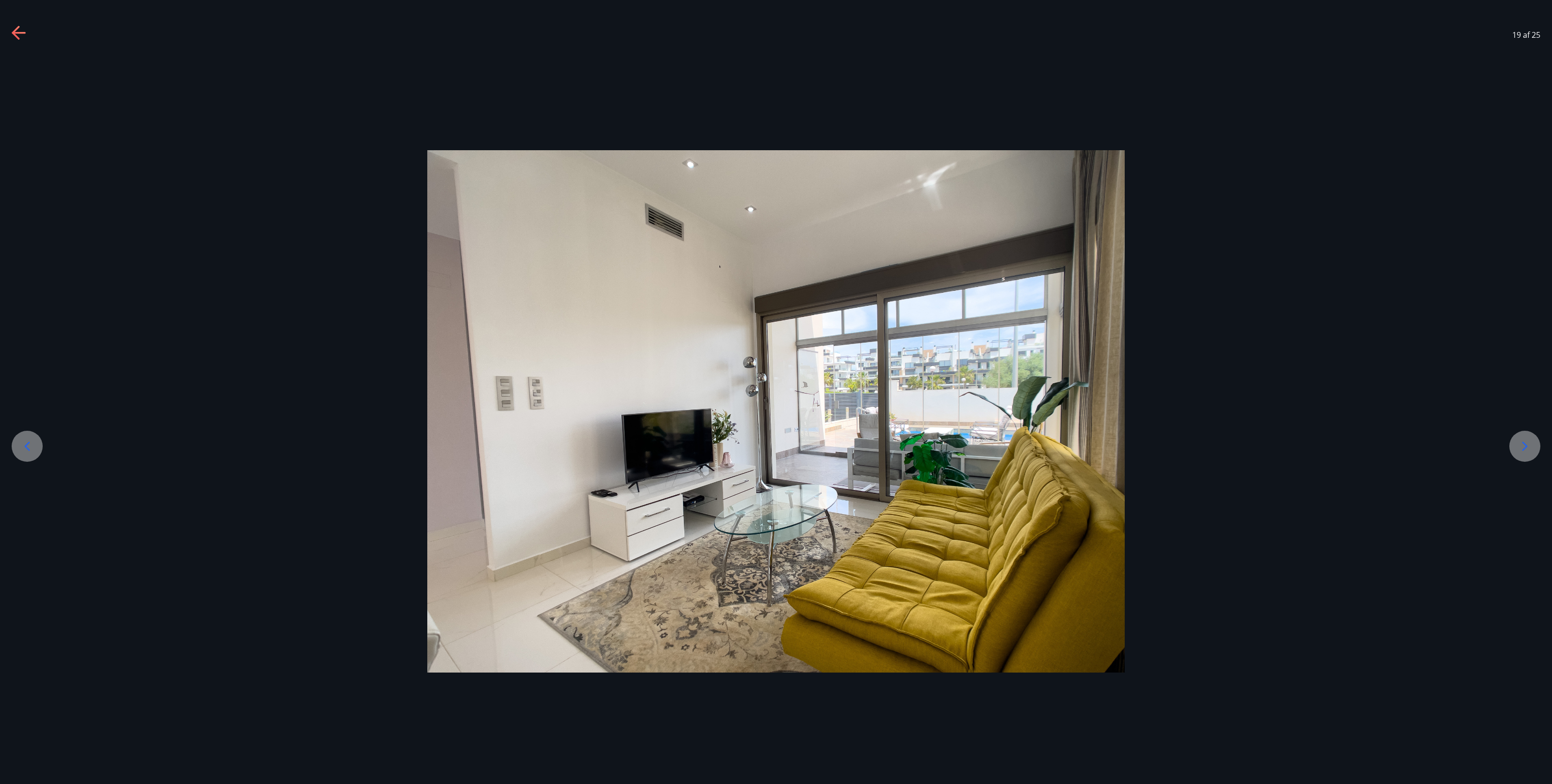
click at [526, 313] on icon at bounding box center [1524, 446] width 15 height 15
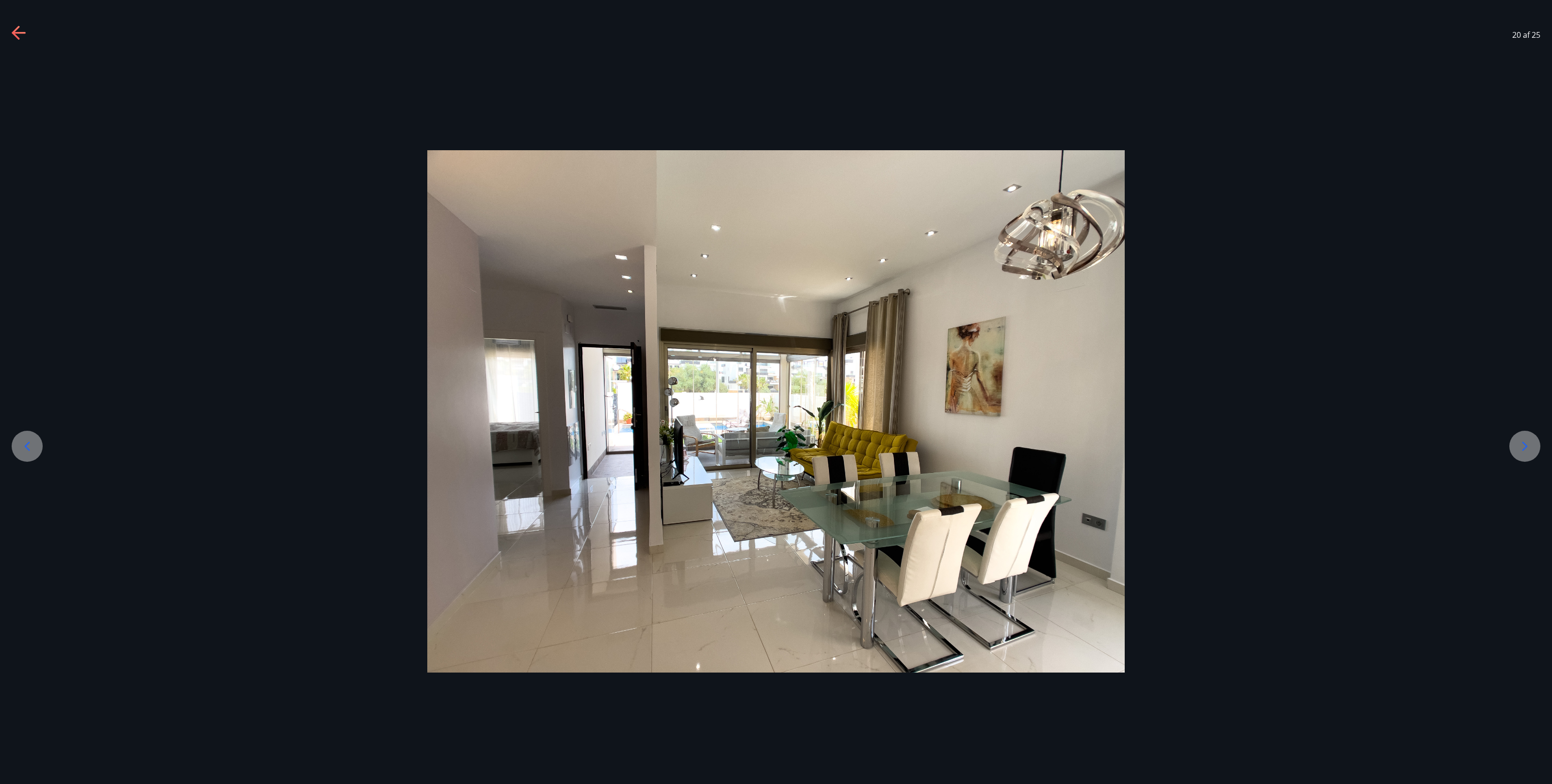
click at [526, 313] on icon at bounding box center [1524, 446] width 15 height 15
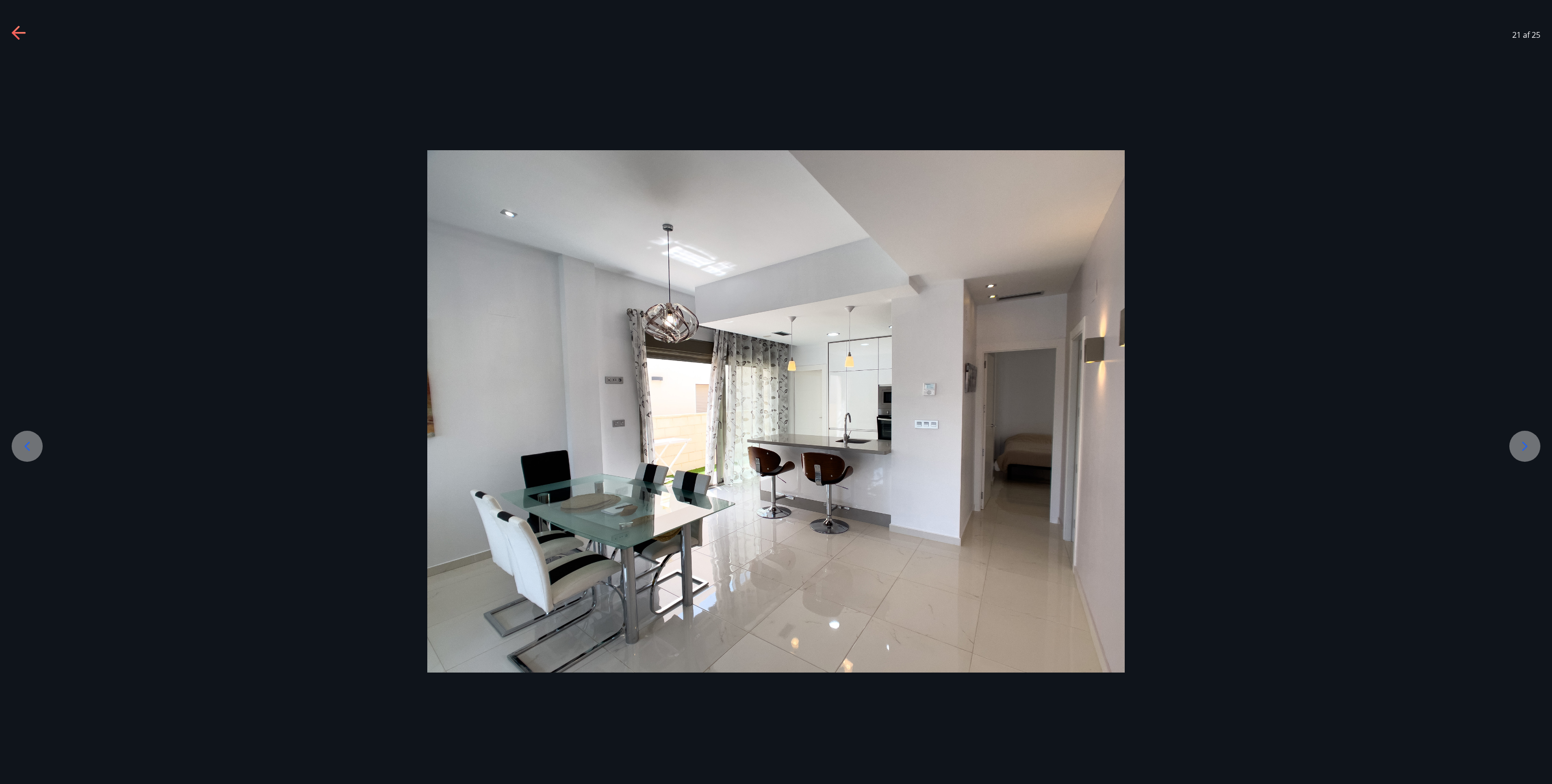
click at [526, 313] on icon at bounding box center [1524, 446] width 15 height 15
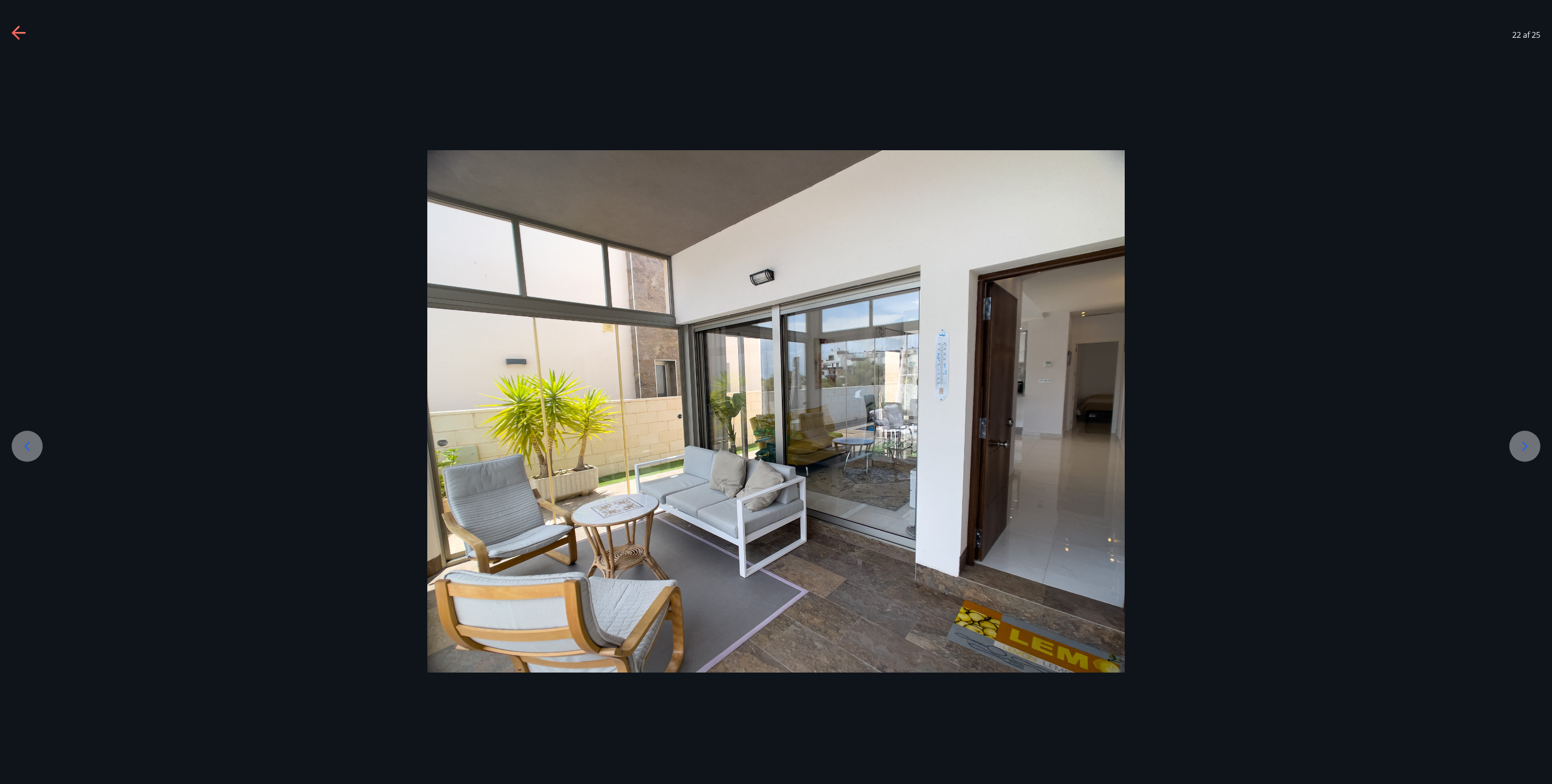
click at [526, 313] on icon at bounding box center [1524, 446] width 15 height 15
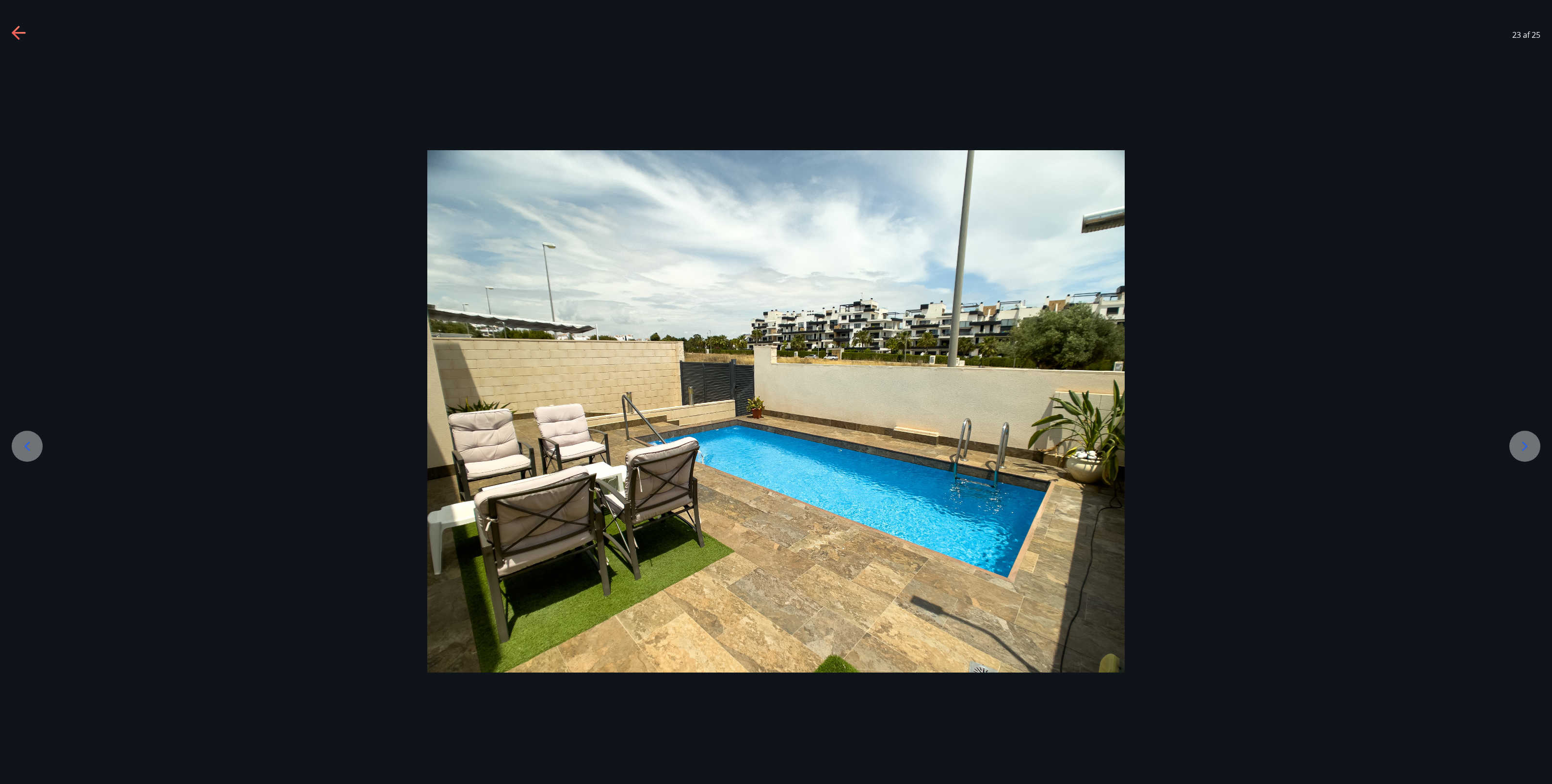
click at [526, 313] on icon at bounding box center [1524, 446] width 15 height 15
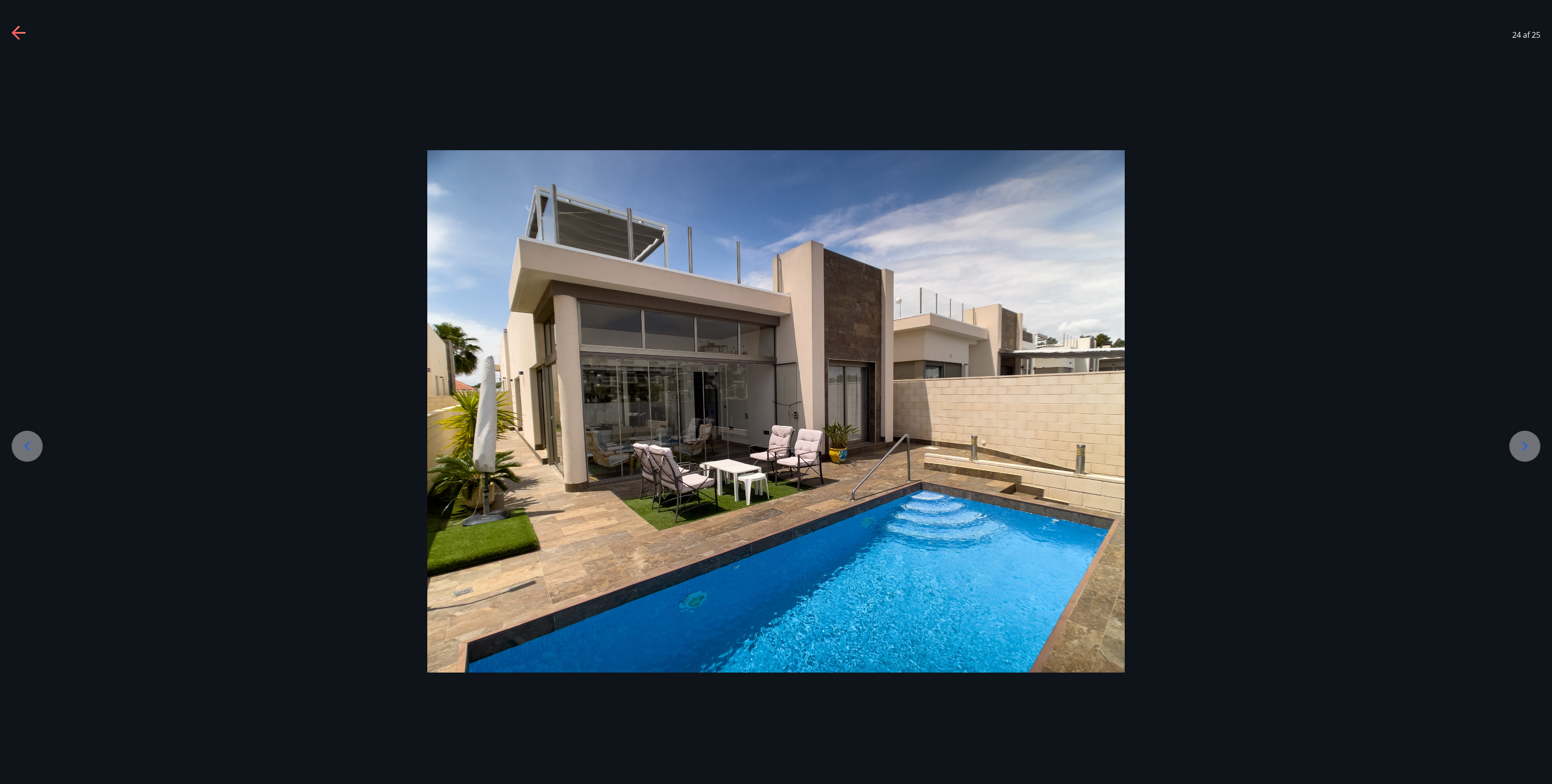
click at [526, 313] on icon at bounding box center [1524, 446] width 15 height 15
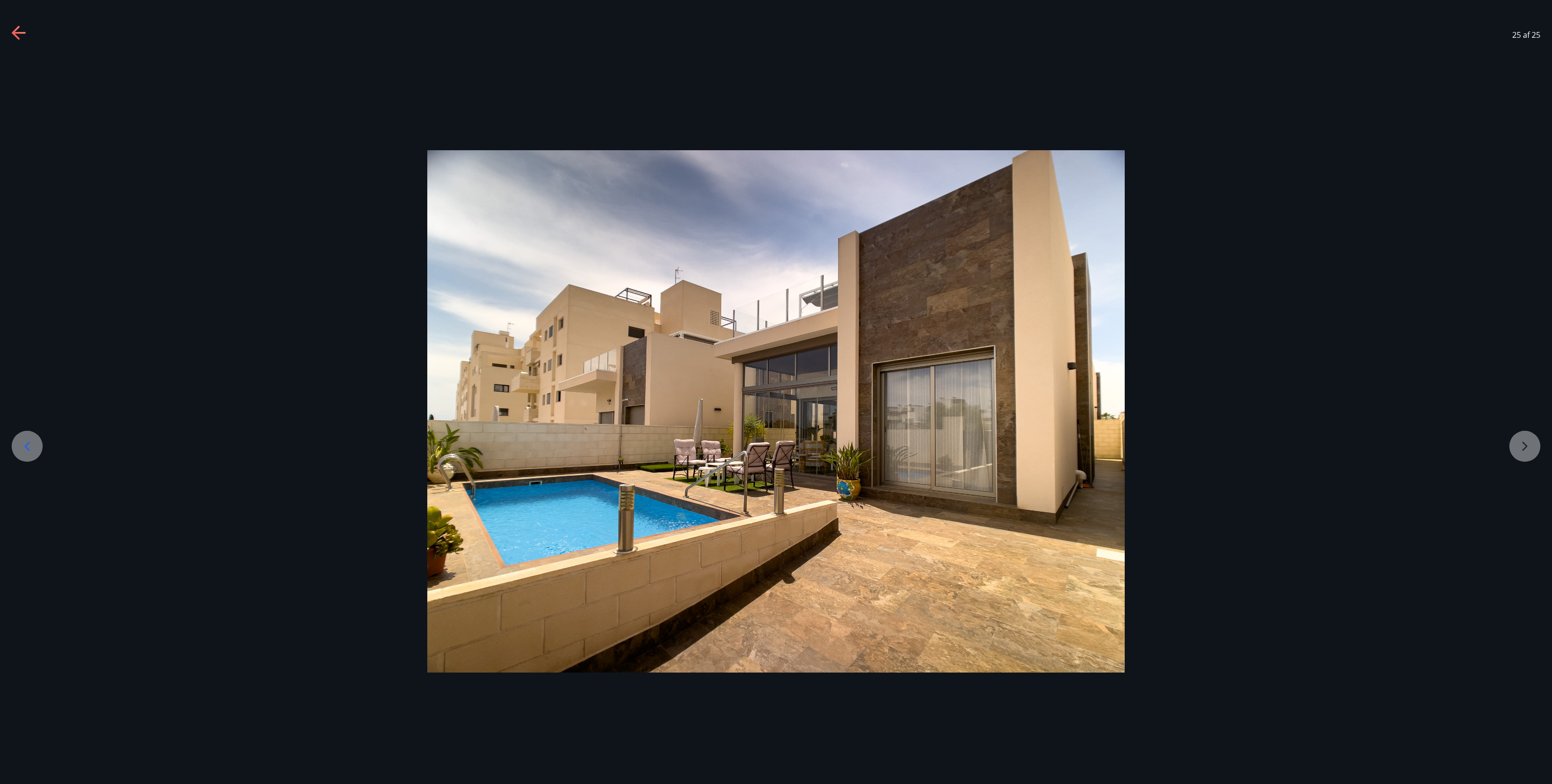
click at [526, 313] on div at bounding box center [776, 412] width 1552 height 523
click at [24, 313] on icon at bounding box center [26, 446] width 15 height 15
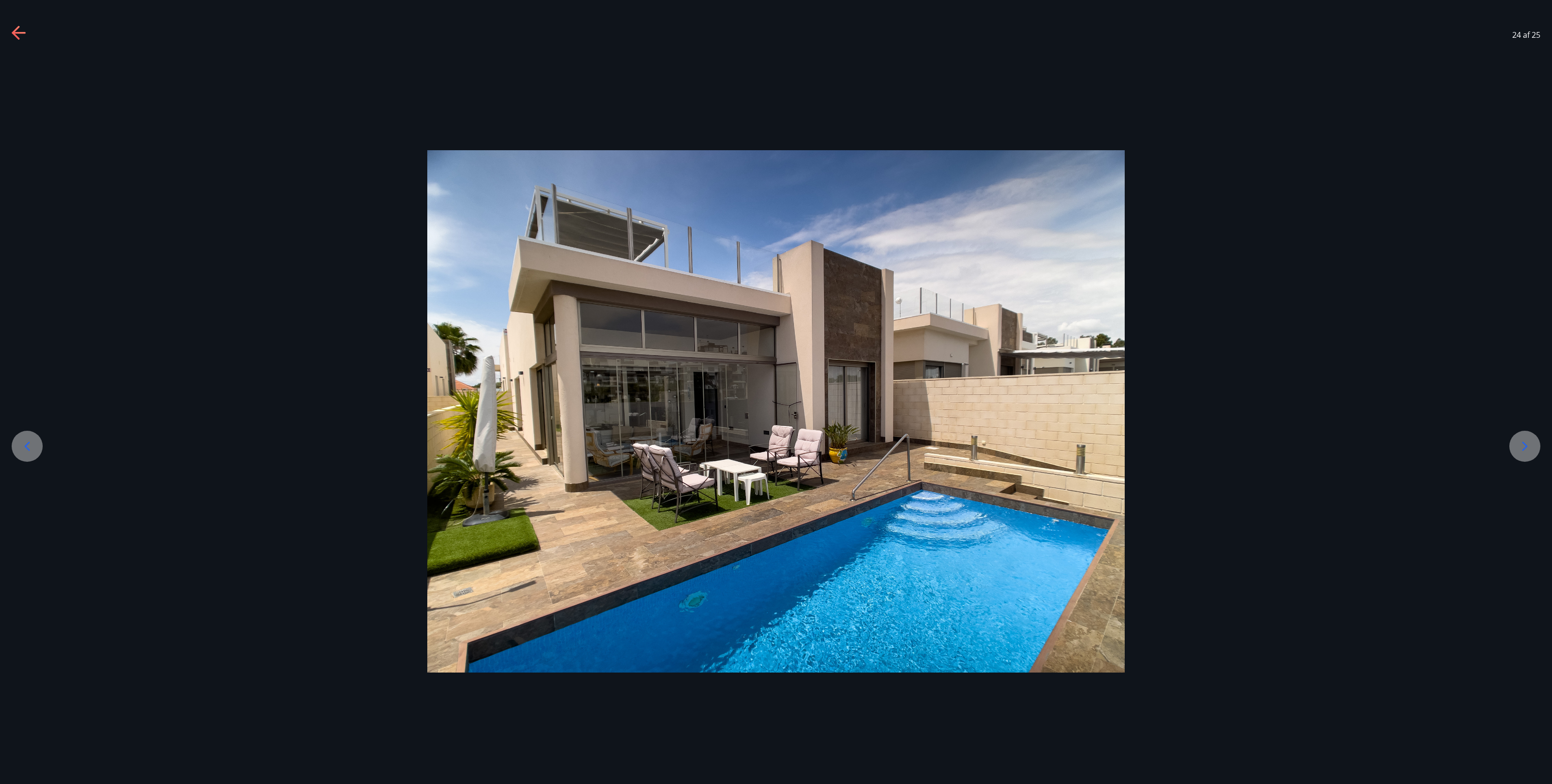
click at [24, 313] on icon at bounding box center [26, 446] width 15 height 15
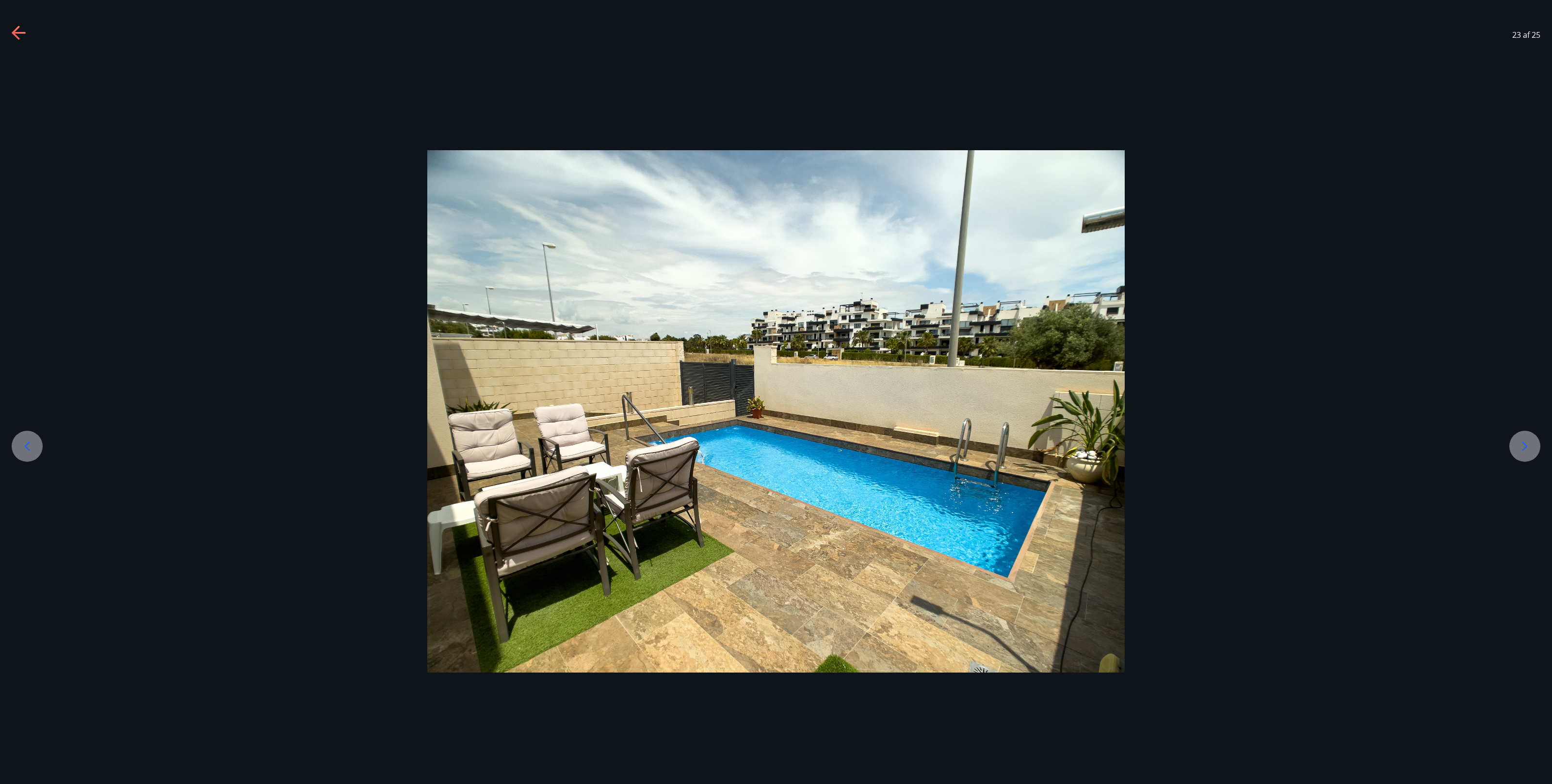
click at [17, 313] on div at bounding box center [27, 446] width 31 height 31
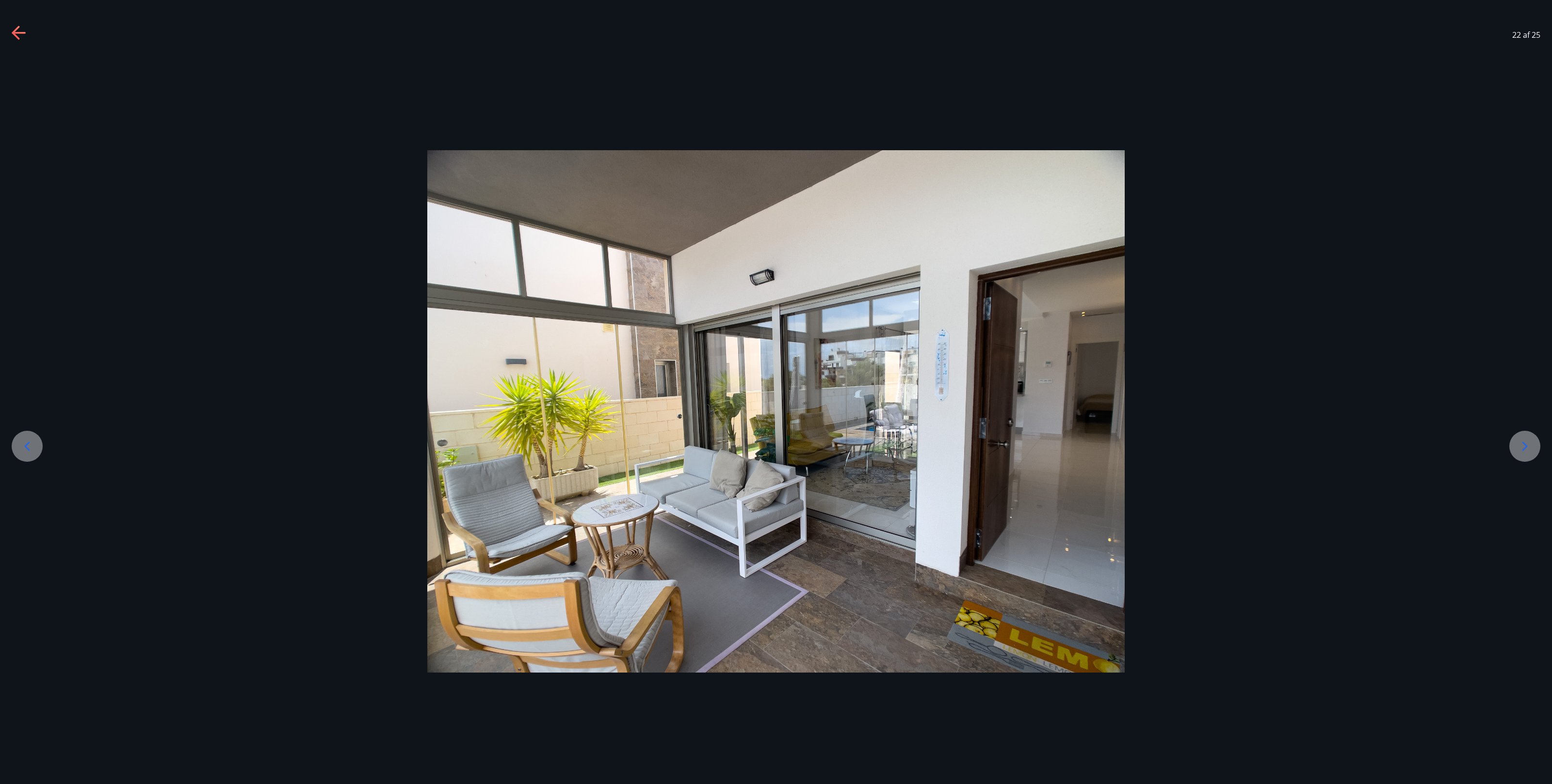
click at [6, 313] on div at bounding box center [776, 412] width 1552 height 523
click at [38, 313] on div at bounding box center [27, 446] width 31 height 31
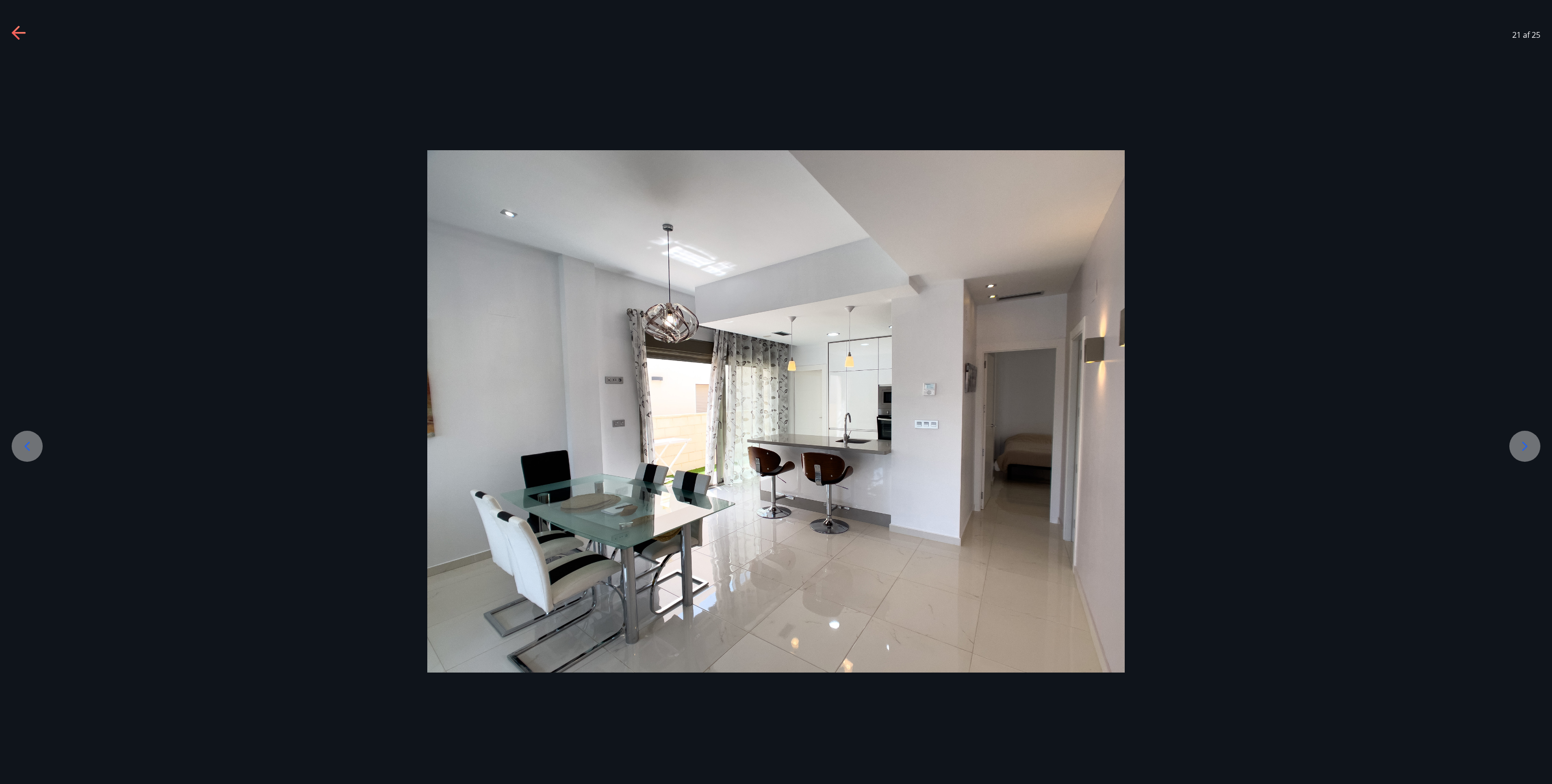
click at [30, 313] on div at bounding box center [776, 412] width 1552 height 523
click at [30, 313] on icon at bounding box center [26, 446] width 15 height 15
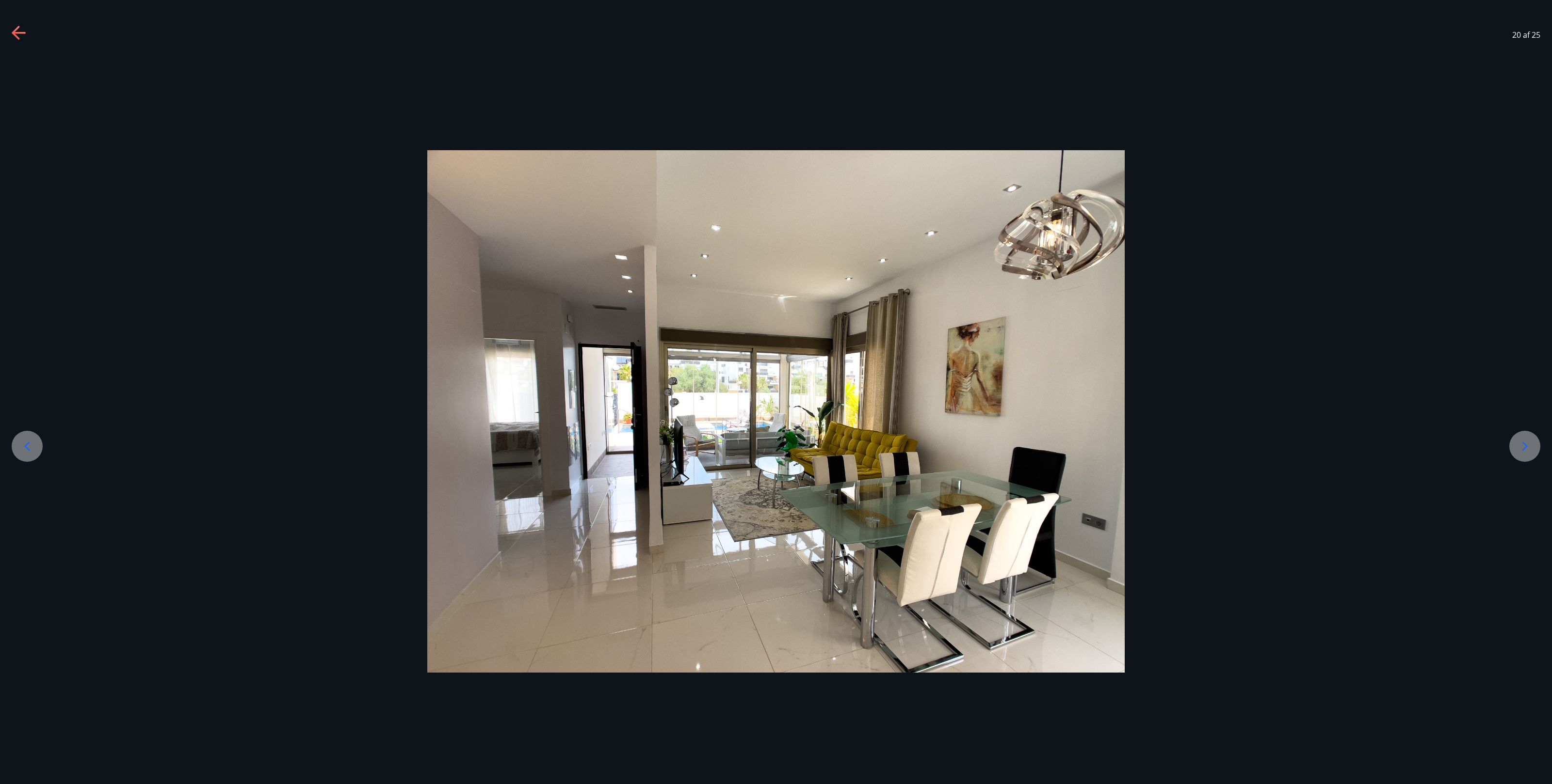
click at [30, 313] on icon at bounding box center [26, 446] width 15 height 15
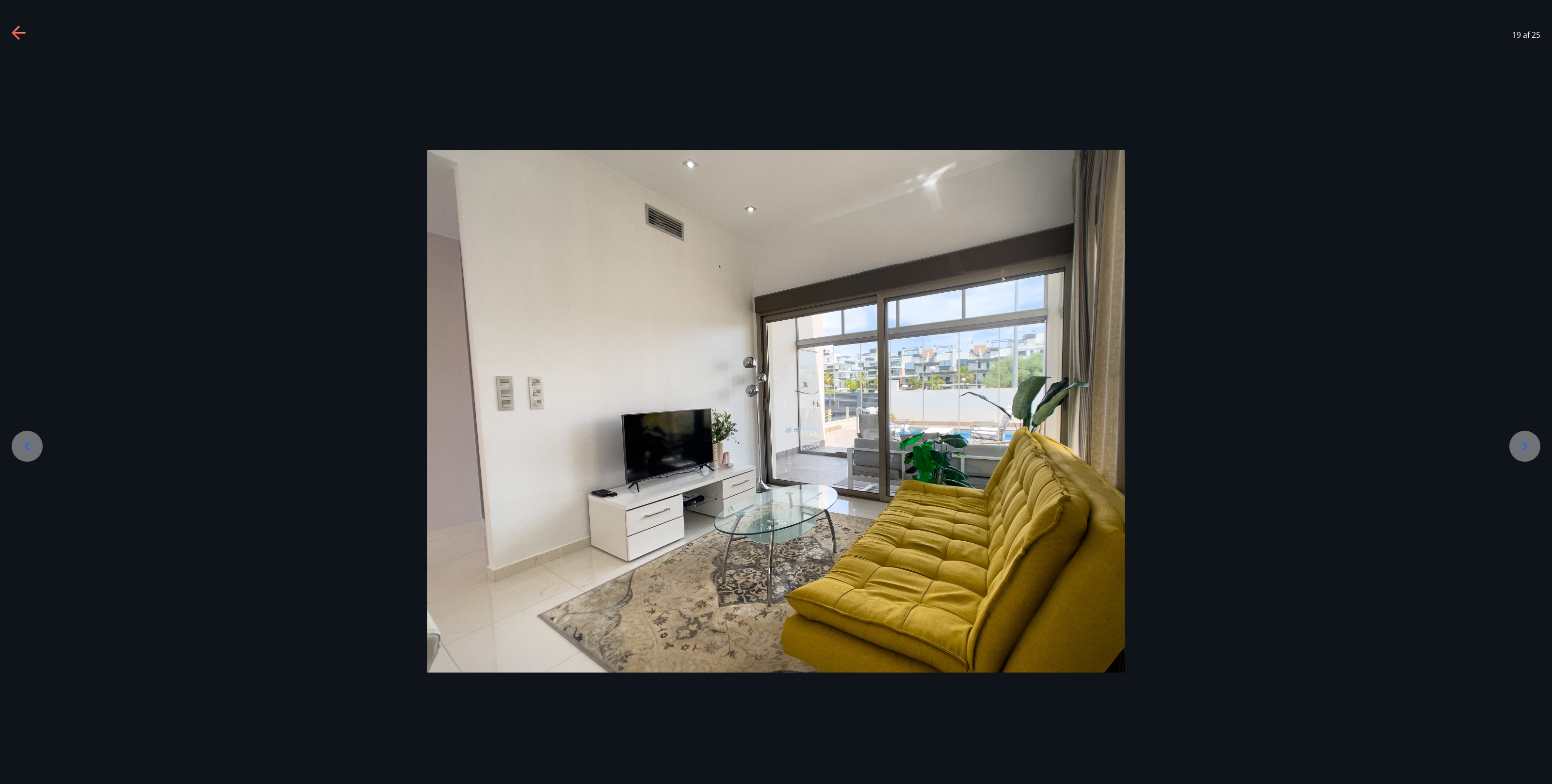
click at [33, 313] on div at bounding box center [776, 412] width 1552 height 523
click at [28, 313] on icon at bounding box center [26, 446] width 15 height 15
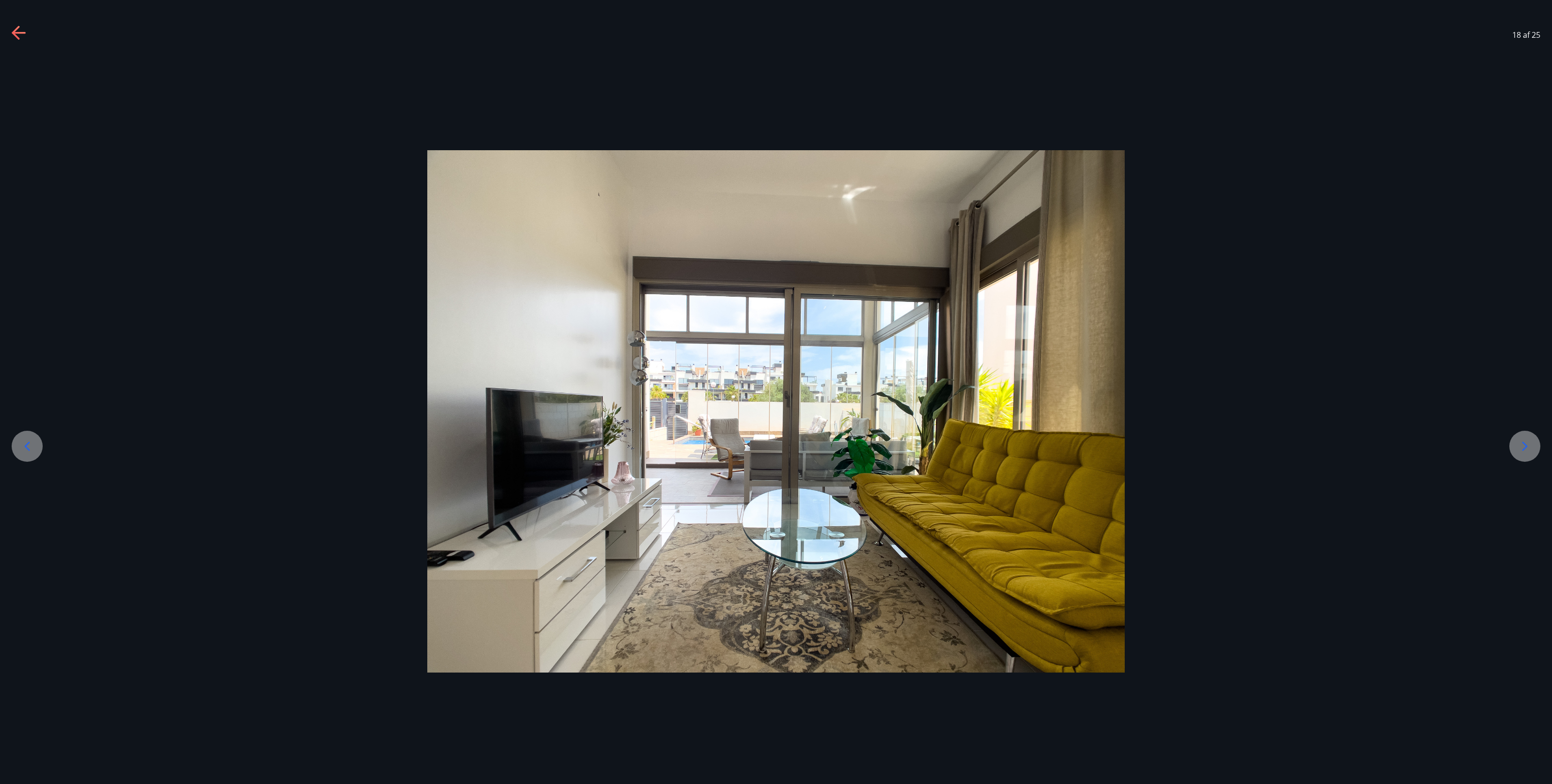
click at [28, 313] on icon at bounding box center [26, 446] width 15 height 15
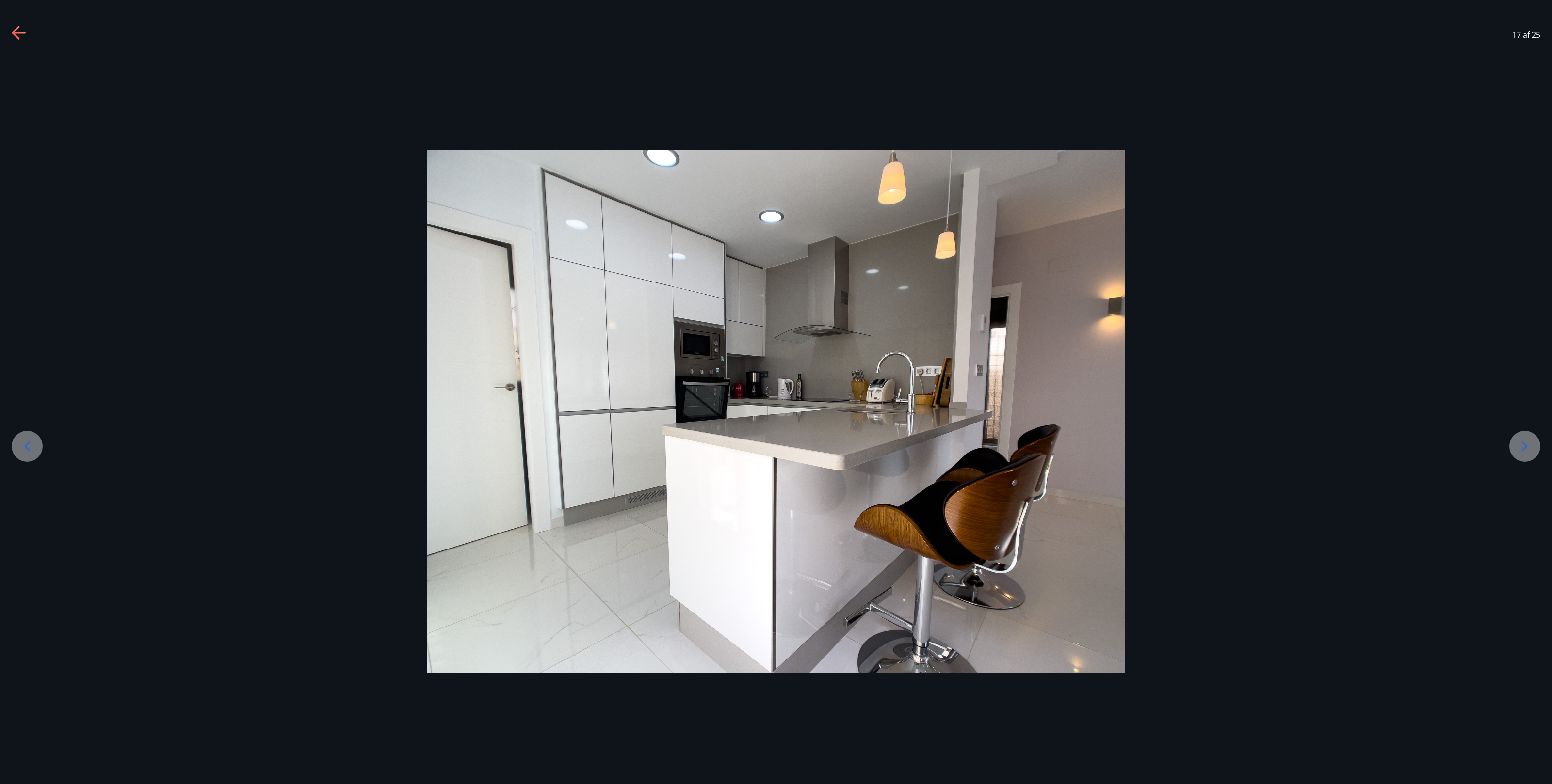
click at [28, 313] on icon at bounding box center [26, 446] width 15 height 15
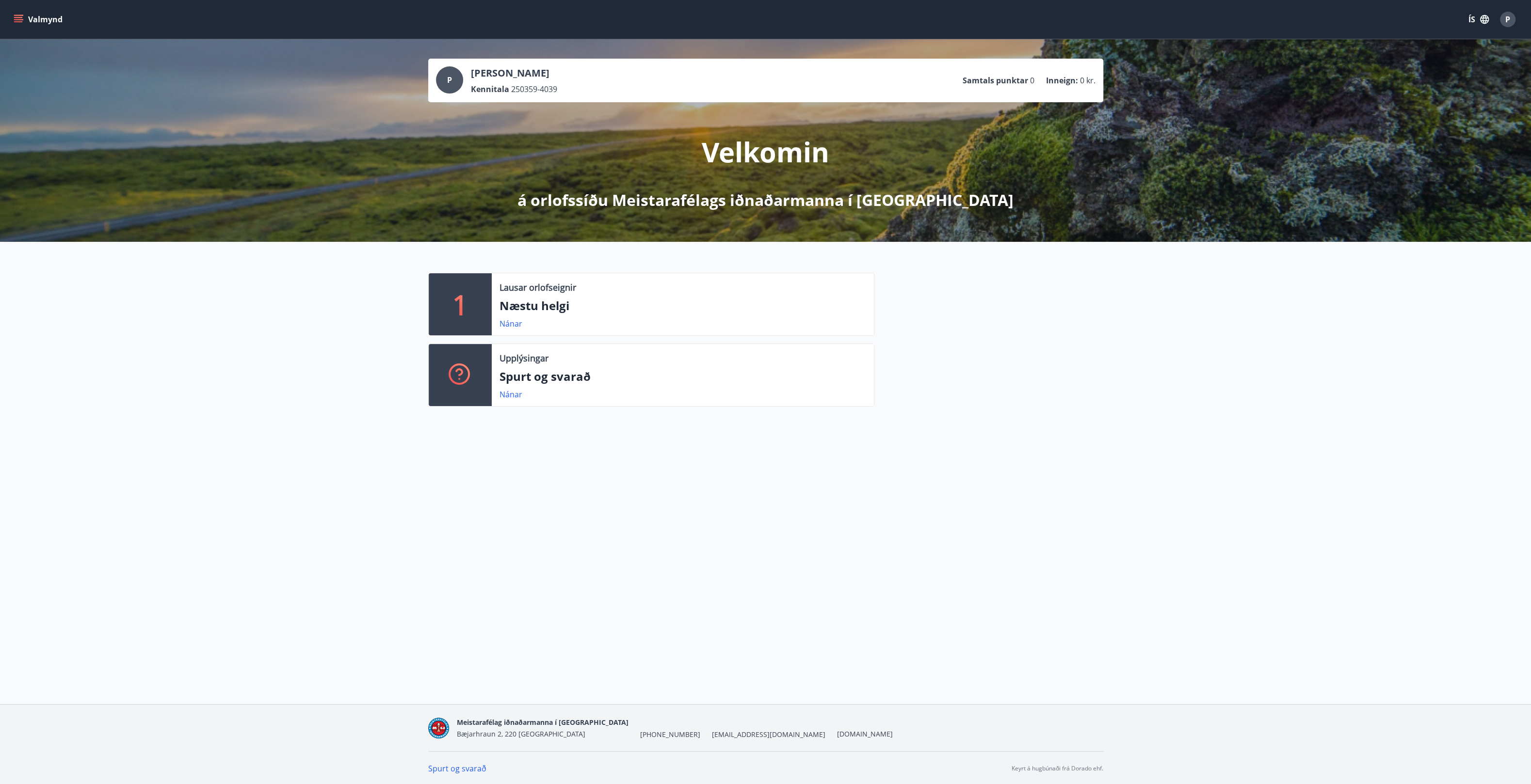
click at [51, 21] on button "Valmynd" at bounding box center [39, 19] width 54 height 18
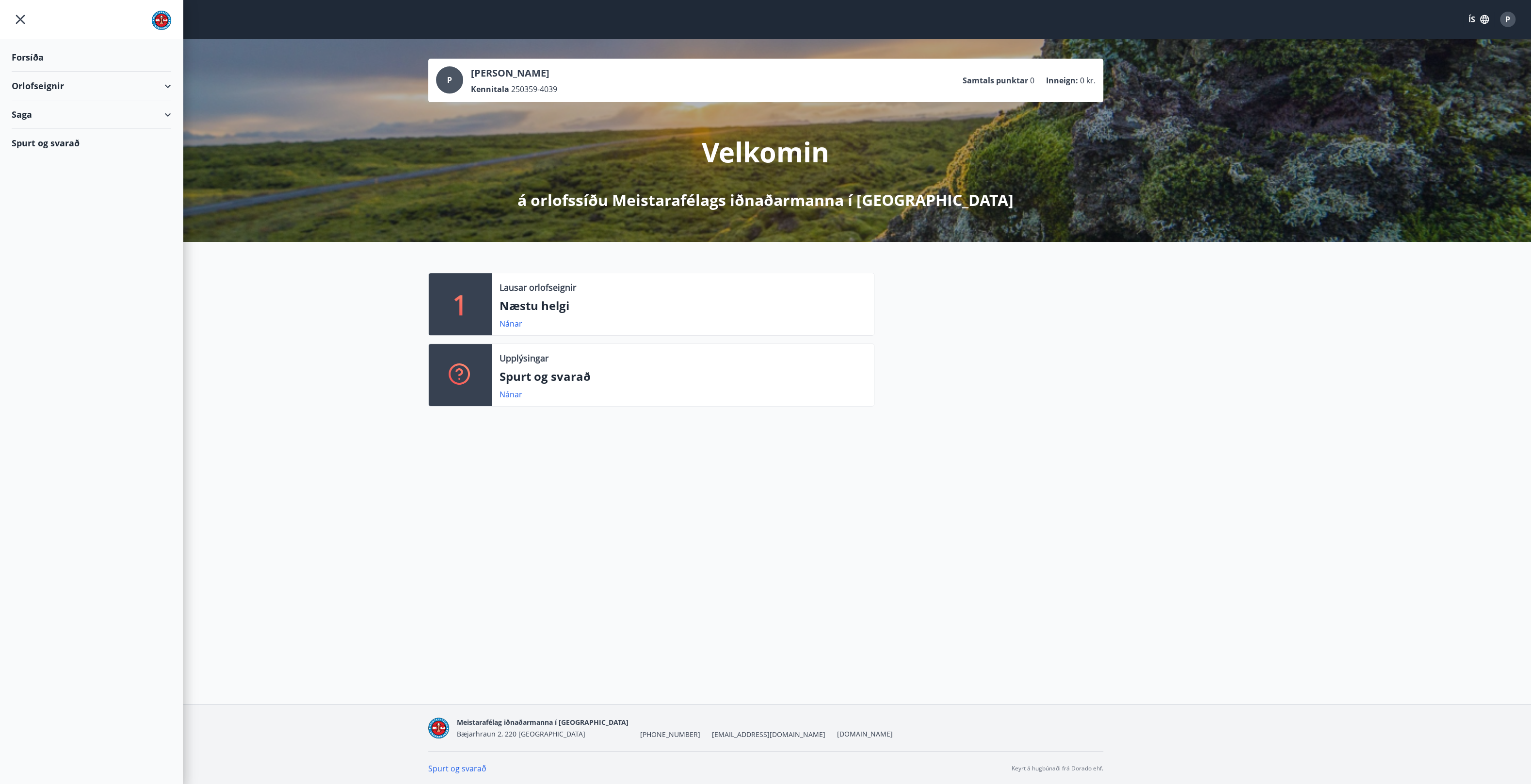
click at [59, 89] on div "Orlofseignir" at bounding box center [91, 86] width 159 height 29
click at [54, 111] on div "Framboð" at bounding box center [91, 110] width 144 height 20
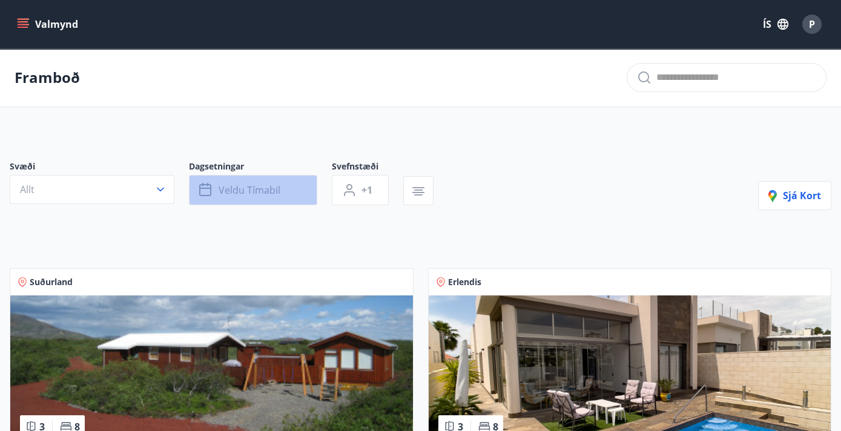
click at [275, 196] on span "Veldu tímabil" at bounding box center [249, 189] width 62 height 13
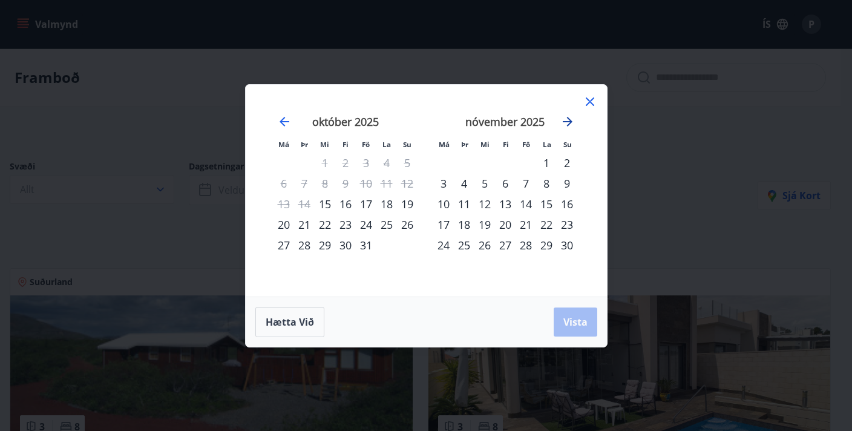
click at [569, 125] on icon "Move forward to switch to the next month." at bounding box center [567, 121] width 15 height 15
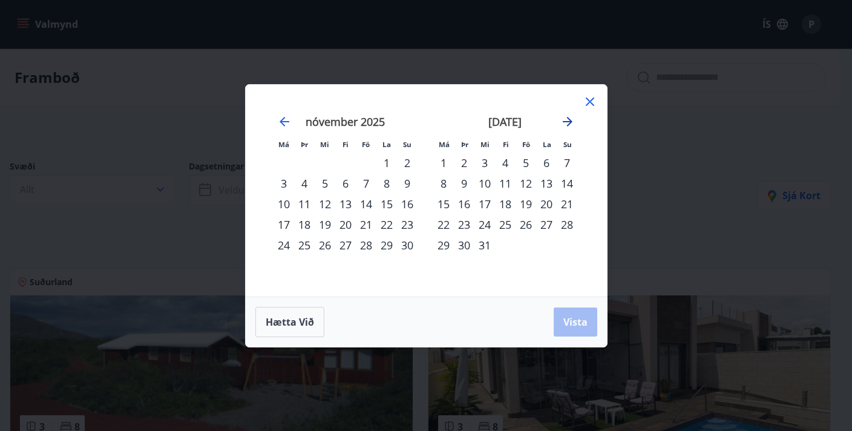
click at [569, 125] on icon "Move forward to switch to the next month." at bounding box center [567, 121] width 15 height 15
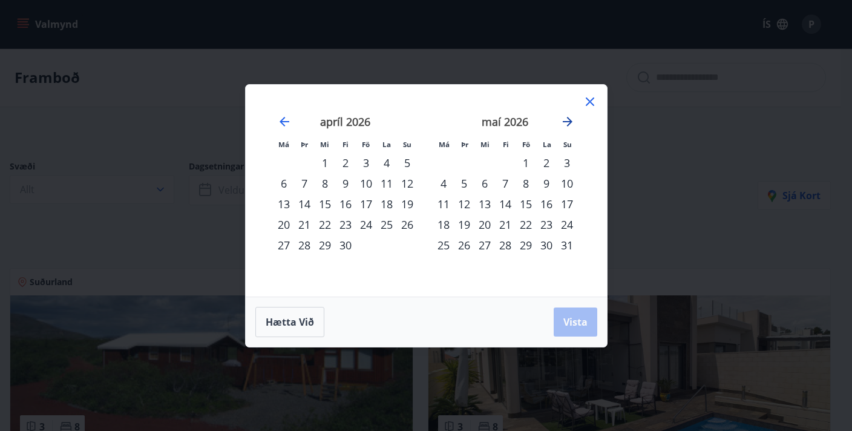
click at [569, 125] on icon "Move forward to switch to the next month." at bounding box center [567, 121] width 15 height 15
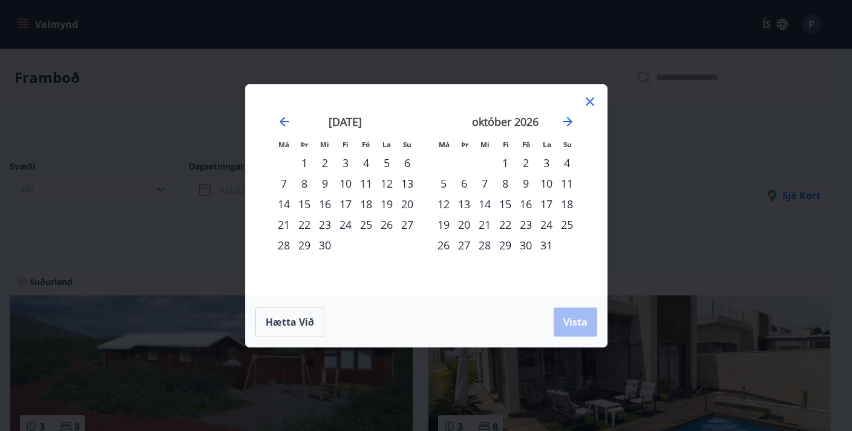
click at [567, 202] on div "18" at bounding box center [567, 204] width 21 height 21
click at [547, 205] on div "17" at bounding box center [546, 204] width 21 height 21
click at [484, 246] on div "28" at bounding box center [485, 245] width 21 height 21
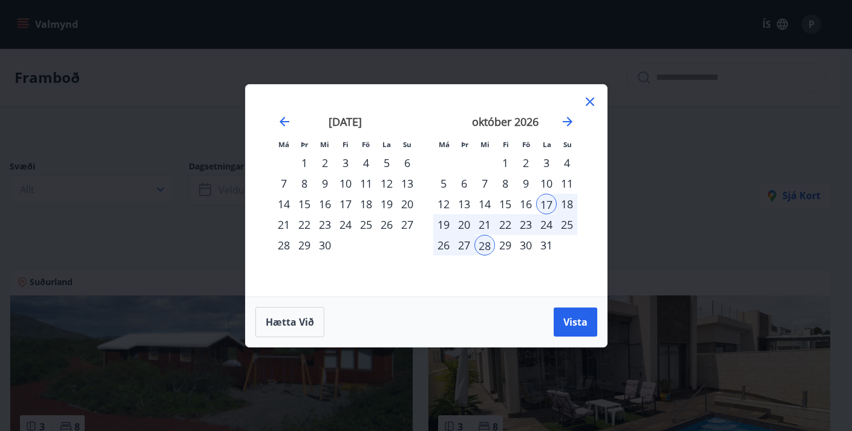
click at [591, 104] on icon at bounding box center [590, 101] width 15 height 15
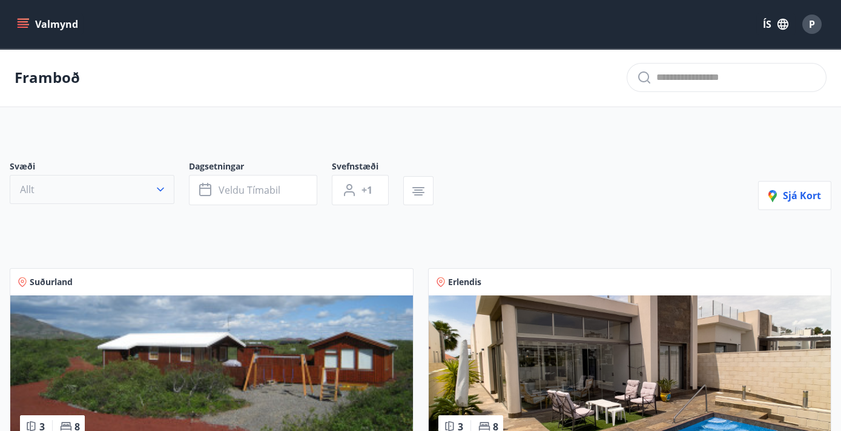
click at [161, 187] on icon "button" at bounding box center [160, 189] width 12 height 12
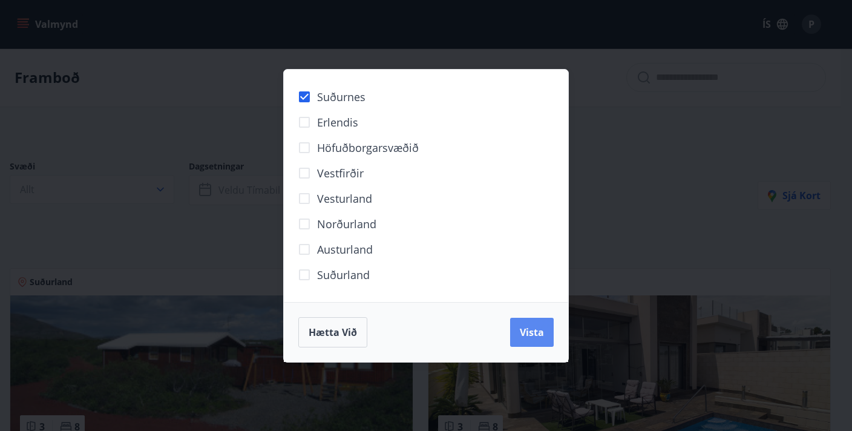
click at [539, 339] on button "Vista" at bounding box center [532, 332] width 44 height 29
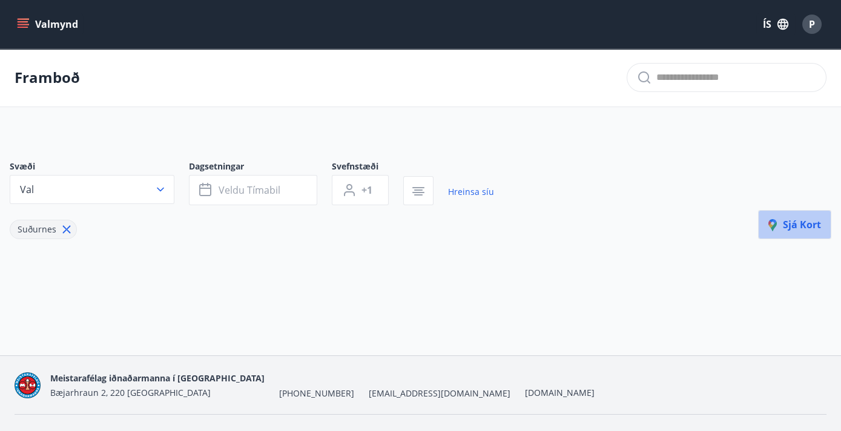
click at [657, 219] on icon "button" at bounding box center [775, 226] width 15 height 15
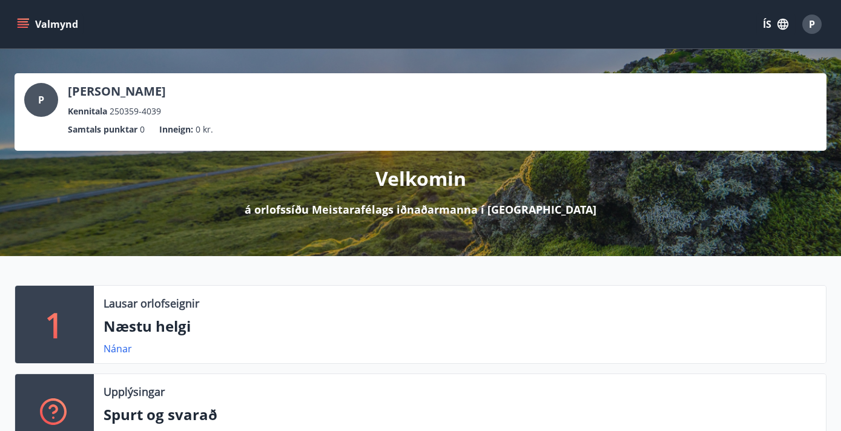
click at [27, 25] on icon "menu" at bounding box center [24, 24] width 13 height 1
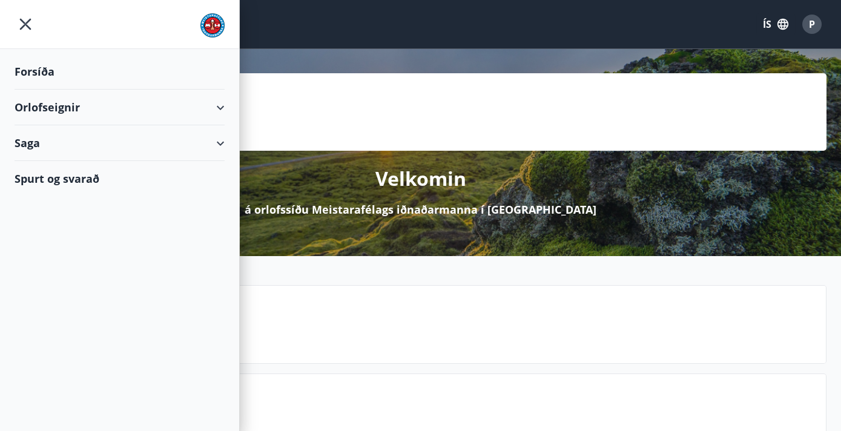
click at [53, 73] on div "Forsíða" at bounding box center [120, 72] width 210 height 36
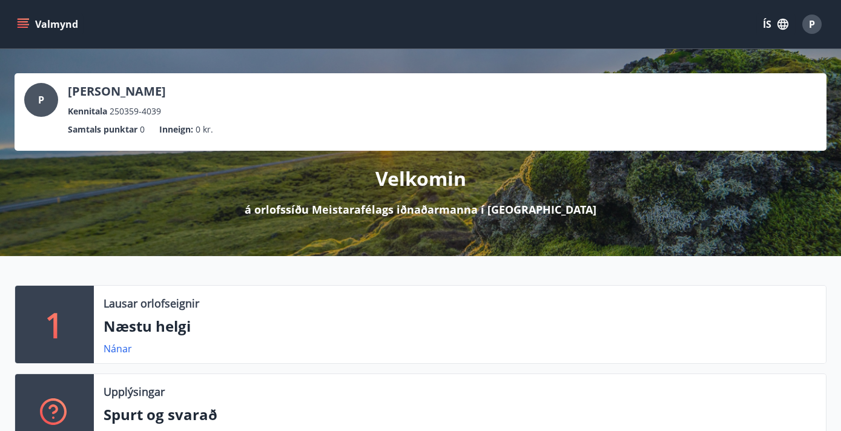
click at [21, 25] on icon "menu" at bounding box center [24, 24] width 13 height 1
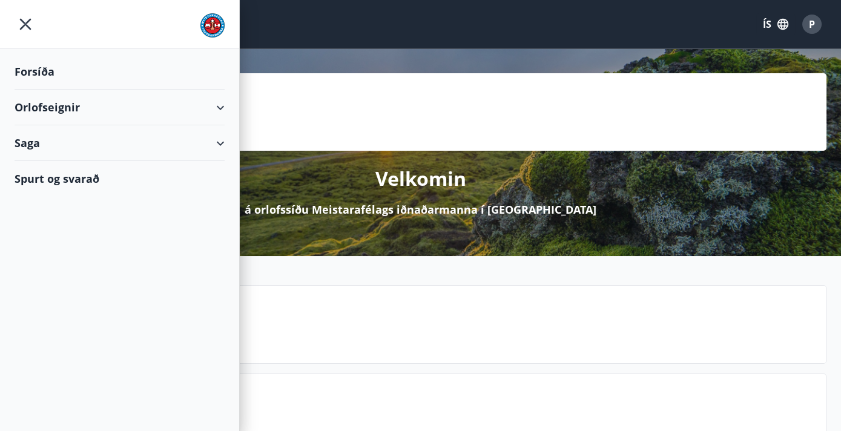
click at [78, 105] on div "Orlofseignir" at bounding box center [120, 108] width 210 height 36
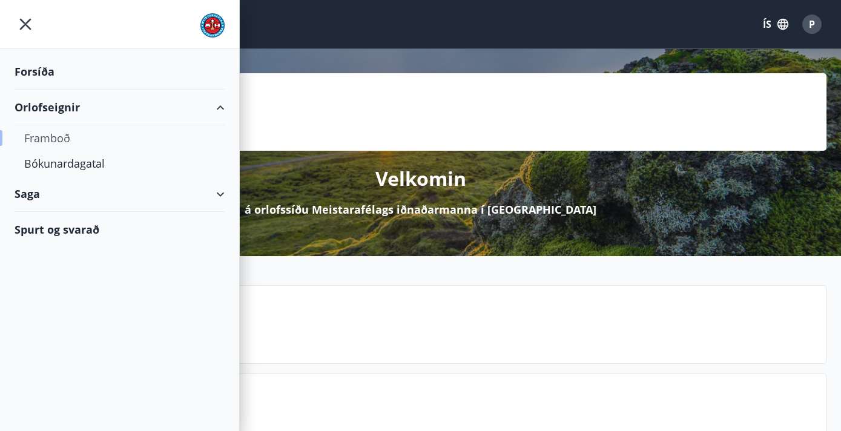
click at [64, 136] on div "Framboð" at bounding box center [119, 137] width 191 height 25
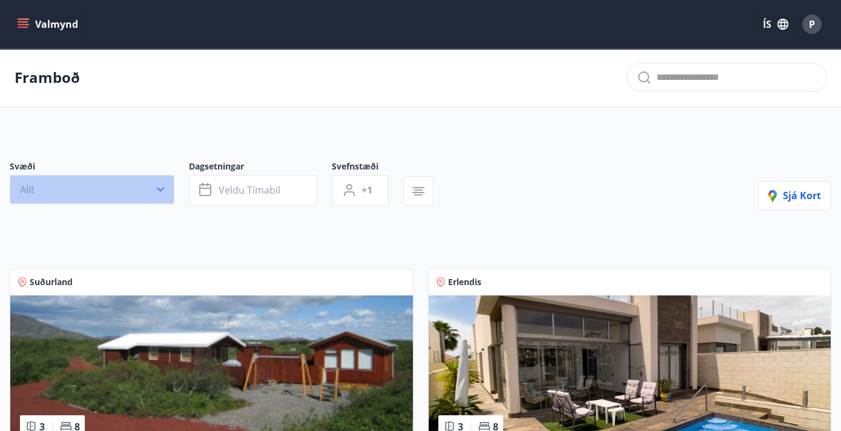
click at [167, 192] on button "Allt" at bounding box center [92, 189] width 165 height 29
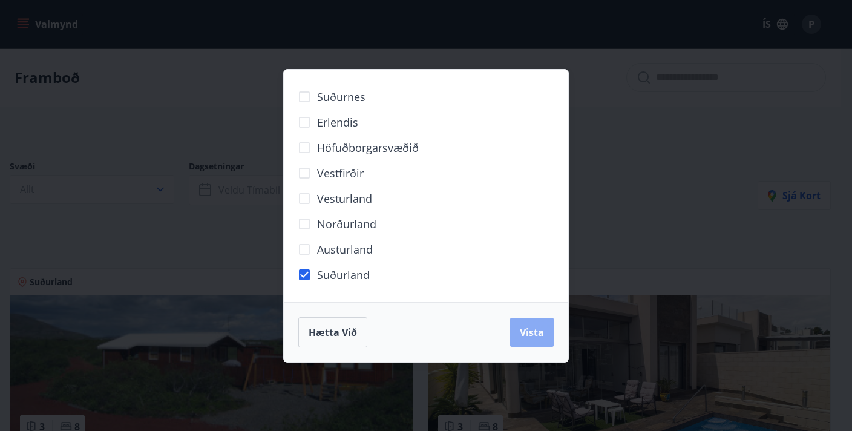
click at [534, 332] on span "Vista" at bounding box center [532, 332] width 24 height 13
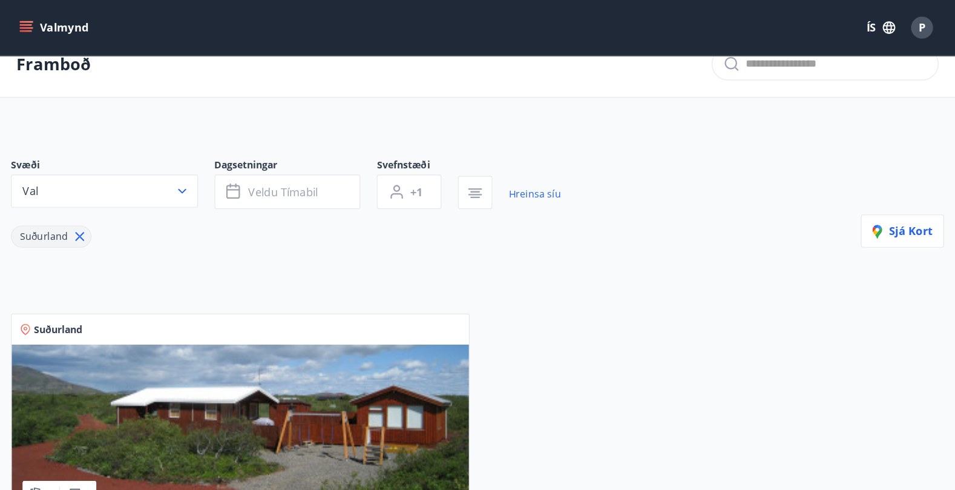
scroll to position [12, 0]
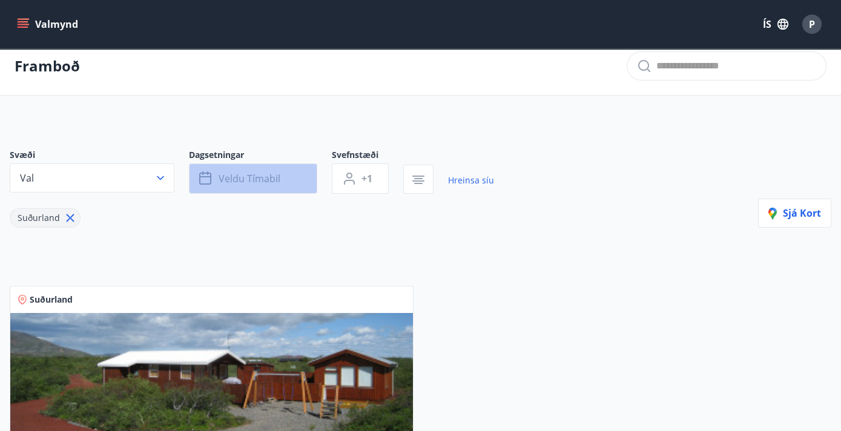
click at [220, 176] on span "Veldu tímabil" at bounding box center [249, 178] width 62 height 13
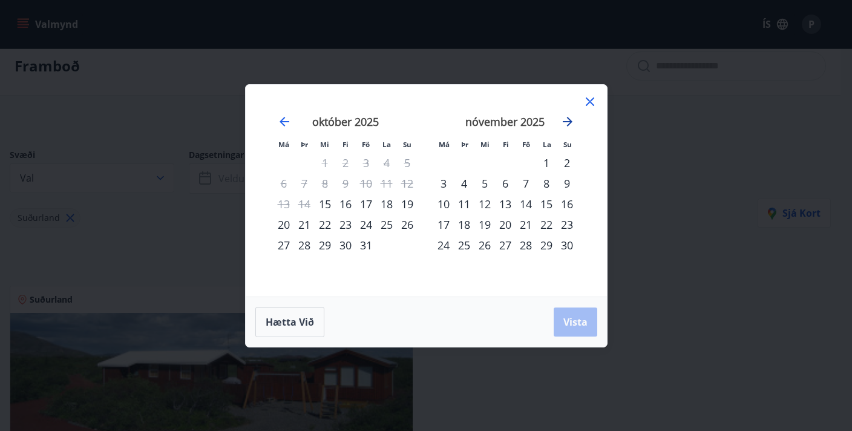
click at [570, 122] on icon "Move forward to switch to the next month." at bounding box center [568, 122] width 10 height 10
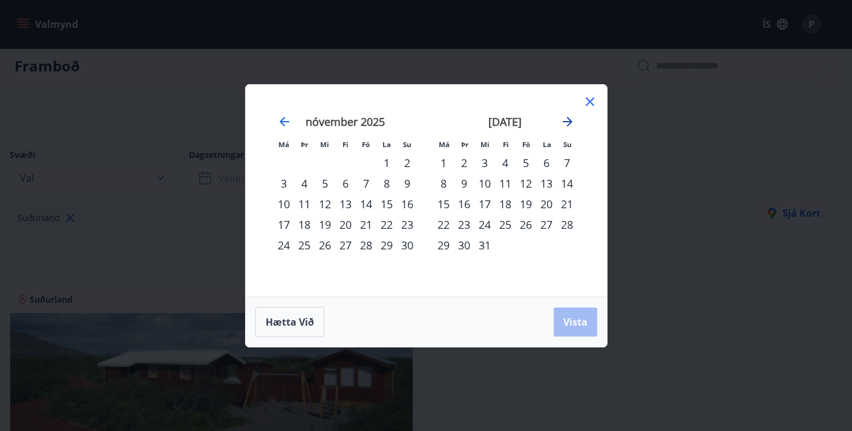
click at [570, 122] on icon "Move forward to switch to the next month." at bounding box center [568, 122] width 10 height 10
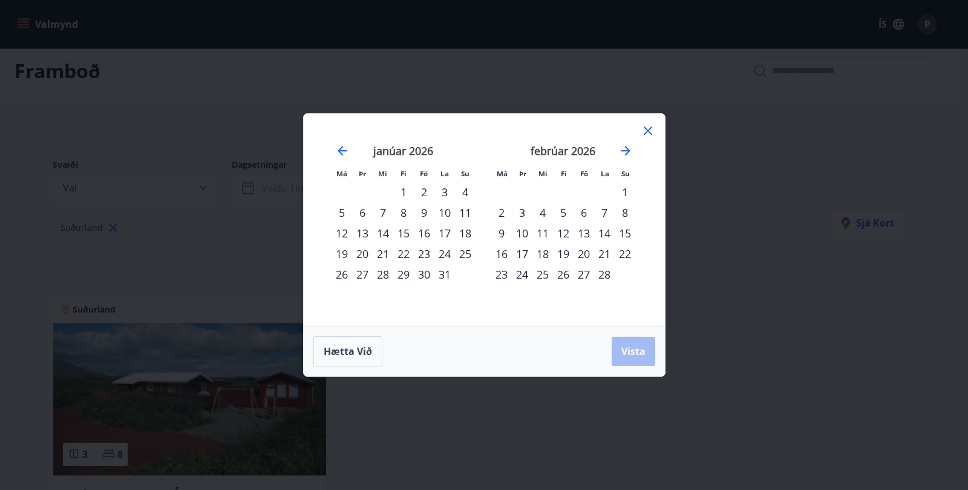
click at [558, 256] on div "19" at bounding box center [563, 253] width 21 height 21
click at [626, 254] on div "22" at bounding box center [625, 253] width 21 height 21
click at [639, 354] on span "Vista" at bounding box center [634, 350] width 24 height 13
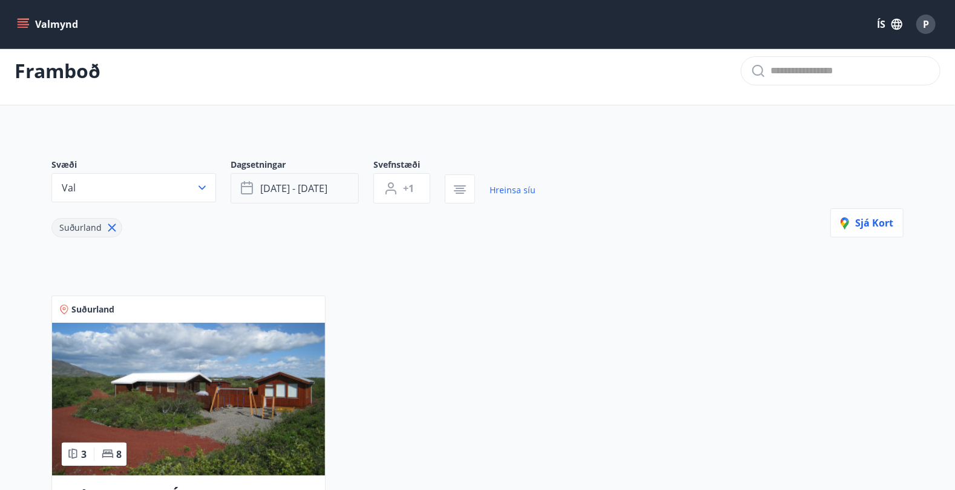
click at [249, 188] on icon "button" at bounding box center [248, 188] width 15 height 15
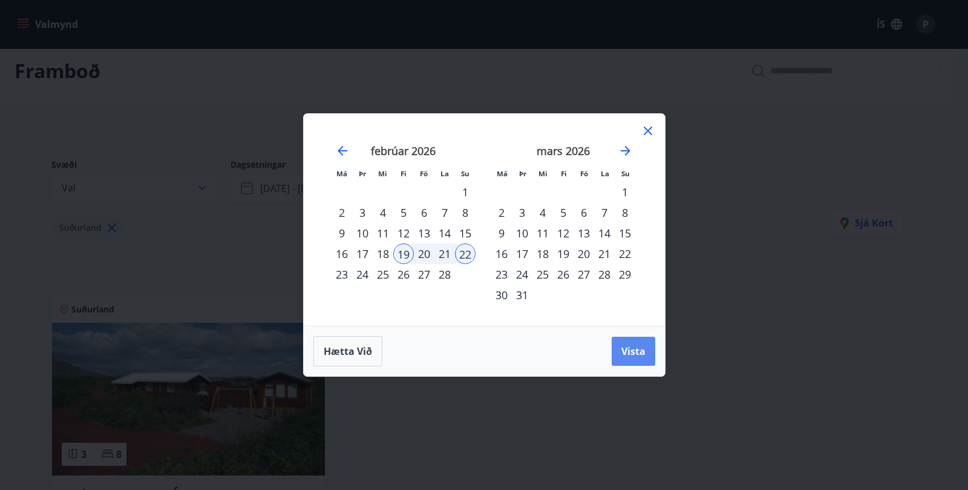
click at [628, 347] on span "Vista" at bounding box center [634, 350] width 24 height 13
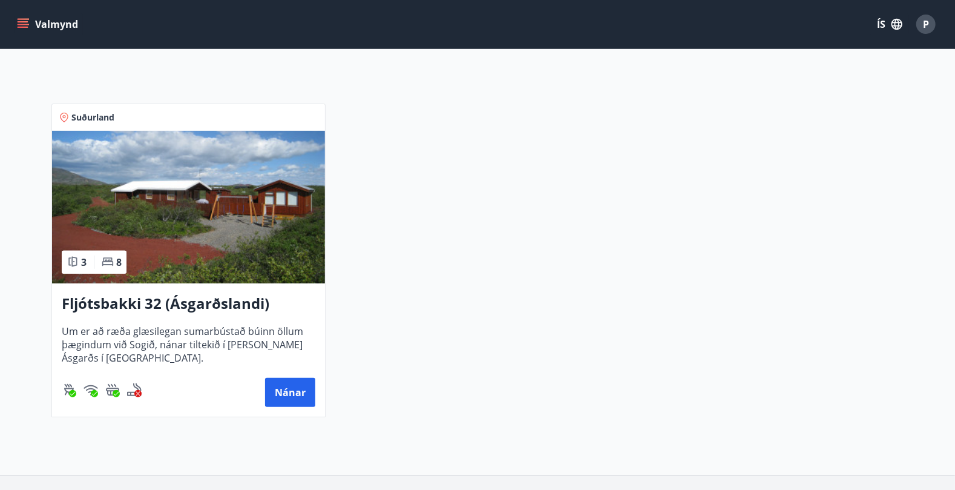
scroll to position [211, 0]
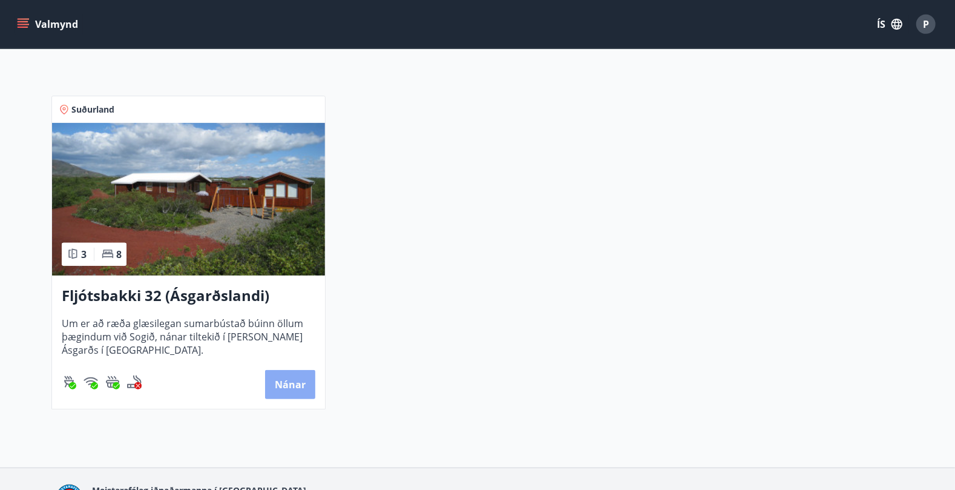
click at [303, 386] on button "Nánar" at bounding box center [290, 384] width 50 height 29
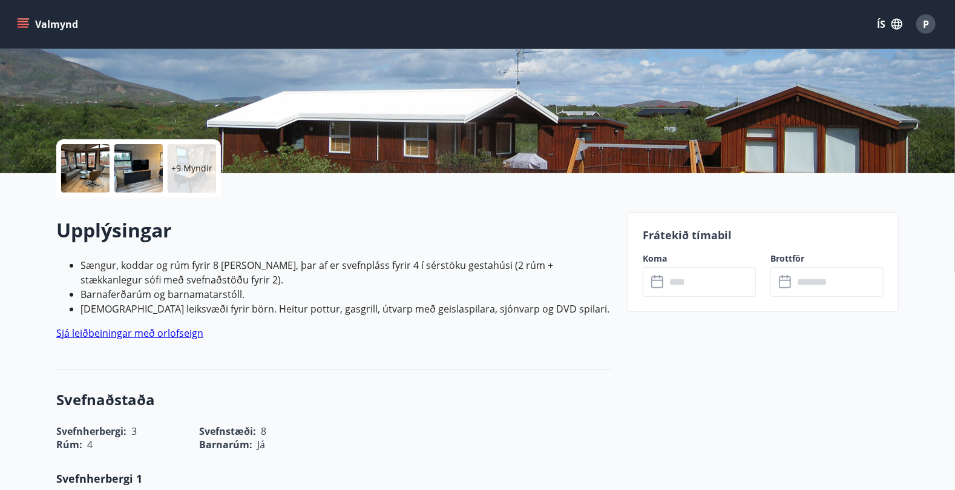
scroll to position [227, 0]
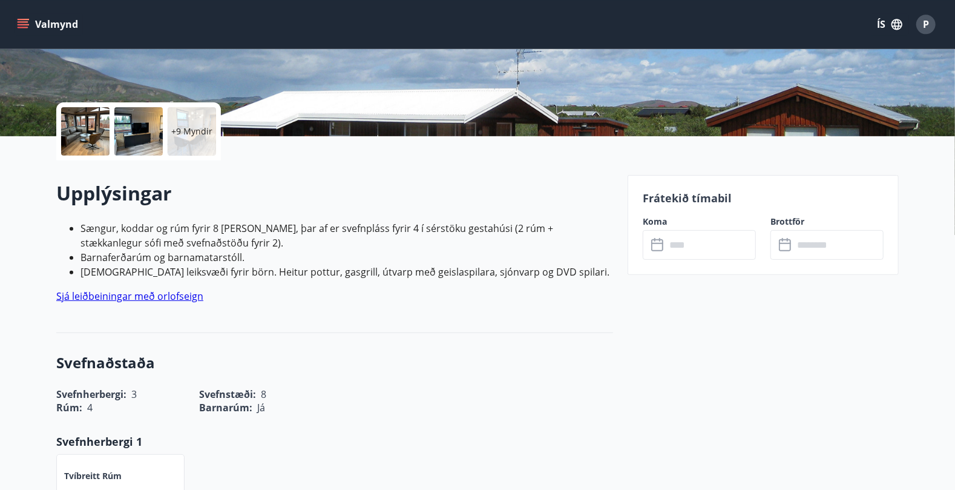
click at [656, 243] on icon at bounding box center [657, 243] width 12 height 1
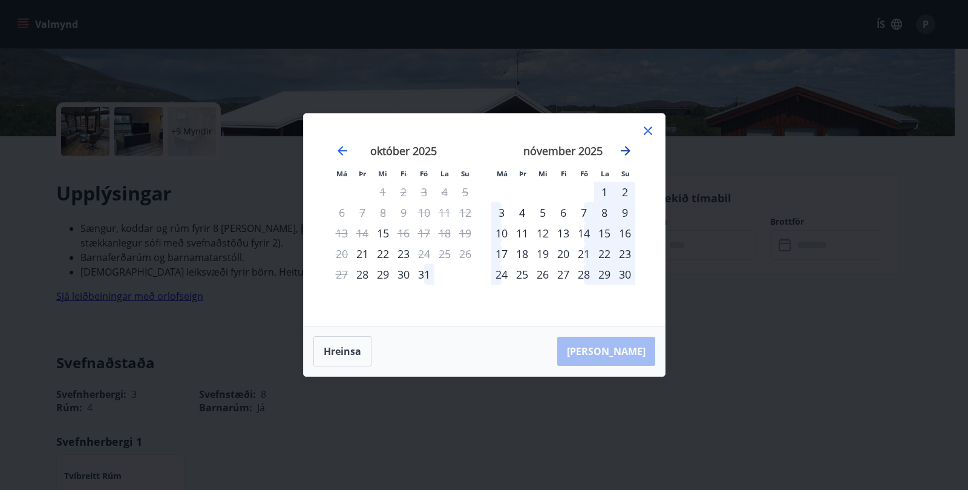
click at [628, 152] on icon "Move forward to switch to the next month." at bounding box center [626, 150] width 15 height 15
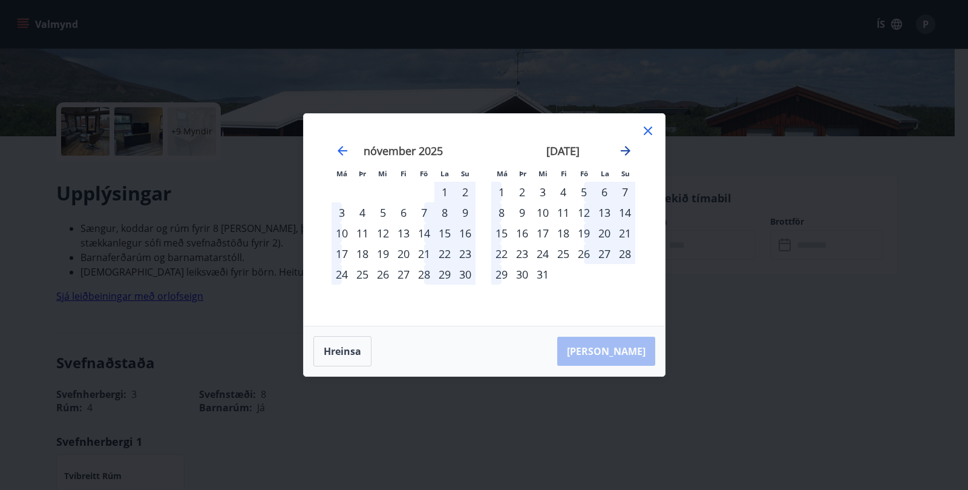
click at [628, 152] on icon "Move forward to switch to the next month." at bounding box center [626, 150] width 15 height 15
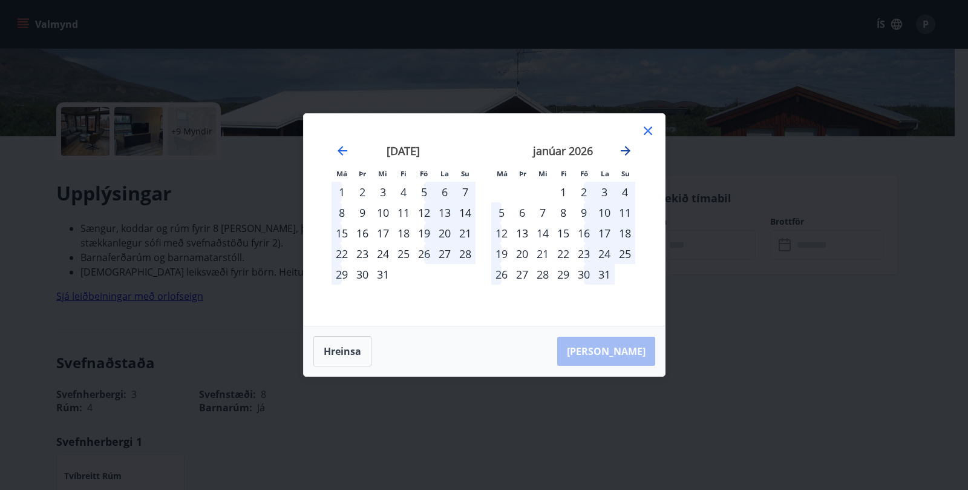
click at [628, 152] on icon "Move forward to switch to the next month." at bounding box center [626, 150] width 15 height 15
click at [565, 251] on div "19" at bounding box center [563, 253] width 21 height 21
click at [625, 152] on icon "Move forward to switch to the next month." at bounding box center [626, 150] width 15 height 15
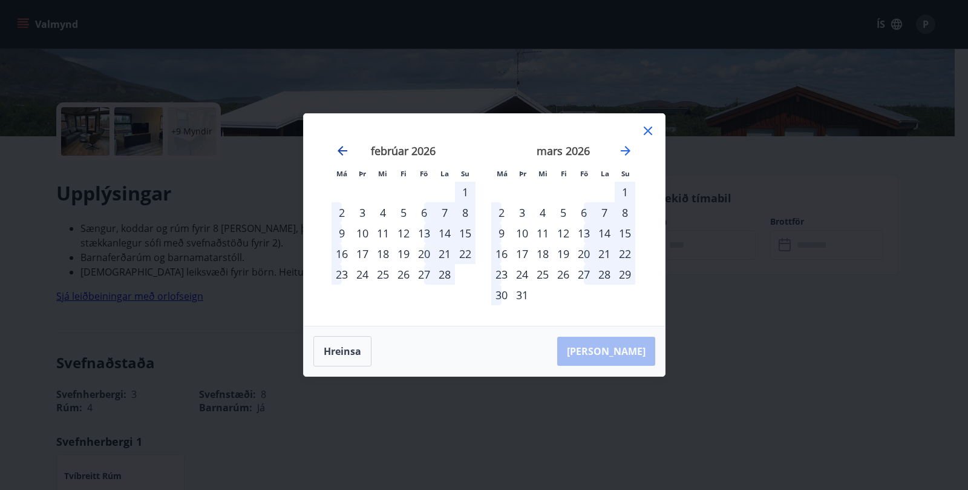
click at [338, 150] on icon "Move backward to switch to the previous month." at bounding box center [342, 150] width 15 height 15
click at [580, 252] on div "20" at bounding box center [584, 253] width 21 height 21
click at [580, 253] on div "20" at bounding box center [584, 253] width 21 height 21
click at [643, 348] on div "[PERSON_NAME]" at bounding box center [484, 351] width 361 height 50
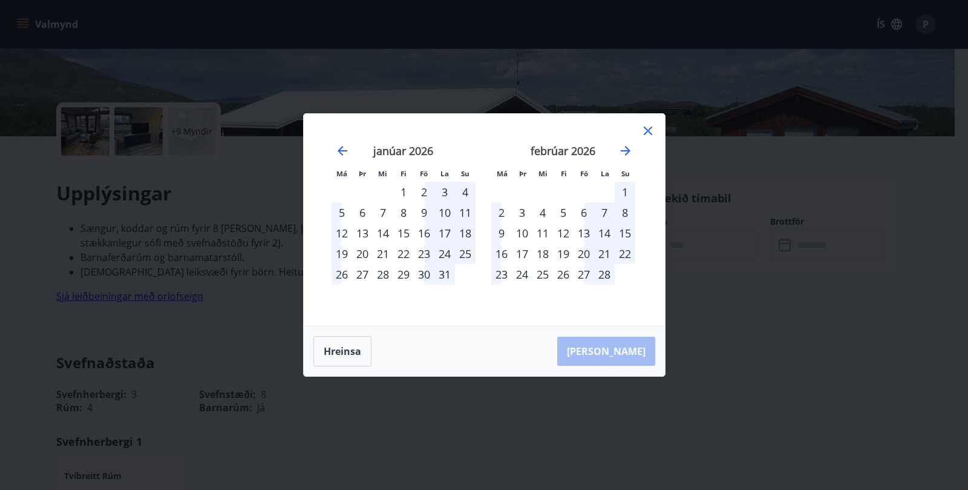
click at [522, 276] on div "24" at bounding box center [522, 274] width 21 height 21
click at [522, 274] on div "24" at bounding box center [522, 274] width 21 height 21
click at [524, 272] on div "24" at bounding box center [522, 274] width 21 height 21
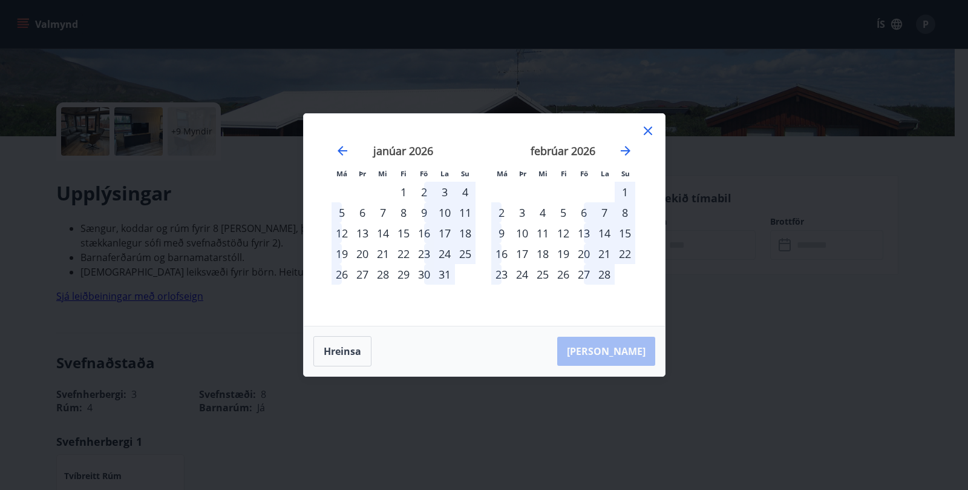
click at [522, 276] on div "24" at bounding box center [522, 274] width 21 height 21
click at [547, 274] on div "25" at bounding box center [543, 274] width 21 height 21
click at [570, 274] on div "26" at bounding box center [563, 274] width 21 height 21
click at [651, 128] on icon at bounding box center [648, 130] width 8 height 8
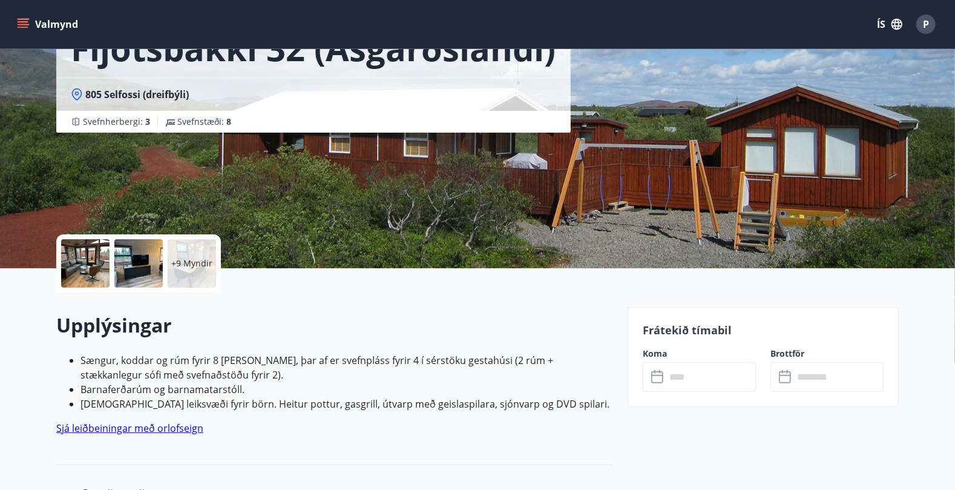
scroll to position [127, 0]
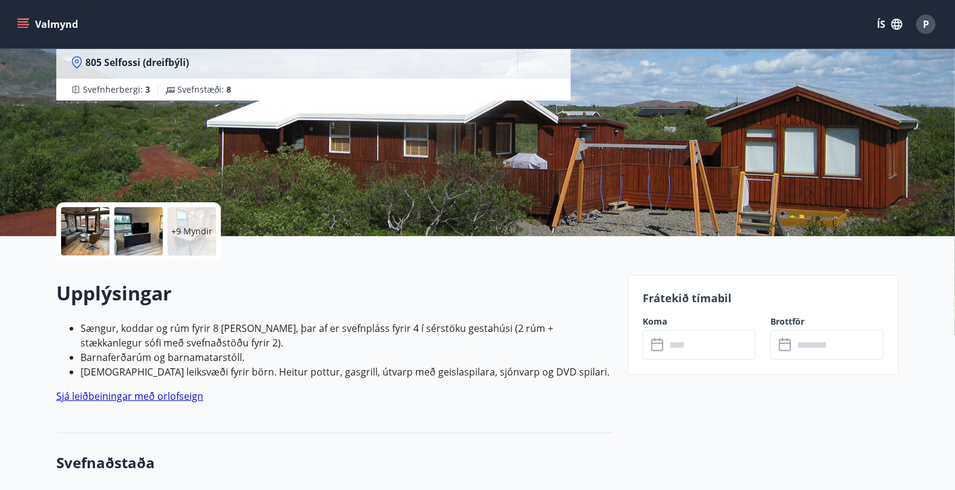
click at [657, 341] on input "text" at bounding box center [839, 345] width 90 height 30
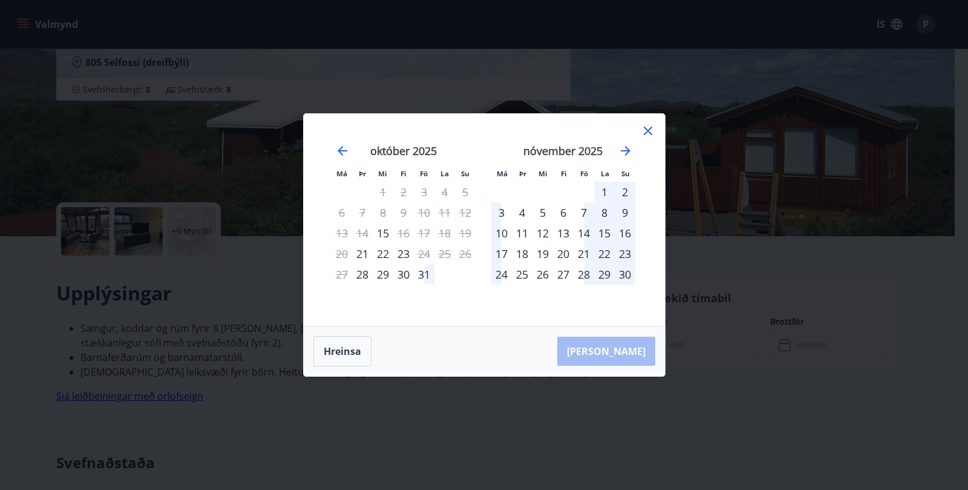
click at [628, 140] on div "nóvember 2025" at bounding box center [563, 154] width 144 height 53
click at [625, 151] on icon "Move forward to switch to the next month." at bounding box center [626, 151] width 10 height 10
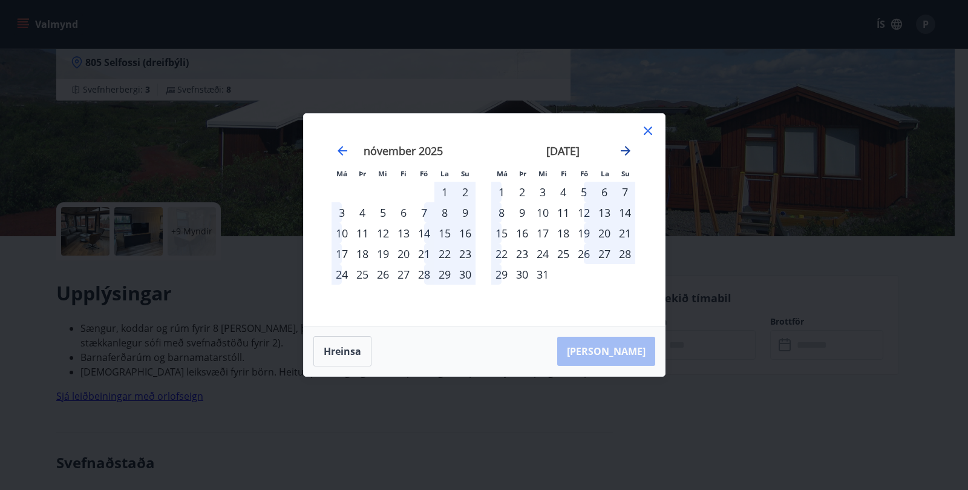
click at [625, 151] on icon "Move forward to switch to the next month." at bounding box center [626, 151] width 10 height 10
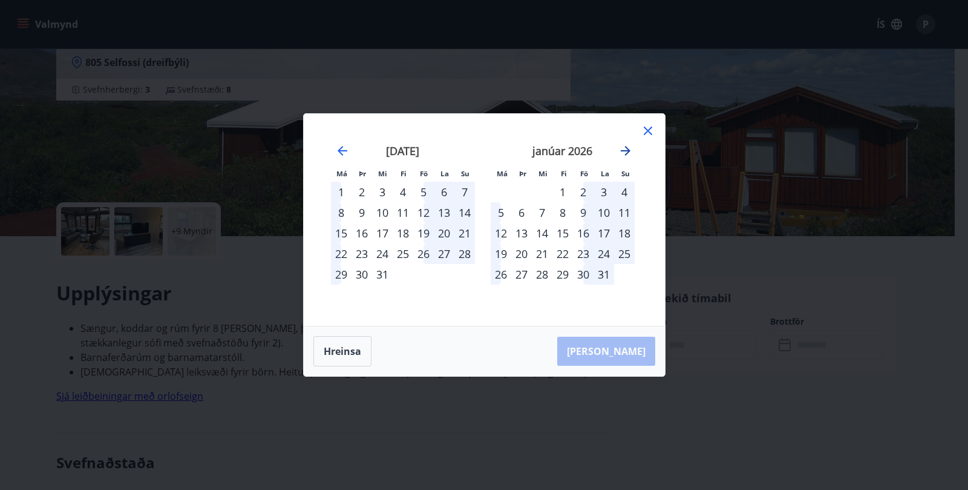
click at [625, 151] on icon "Move forward to switch to the next month." at bounding box center [626, 151] width 10 height 10
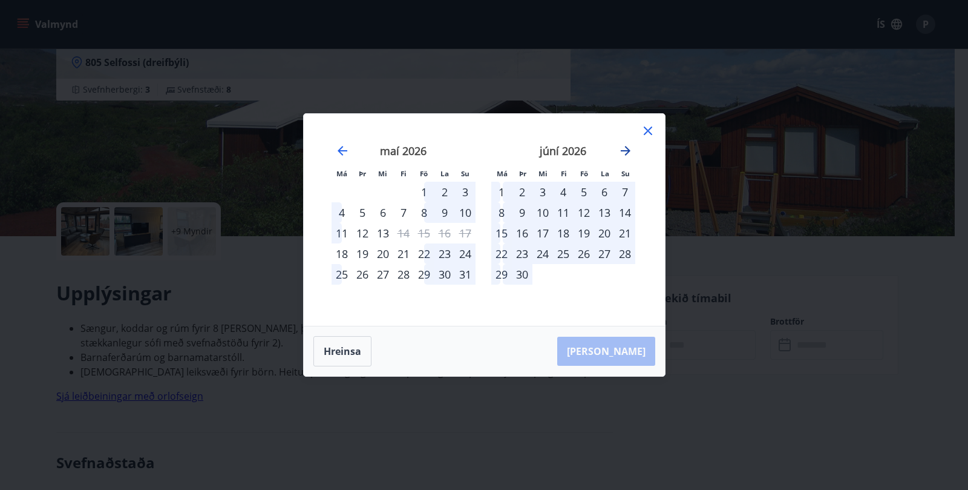
click at [625, 151] on icon "Move forward to switch to the next month." at bounding box center [626, 151] width 10 height 10
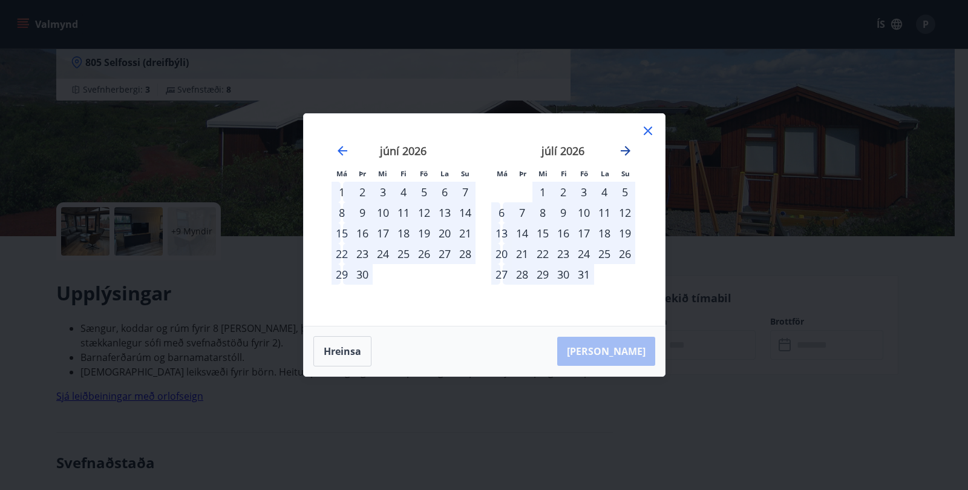
click at [625, 151] on icon "Move forward to switch to the next month." at bounding box center [626, 151] width 10 height 10
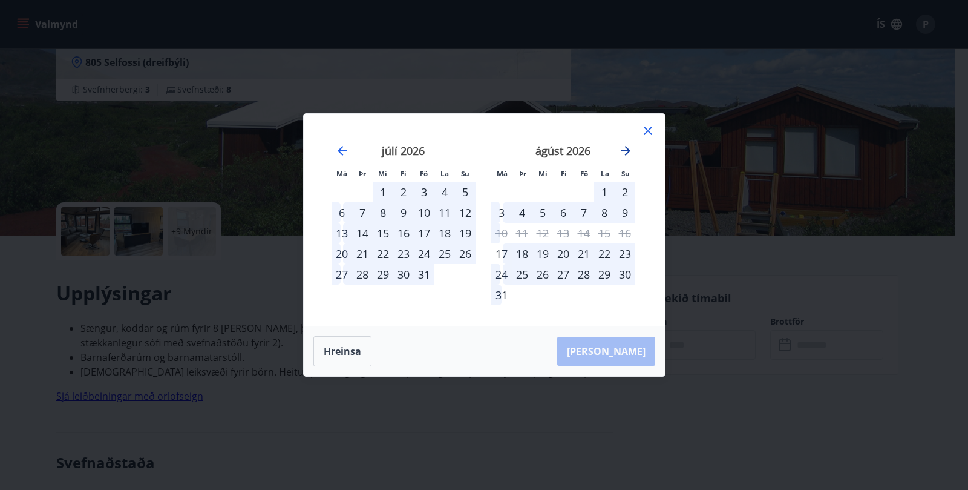
click at [625, 151] on icon "Move forward to switch to the next month." at bounding box center [626, 151] width 10 height 10
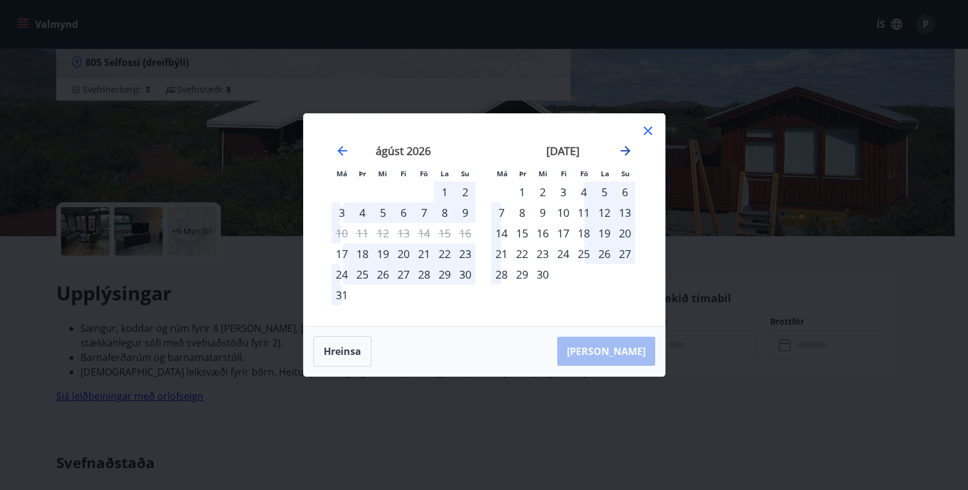
click at [625, 151] on icon "Move forward to switch to the next month." at bounding box center [626, 151] width 10 height 10
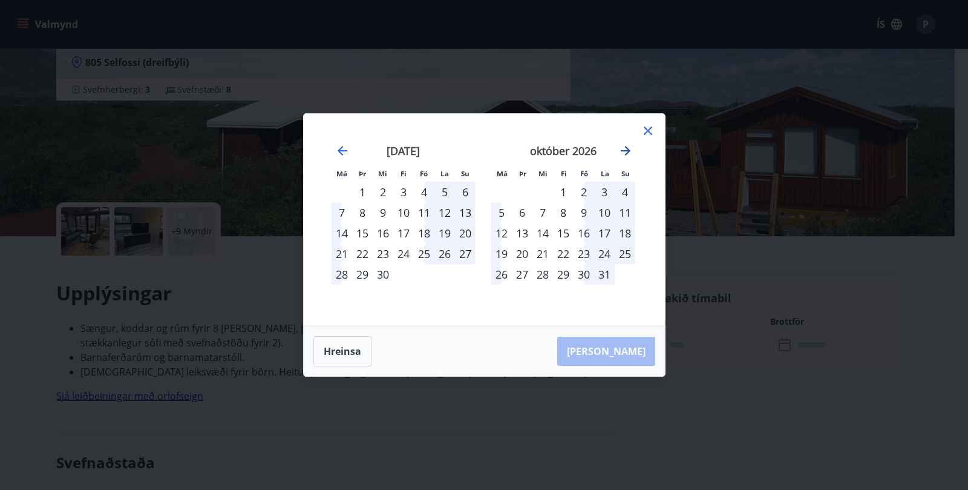
click at [625, 151] on icon "Move forward to switch to the next month." at bounding box center [626, 151] width 10 height 10
click at [648, 132] on icon at bounding box center [648, 130] width 8 height 8
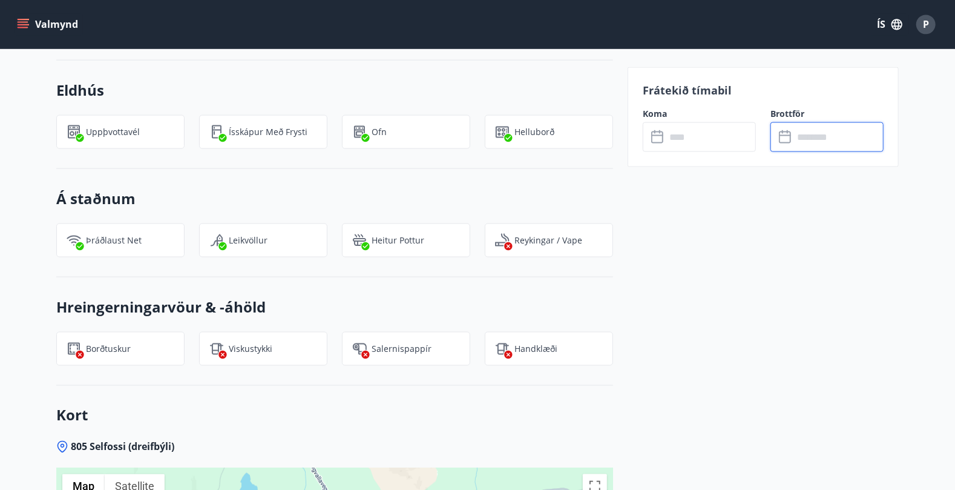
scroll to position [1070, 0]
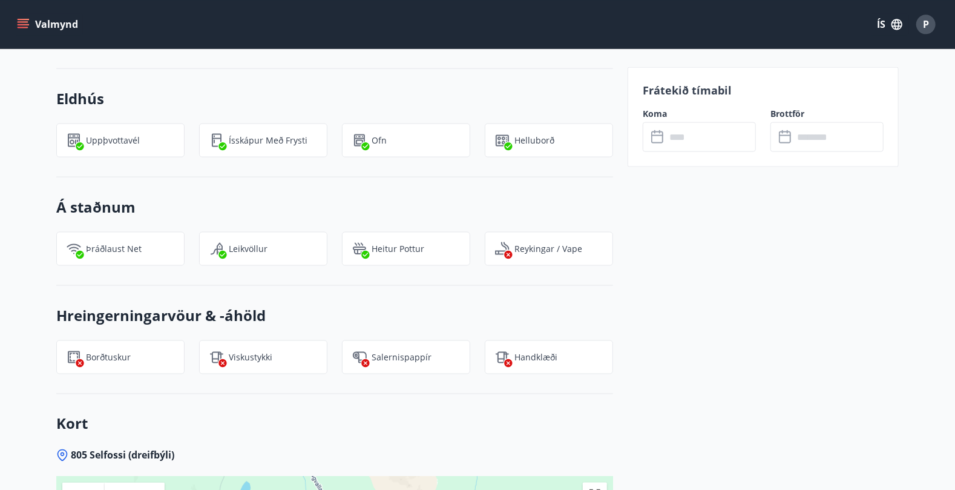
click at [657, 136] on icon at bounding box center [658, 137] width 15 height 15
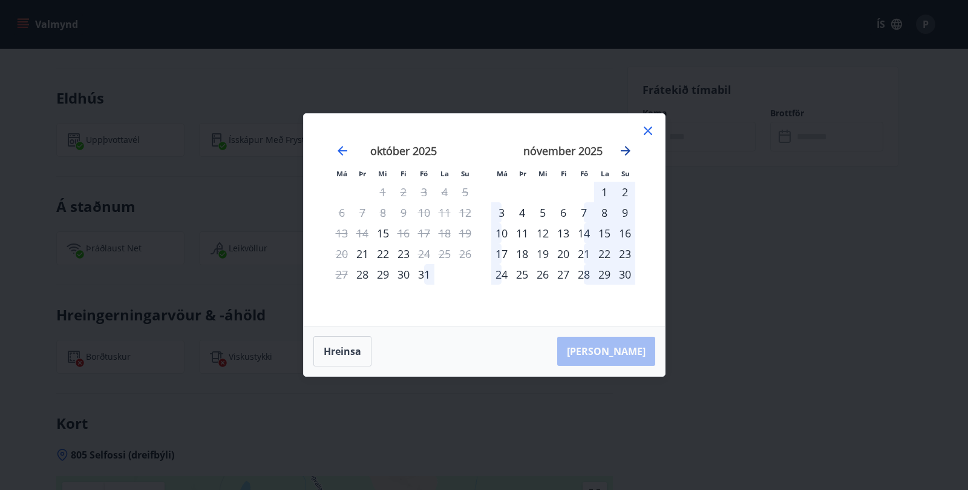
click at [625, 153] on icon "Move forward to switch to the next month." at bounding box center [626, 150] width 15 height 15
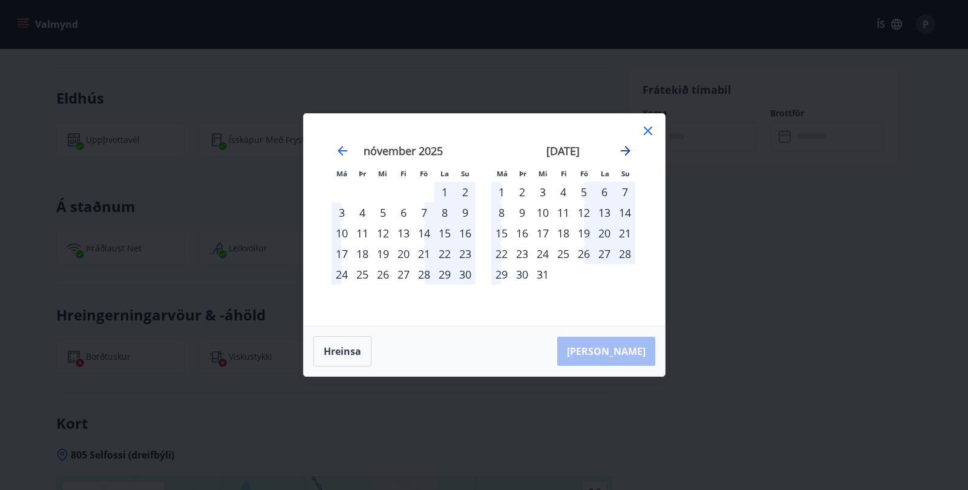
click at [625, 153] on icon "Move forward to switch to the next month." at bounding box center [626, 150] width 15 height 15
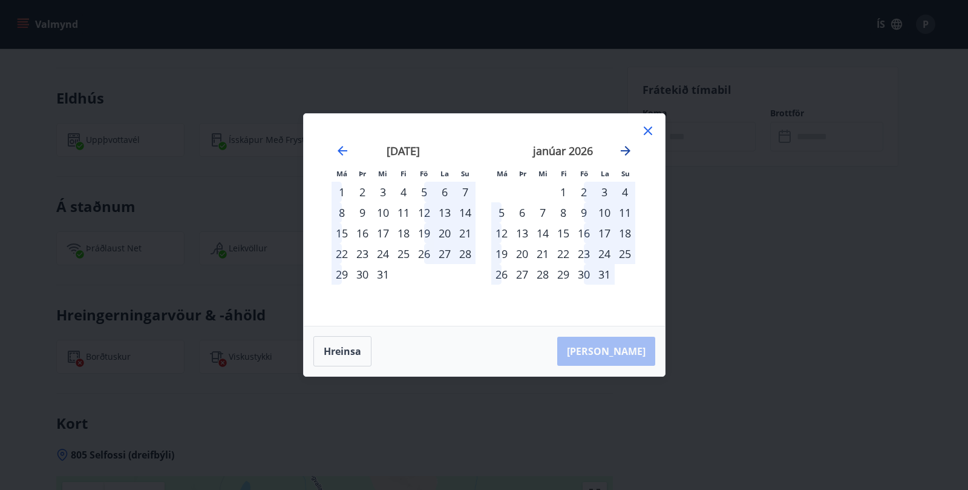
click at [625, 153] on icon "Move forward to switch to the next month." at bounding box center [626, 150] width 15 height 15
click at [349, 346] on button "Hreinsa" at bounding box center [343, 351] width 58 height 30
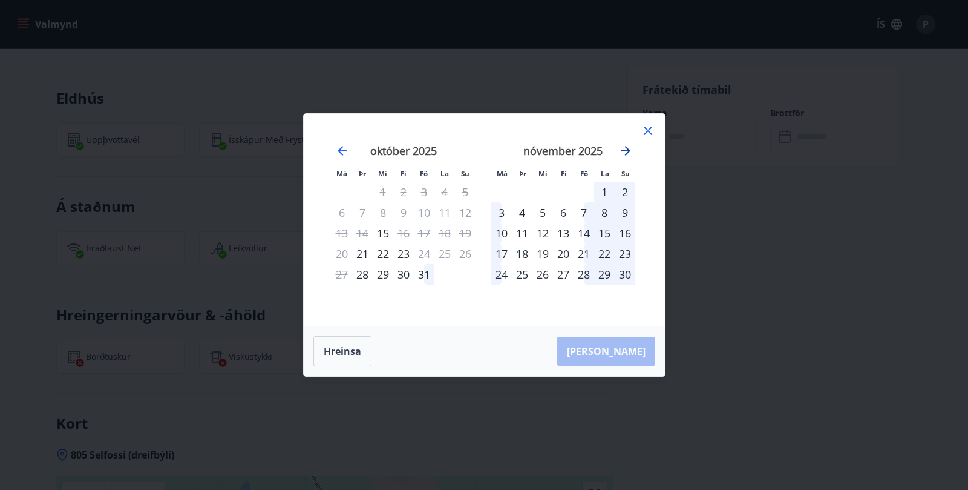
click at [626, 145] on icon "Move forward to switch to the next month." at bounding box center [626, 150] width 15 height 15
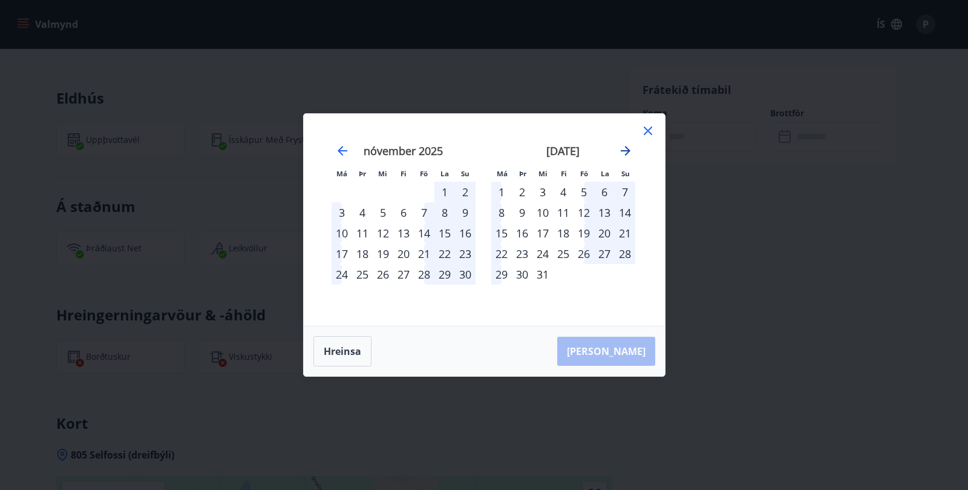
click at [626, 145] on icon "Move forward to switch to the next month." at bounding box center [626, 150] width 15 height 15
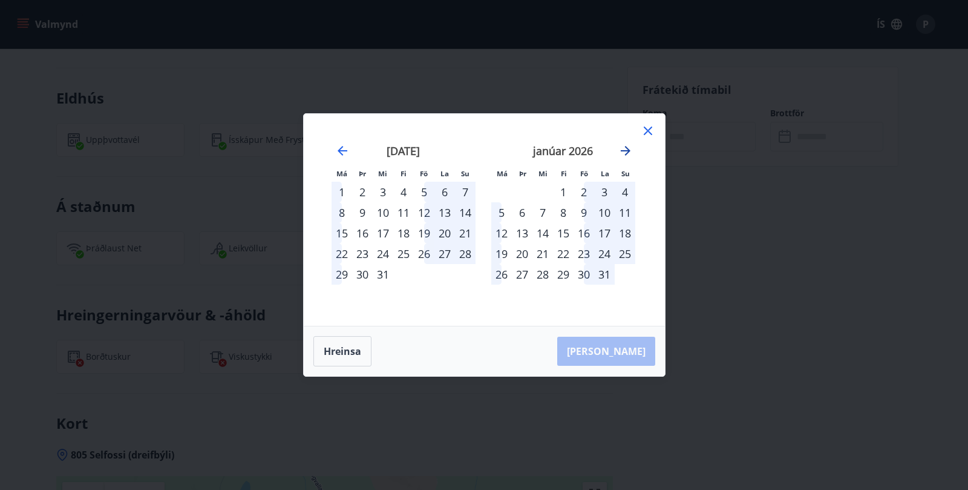
click at [626, 145] on icon "Move forward to switch to the next month." at bounding box center [626, 150] width 15 height 15
click at [567, 254] on div "19" at bounding box center [563, 253] width 21 height 21
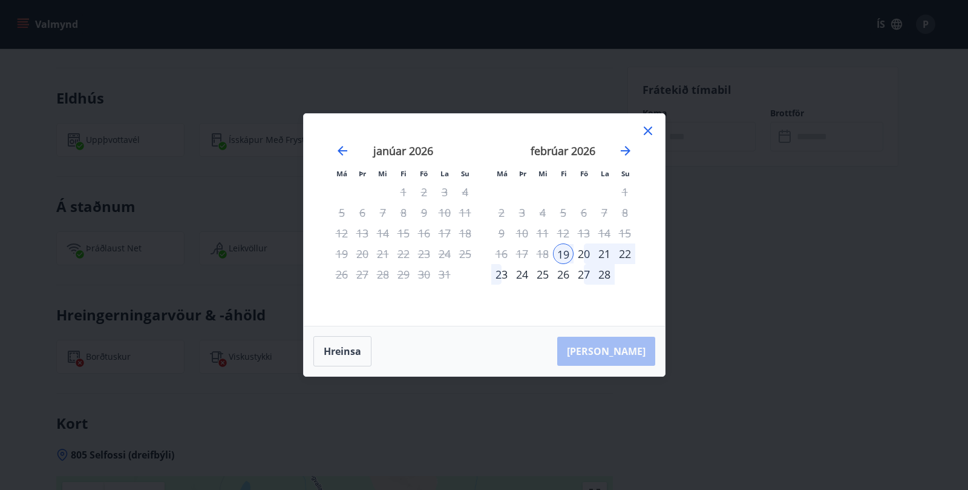
click at [626, 254] on div "22" at bounding box center [625, 253] width 21 height 21
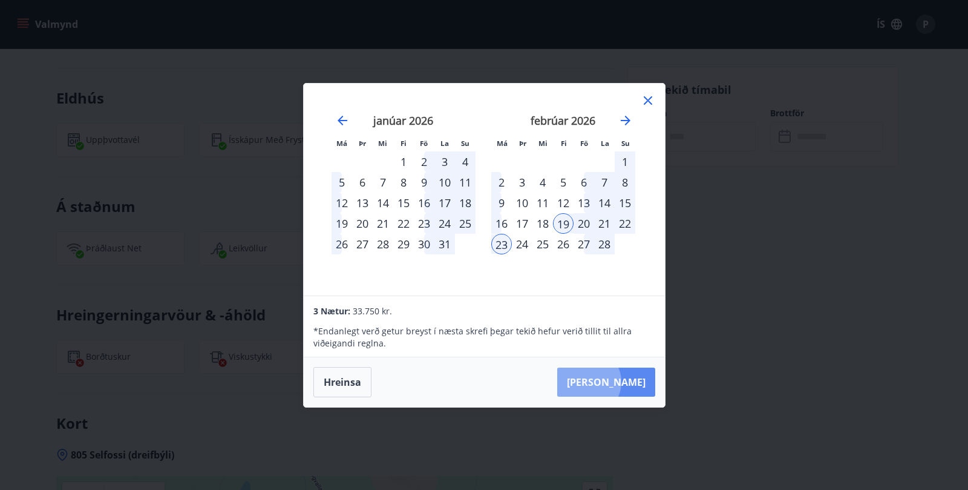
click at [624, 381] on button "[PERSON_NAME]" at bounding box center [606, 381] width 98 height 29
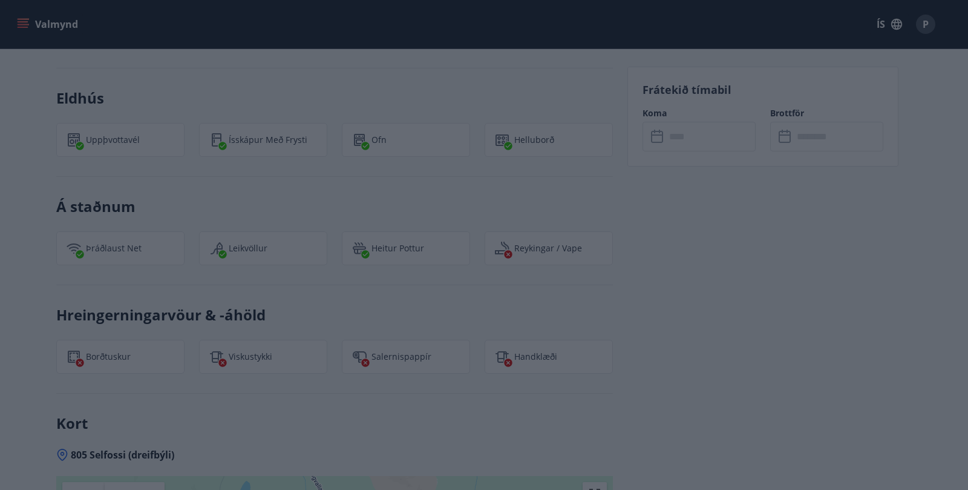
type input "******"
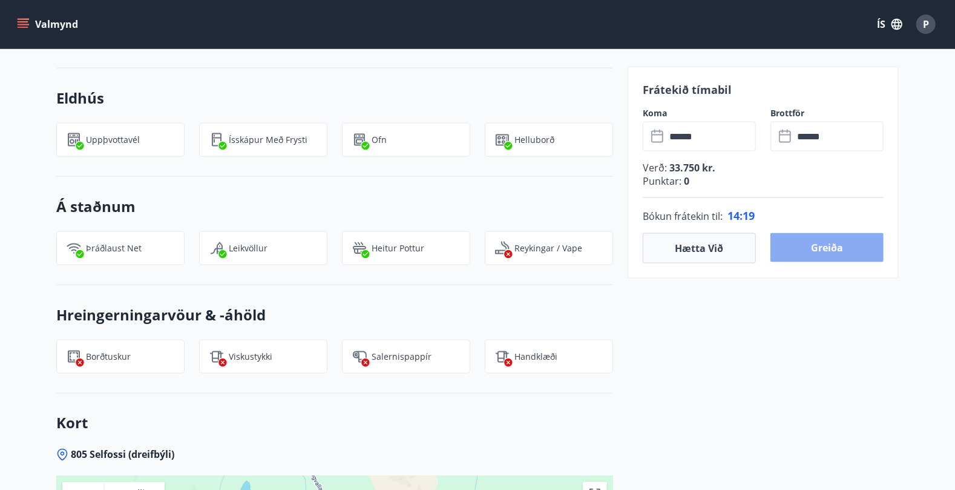
click at [657, 241] on button "Greiða" at bounding box center [826, 247] width 113 height 29
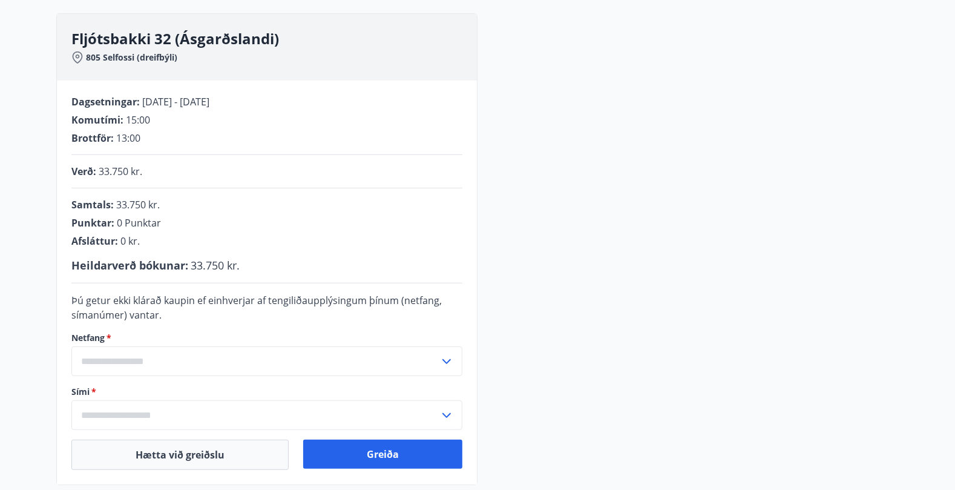
scroll to position [166, 0]
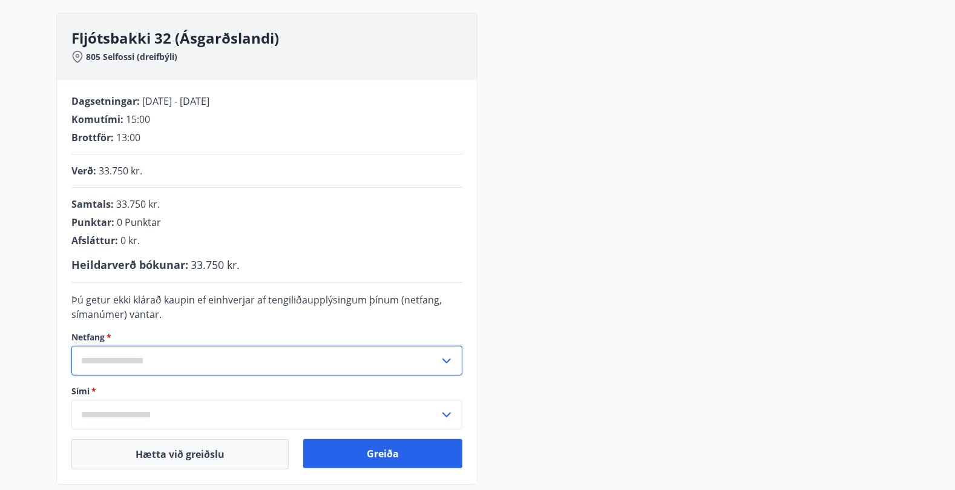
click at [169, 363] on input "text" at bounding box center [255, 361] width 368 height 30
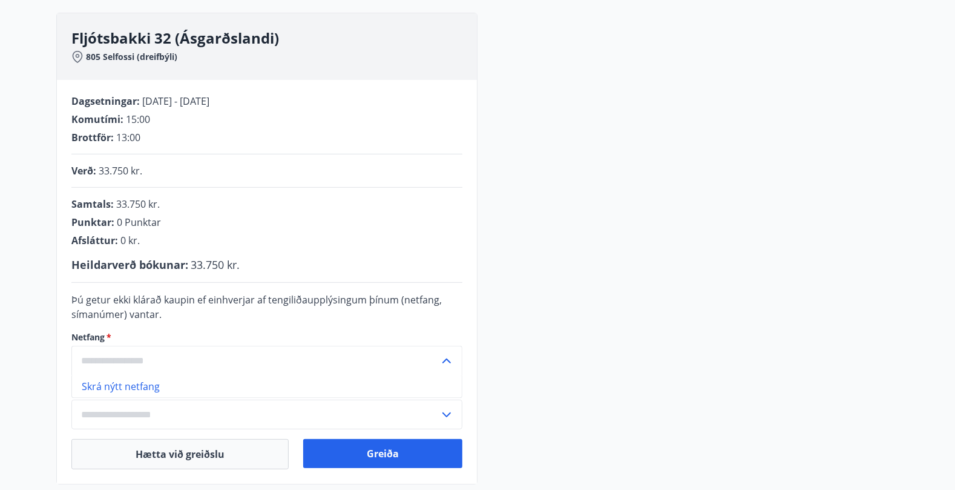
click at [453, 360] on icon at bounding box center [446, 360] width 15 height 15
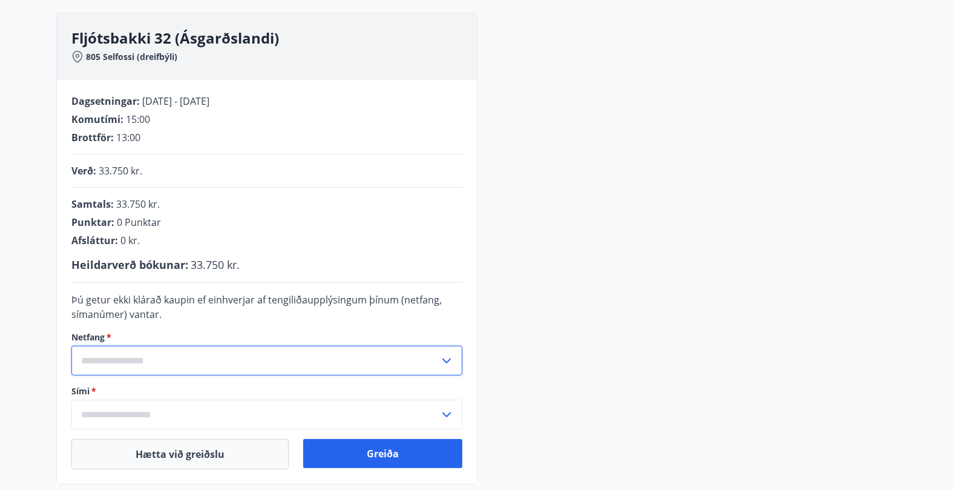
click at [129, 357] on input "text" at bounding box center [255, 361] width 368 height 30
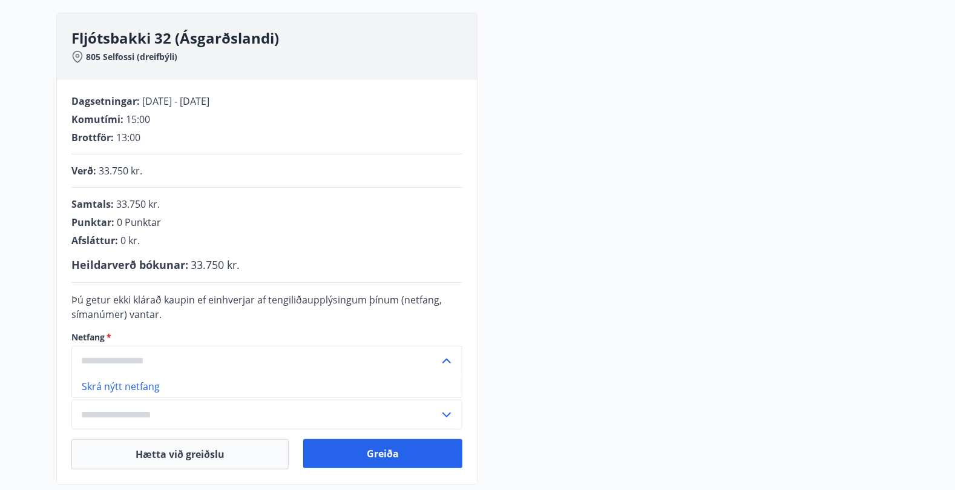
click at [127, 390] on li "Skrá nýtt netfang" at bounding box center [267, 386] width 390 height 22
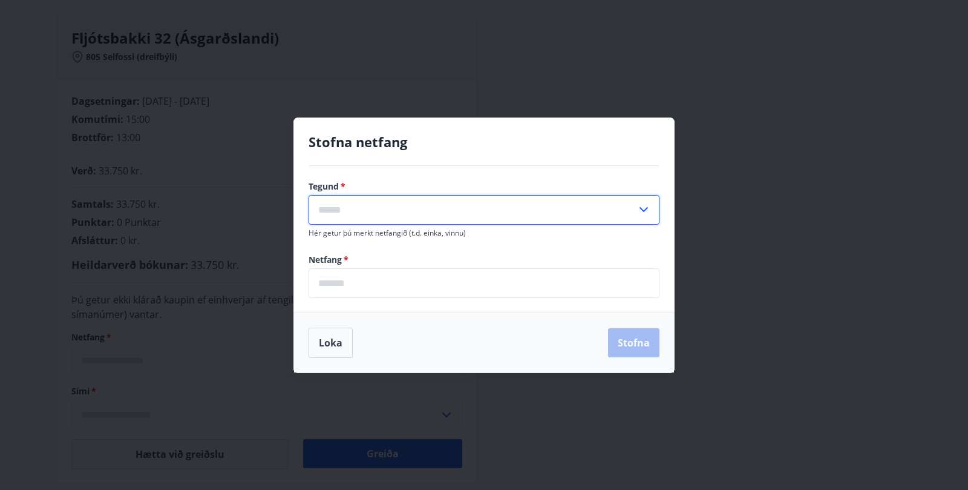
click at [362, 203] on input "text" at bounding box center [473, 210] width 328 height 30
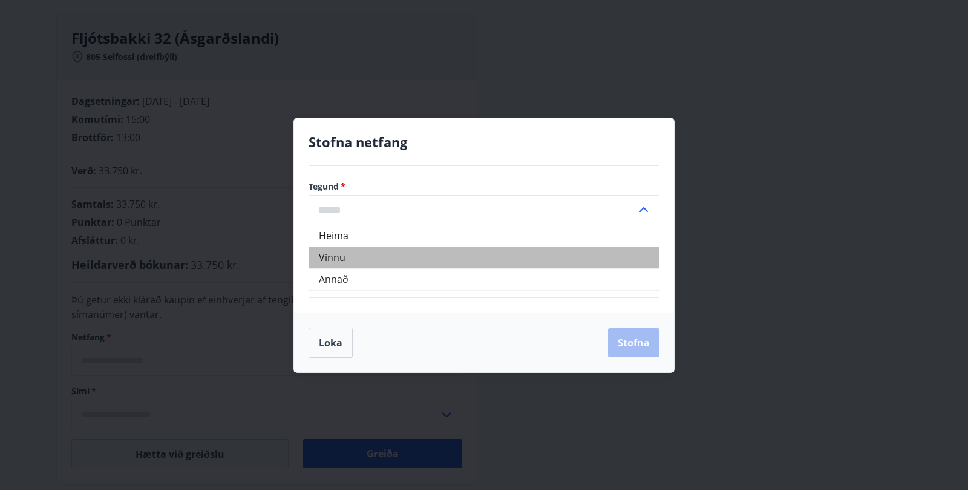
click at [347, 255] on li "Vinnu" at bounding box center [484, 257] width 350 height 22
type input "*****"
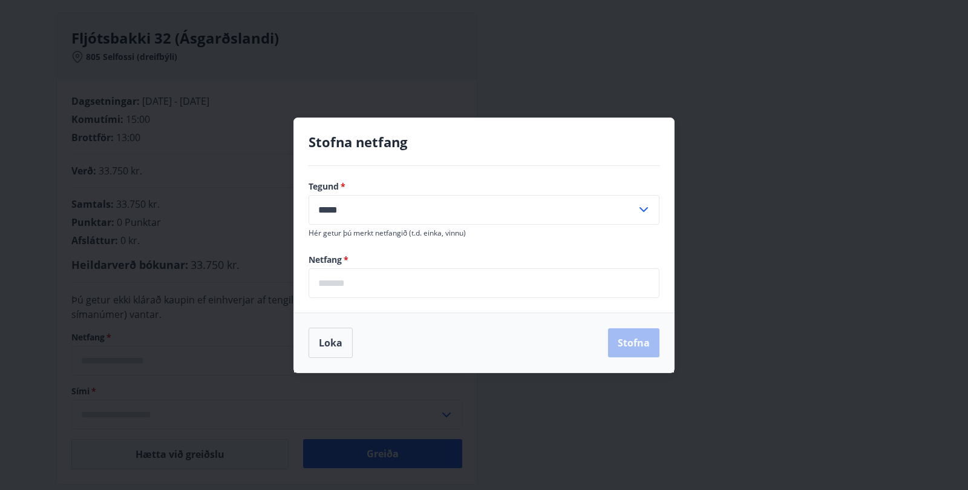
click at [374, 282] on input "email" at bounding box center [484, 283] width 351 height 30
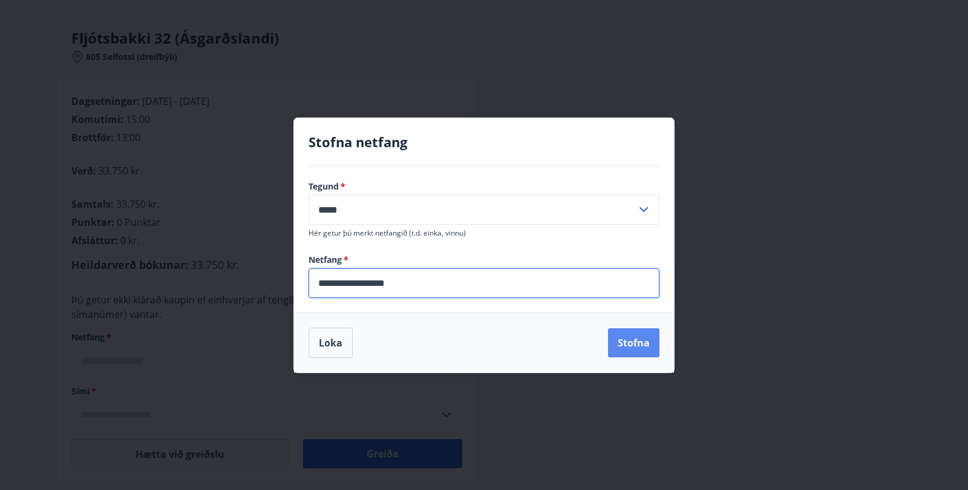
type input "**********"
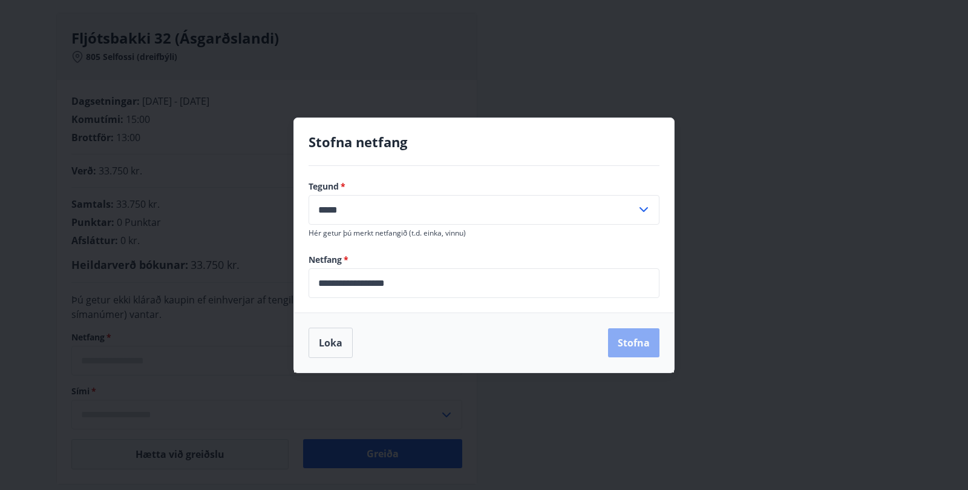
click at [648, 343] on button "Stofna" at bounding box center [633, 342] width 51 height 29
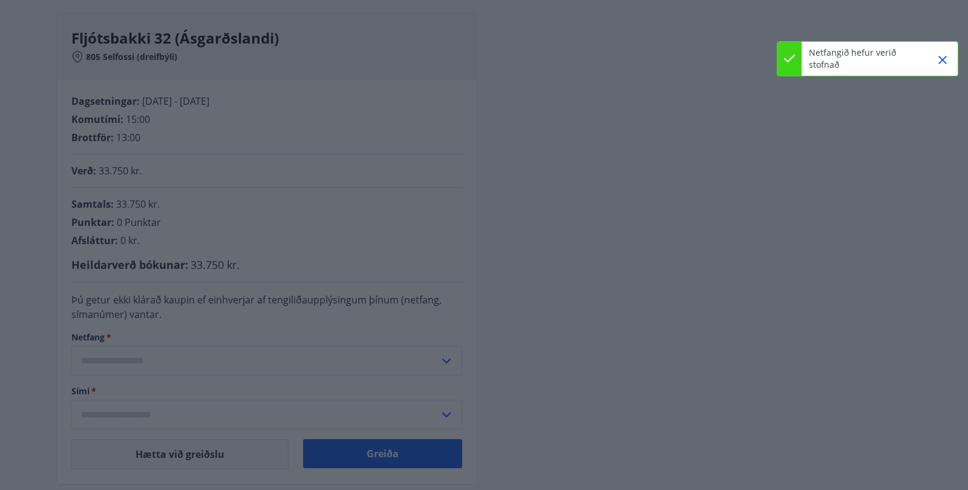
type input "**********"
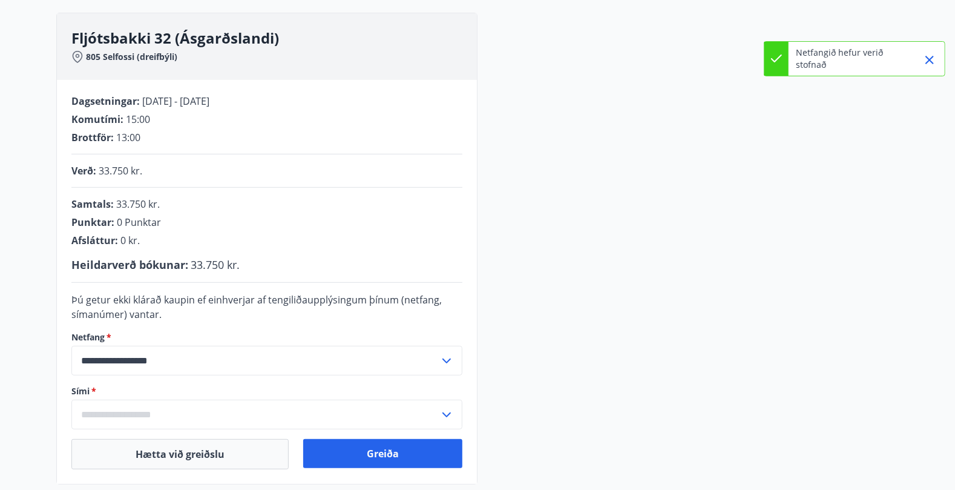
click at [140, 391] on input "text" at bounding box center [255, 414] width 368 height 30
click at [122, 391] on li "Skrá nýtt símanúmer" at bounding box center [267, 440] width 390 height 22
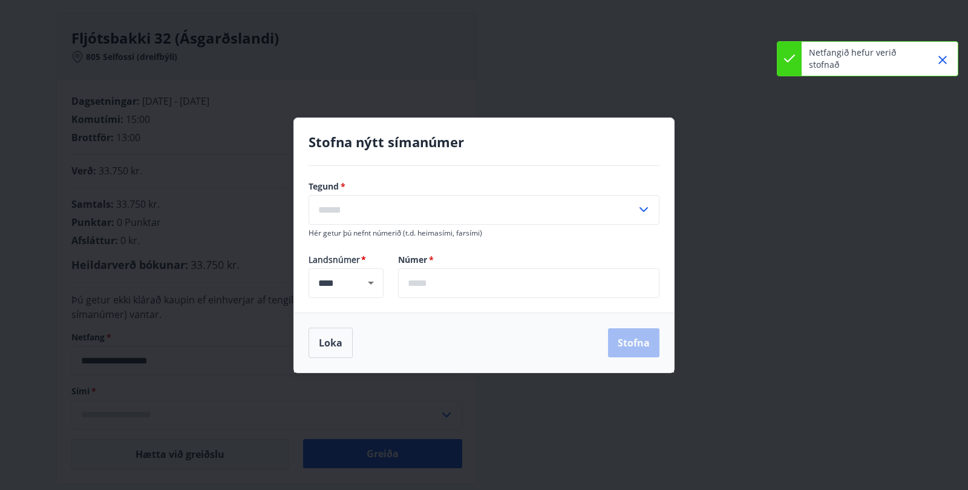
click at [468, 278] on input "text" at bounding box center [528, 283] width 261 height 30
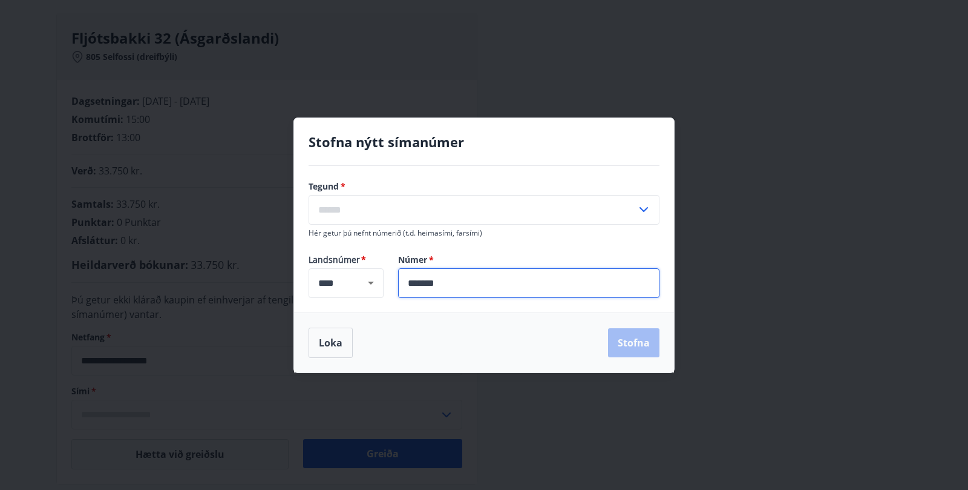
type input "*******"
click at [641, 343] on div "Loka Stofna" at bounding box center [484, 342] width 351 height 30
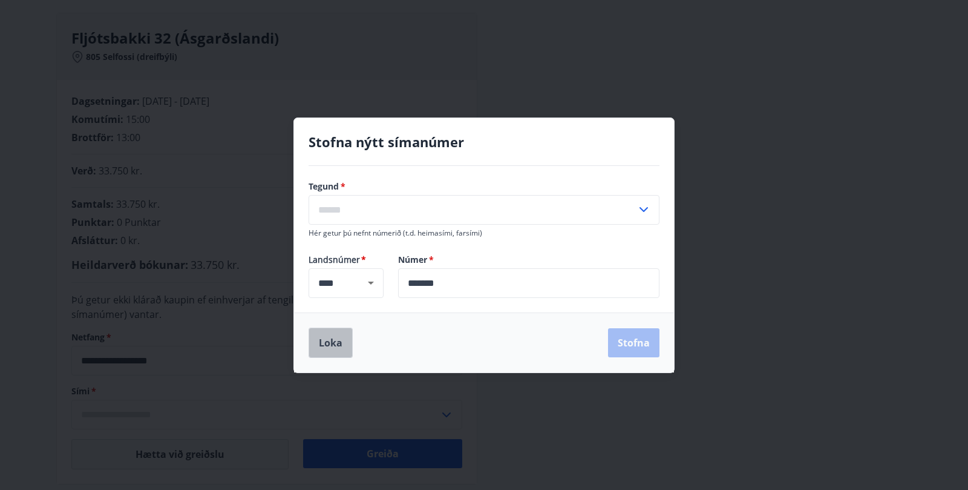
click at [332, 340] on button "Loka" at bounding box center [331, 342] width 44 height 30
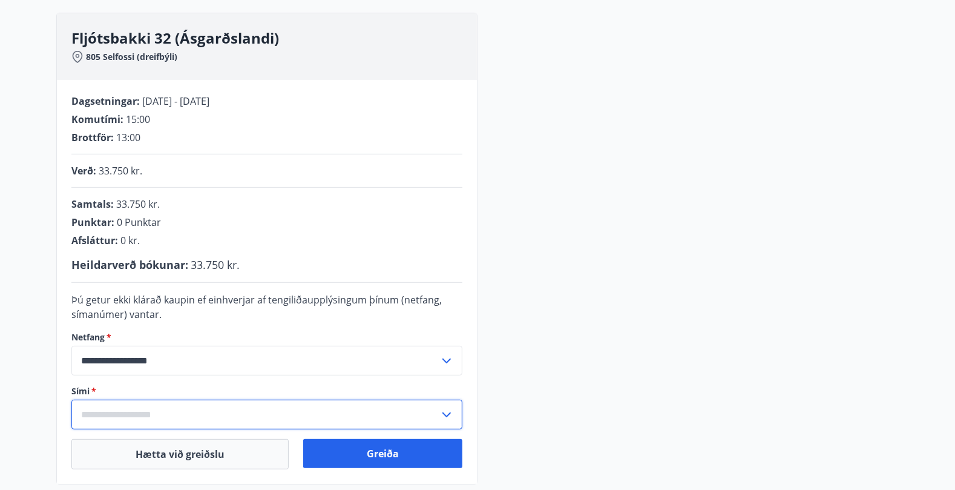
click at [197, 391] on input "text" at bounding box center [255, 414] width 368 height 30
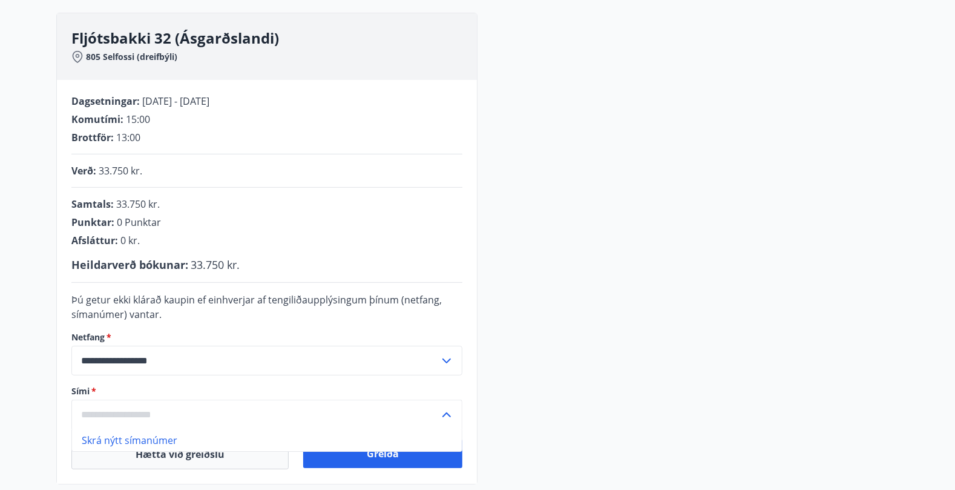
click at [197, 391] on input "text" at bounding box center [255, 414] width 368 height 30
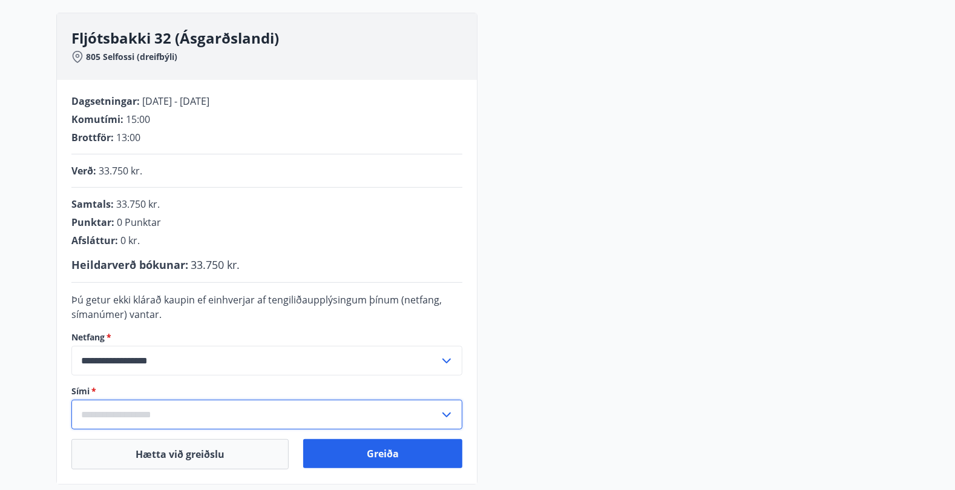
click at [171, 391] on input "text" at bounding box center [255, 414] width 368 height 30
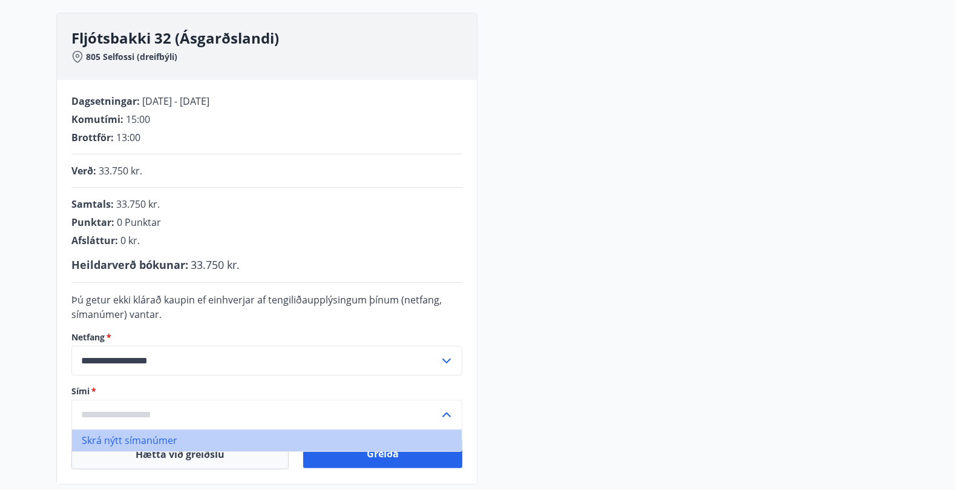
click at [142, 391] on li "Skrá nýtt símanúmer" at bounding box center [267, 440] width 390 height 22
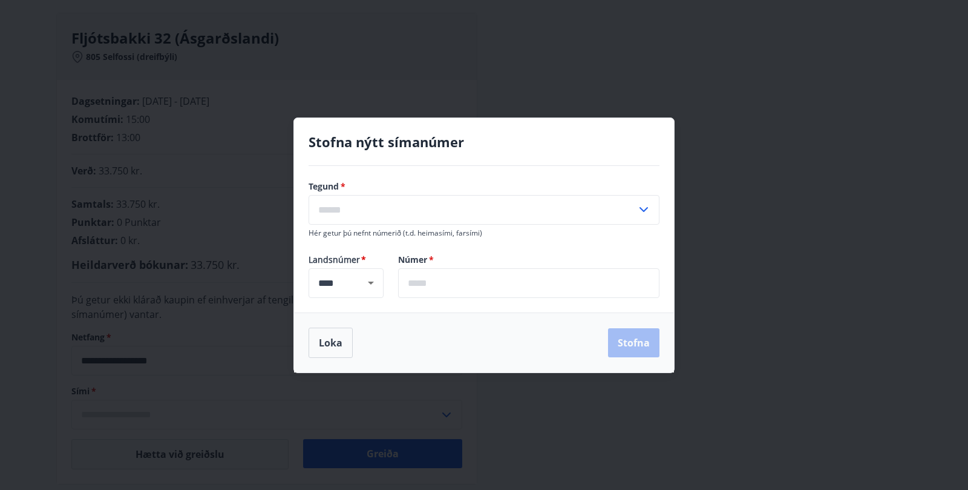
click at [392, 208] on input "text" at bounding box center [473, 210] width 328 height 30
click at [353, 234] on li "Farsími" at bounding box center [484, 236] width 350 height 22
type input "*******"
click at [419, 278] on input "text" at bounding box center [528, 283] width 261 height 30
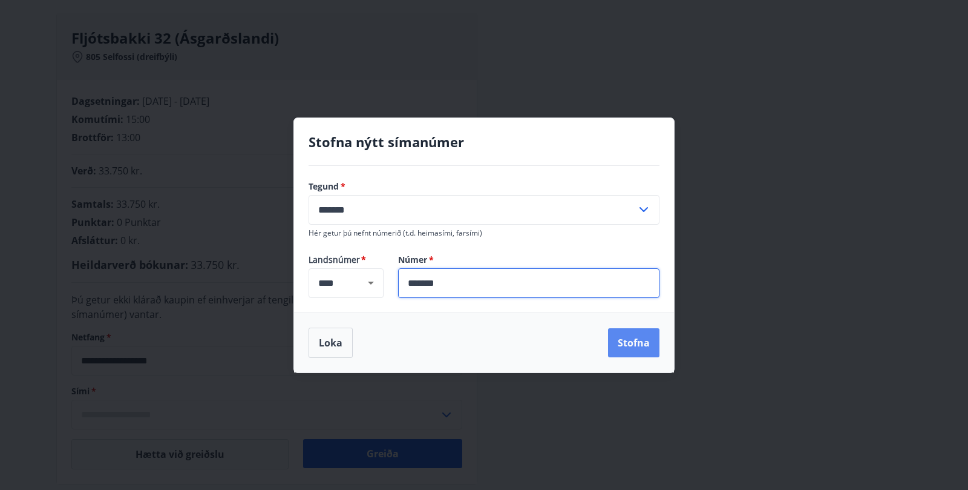
type input "*******"
click at [639, 340] on button "Stofna" at bounding box center [633, 342] width 51 height 29
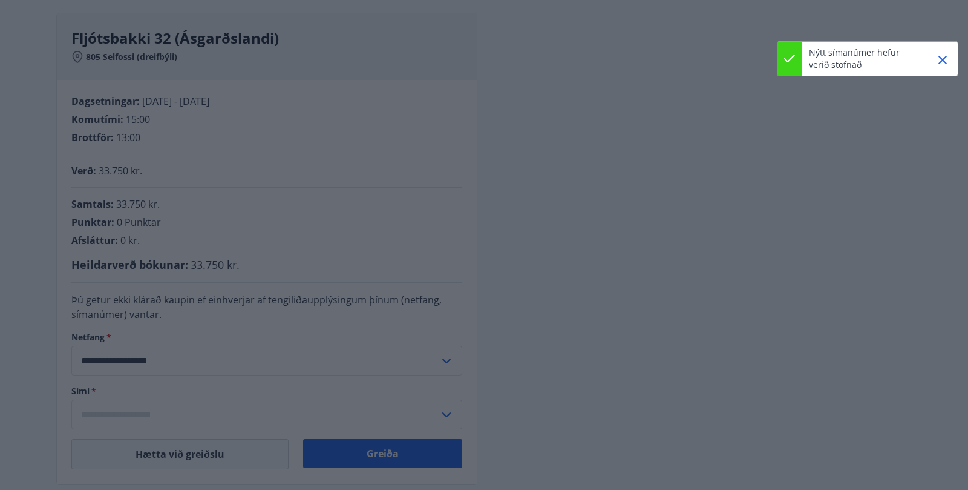
type input "**********"
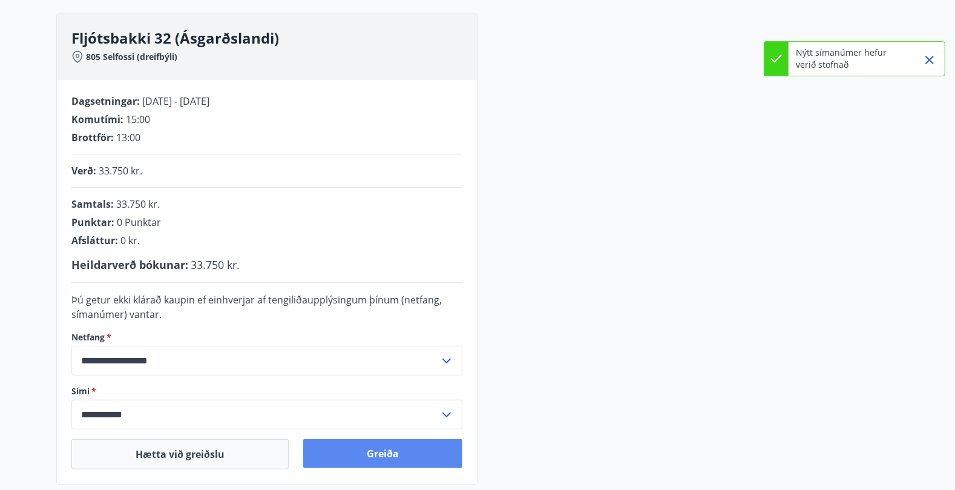
click at [421, 391] on button "Greiða" at bounding box center [382, 453] width 159 height 29
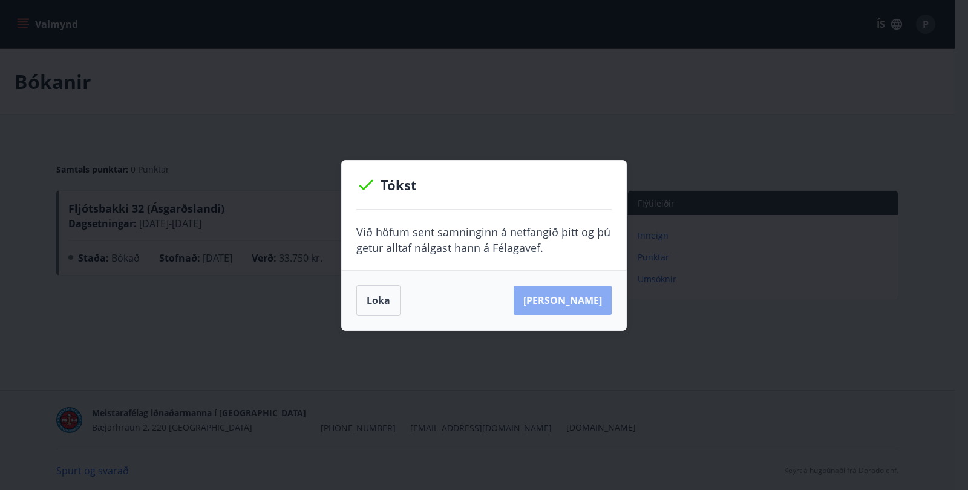
click at [583, 304] on button "Sjá samning" at bounding box center [563, 300] width 98 height 29
